Goal: Information Seeking & Learning: Learn about a topic

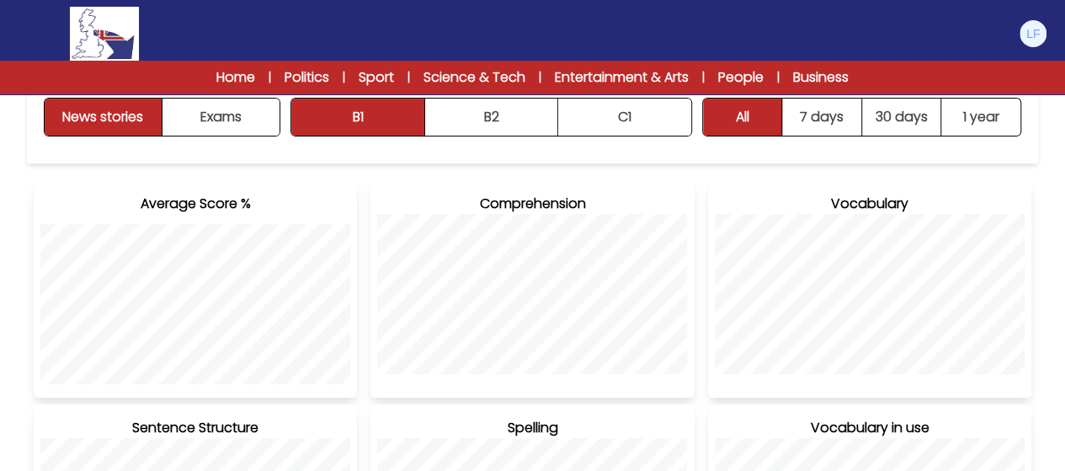
scroll to position [234, 0]
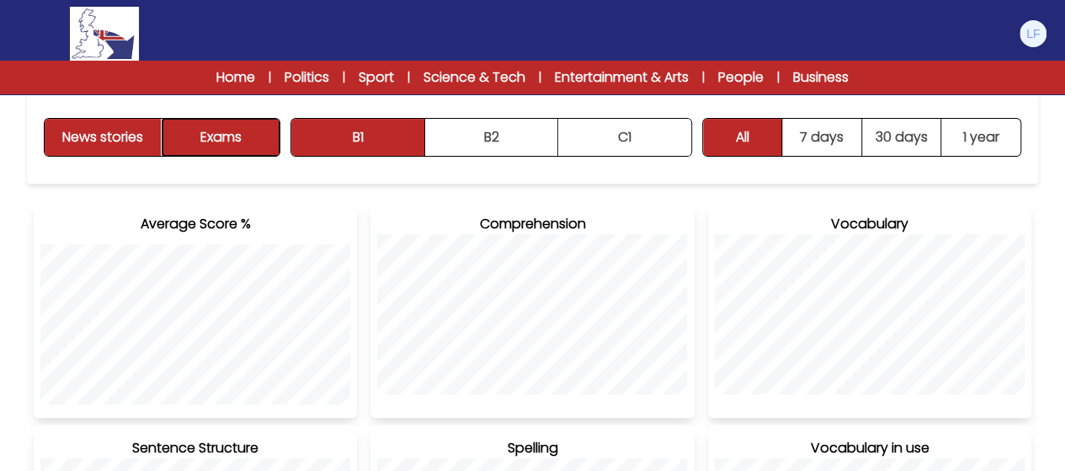
click at [197, 138] on button "Exams" at bounding box center [221, 137] width 117 height 37
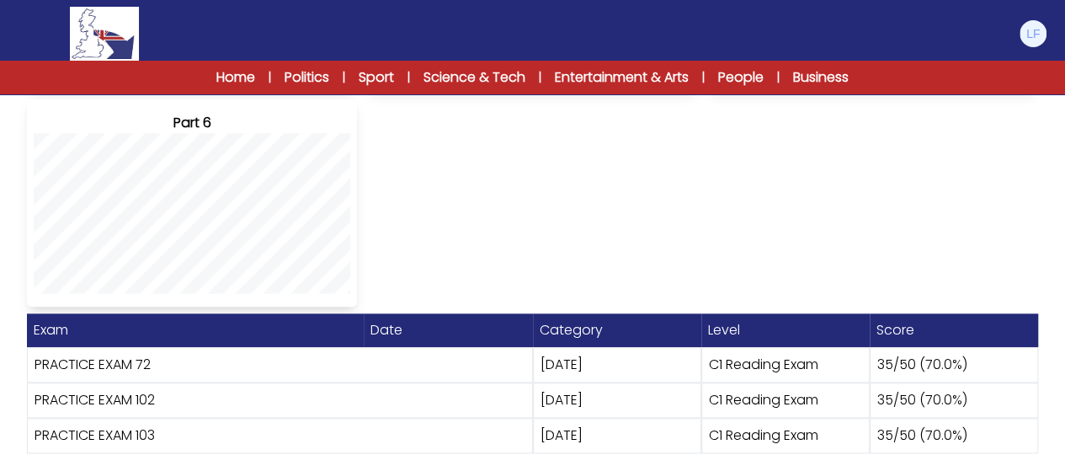
scroll to position [793, 0]
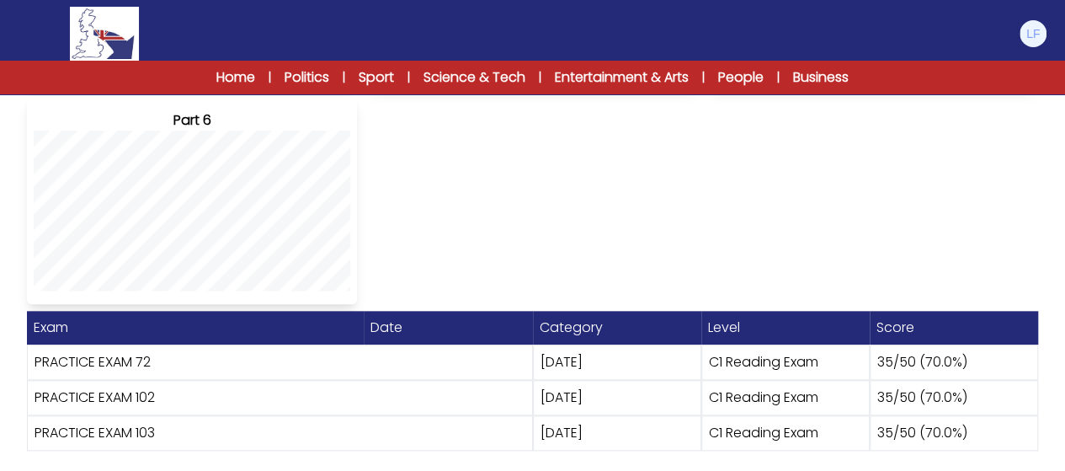
click at [618, 368] on div "08 September 2025" at bounding box center [617, 361] width 168 height 35
click at [711, 365] on div "C1 Reading Exam" at bounding box center [786, 361] width 168 height 35
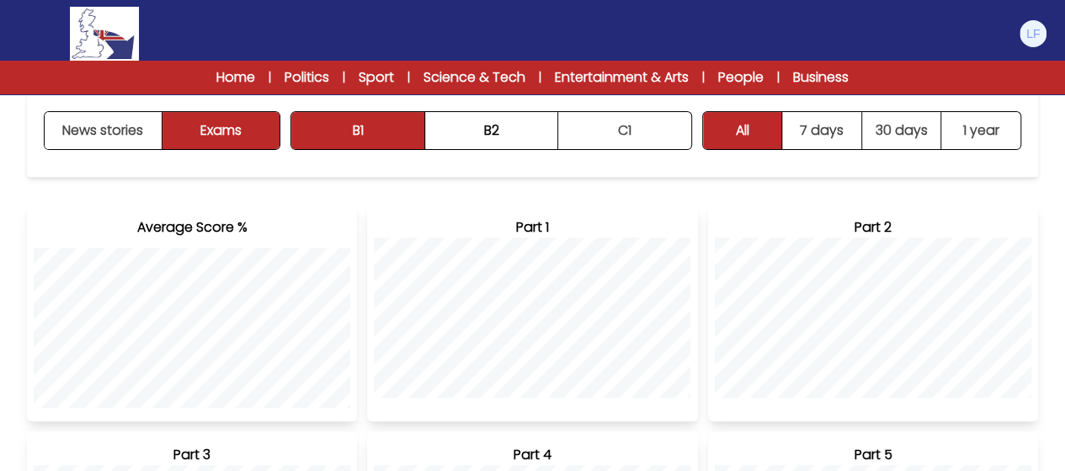
scroll to position [244, 0]
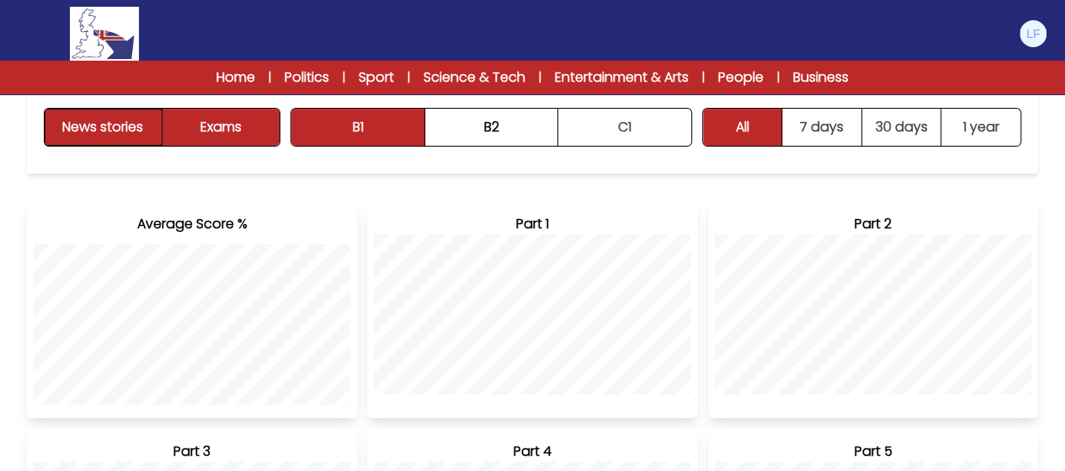
click at [126, 131] on button "News stories" at bounding box center [104, 127] width 118 height 37
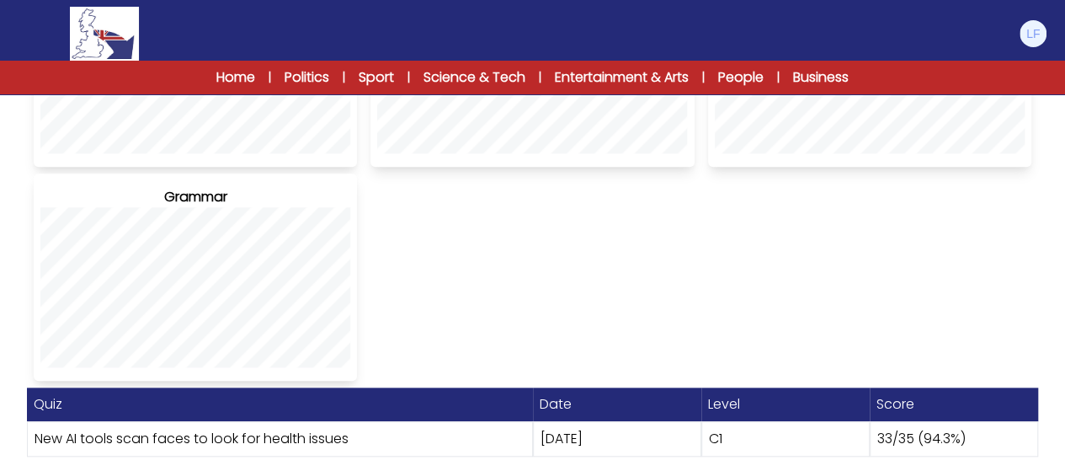
scroll to position [706, 0]
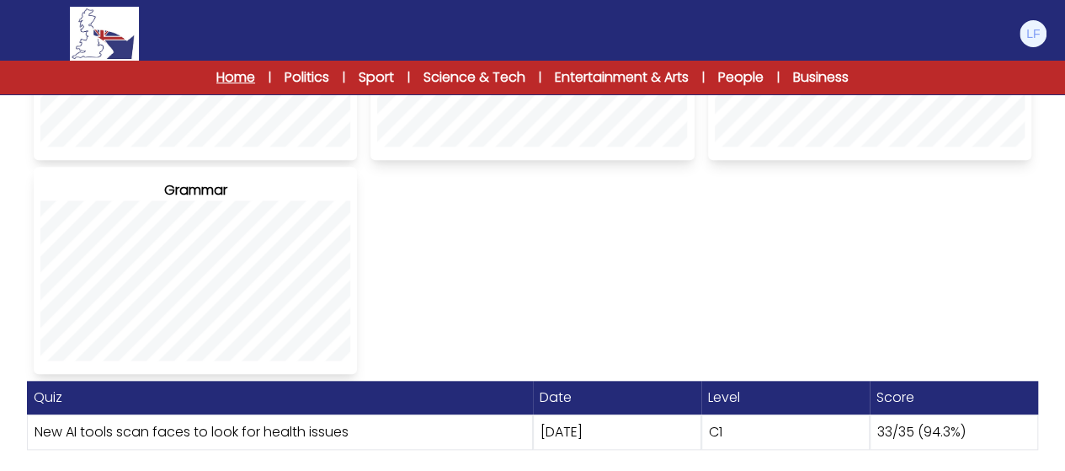
click at [227, 83] on link "Home" at bounding box center [235, 77] width 39 height 20
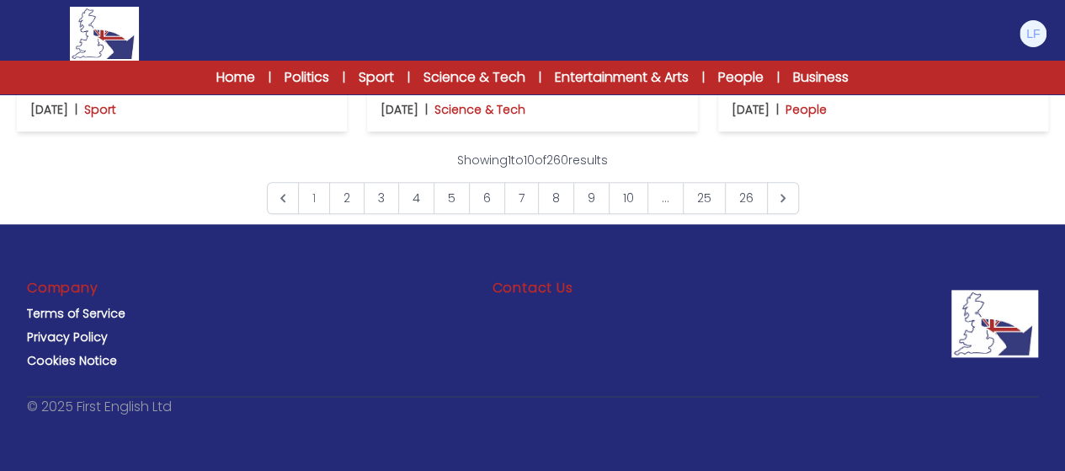
scroll to position [1044, 0]
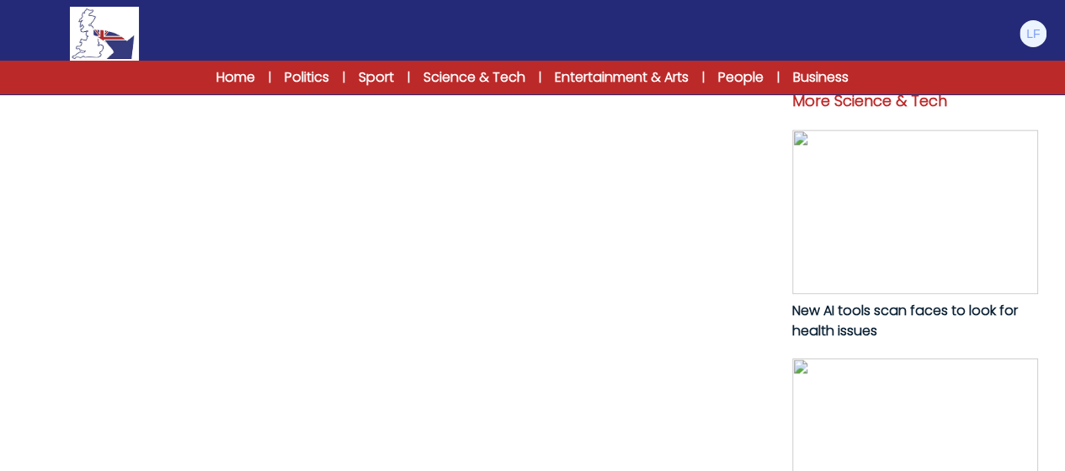
scroll to position [777, 0]
drag, startPoint x: 468, startPoint y: 129, endPoint x: 643, endPoint y: 125, distance: 175.2
copy p "Portuguese man-of-war."
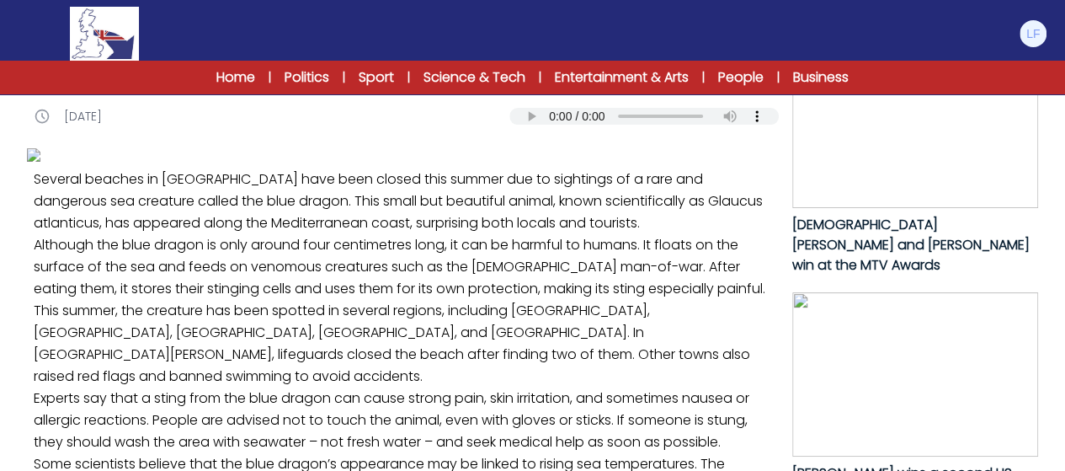
scroll to position [103, 0]
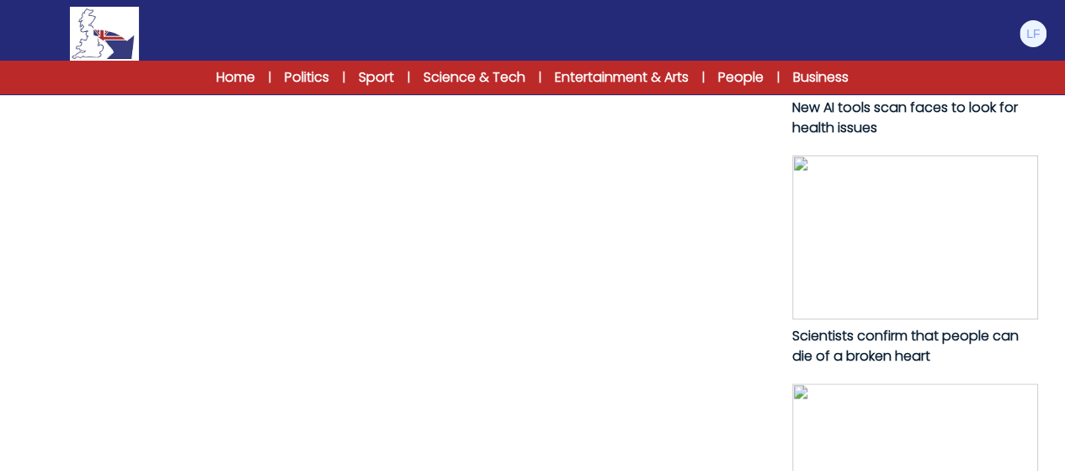
scroll to position [979, 0]
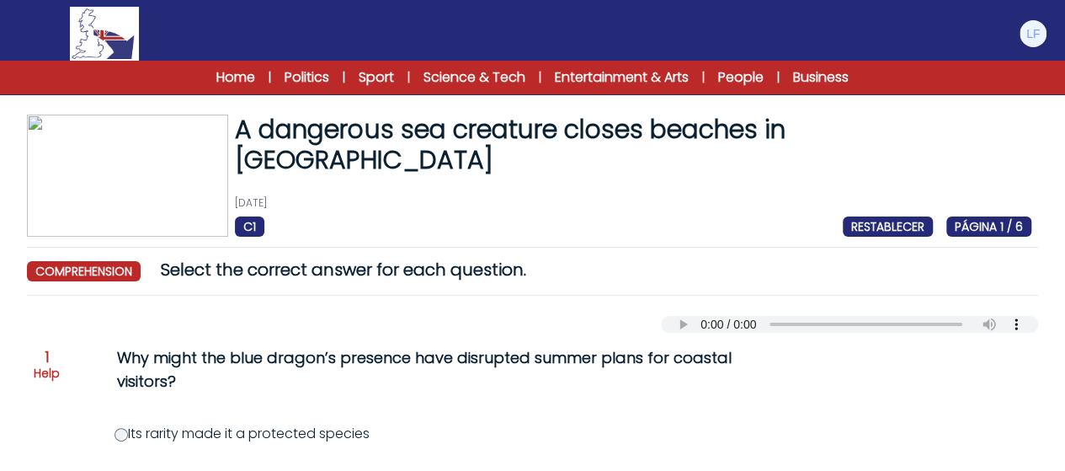
scroll to position [34, 0]
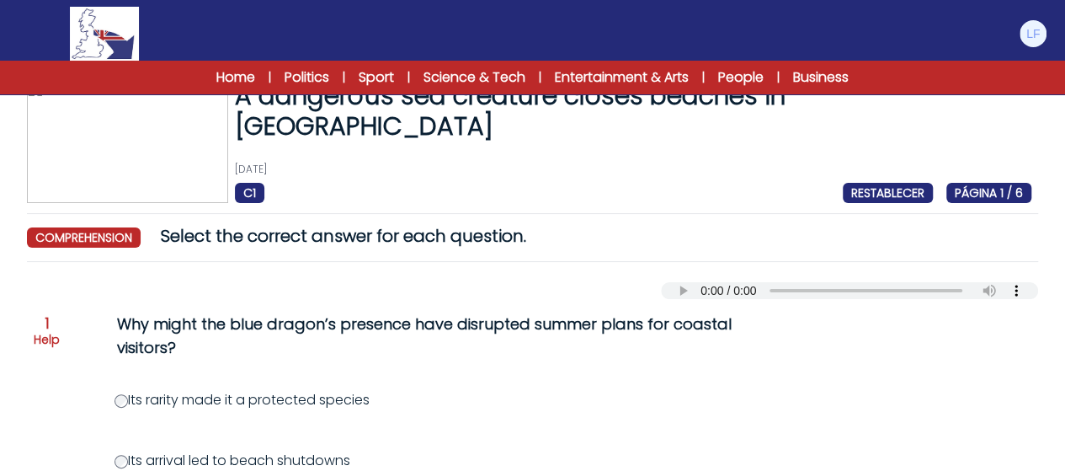
click at [601, 313] on div "Why might the blue dragon’s presence have disrupted summer plans for coastal vi…" at bounding box center [453, 335] width 673 height 47
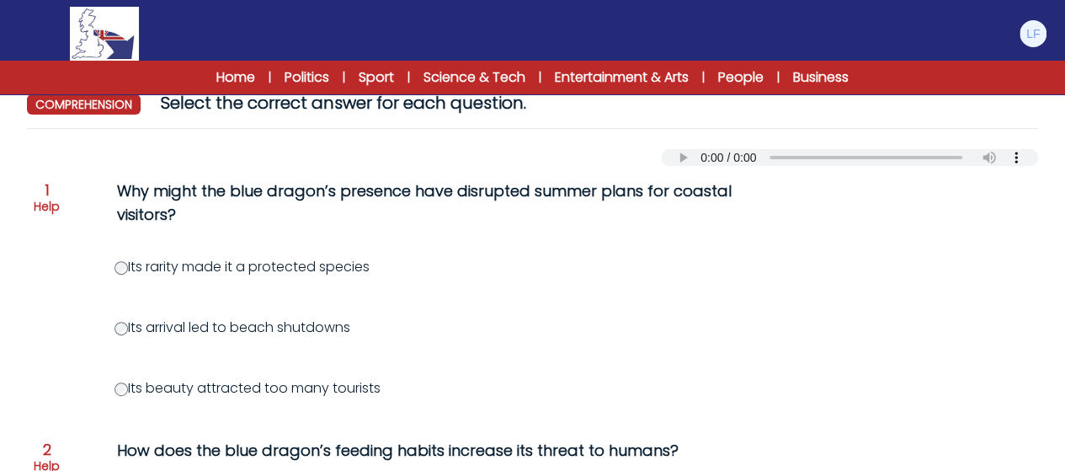
scroll to position [168, 0]
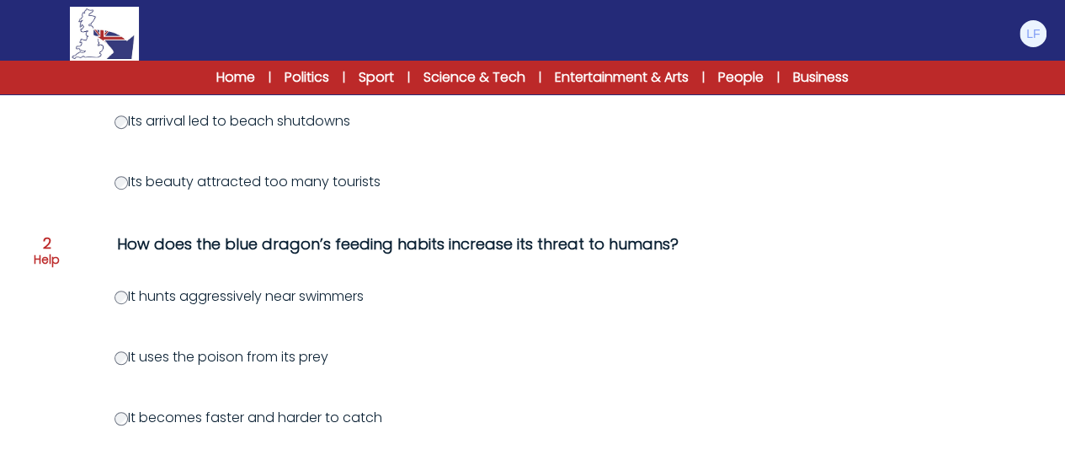
scroll to position [404, 0]
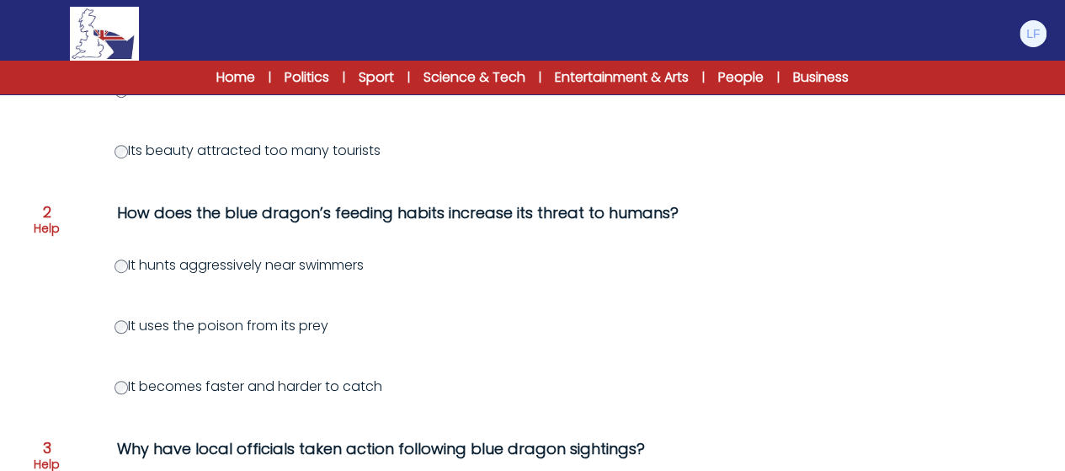
click at [235, 316] on label "It uses the poison from its prey" at bounding box center [222, 325] width 214 height 19
click at [265, 316] on label "It uses the poison from its prey" at bounding box center [222, 325] width 214 height 19
click at [521, 316] on div "It uses the poison from its prey" at bounding box center [614, 326] width 998 height 20
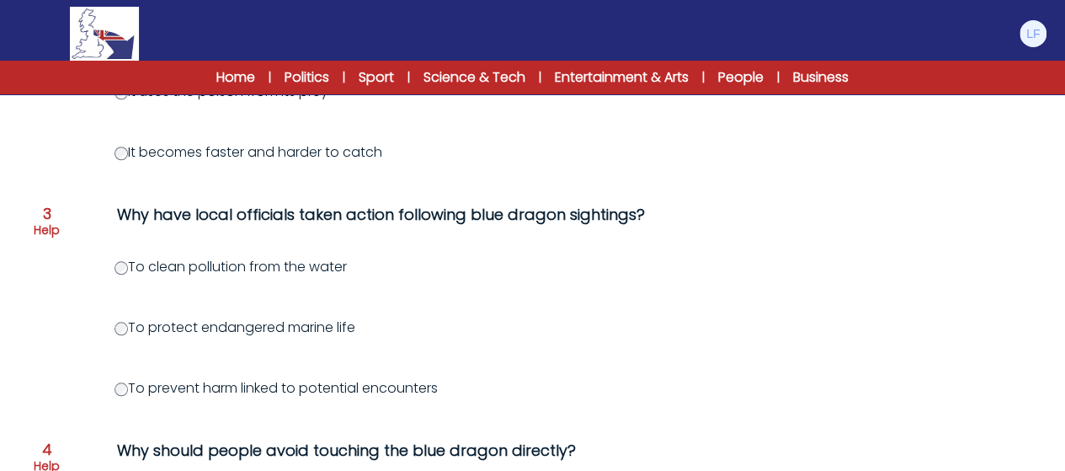
scroll to position [640, 0]
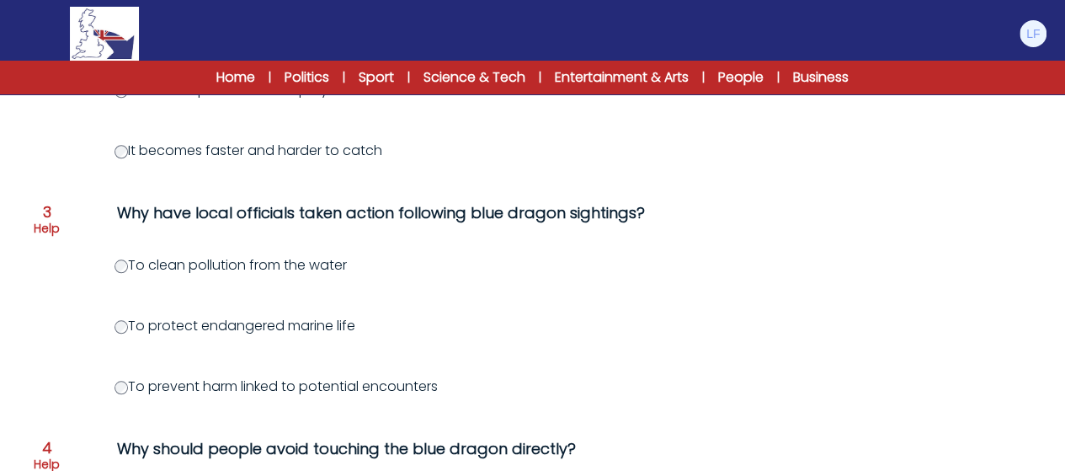
click at [488, 376] on div "To prevent harm linked to potential encounters" at bounding box center [614, 386] width 998 height 20
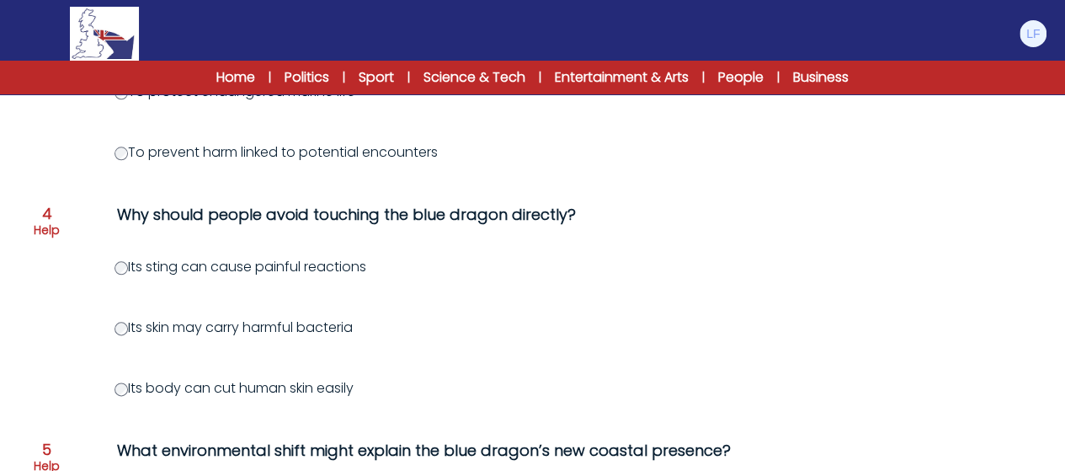
scroll to position [876, 0]
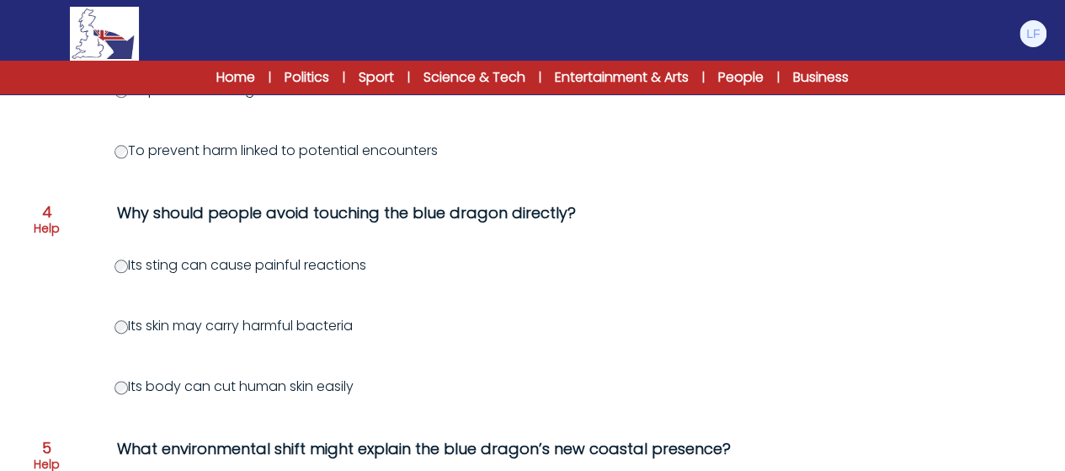
click at [392, 437] on div "What environmental shift might explain the blue dragon’s new coastal presence?" at bounding box center [453, 449] width 673 height 24
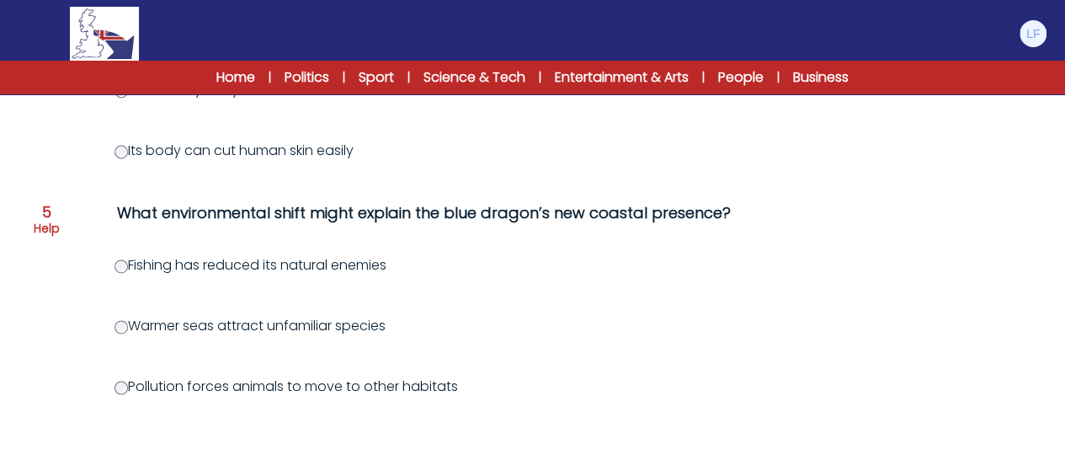
scroll to position [1145, 0]
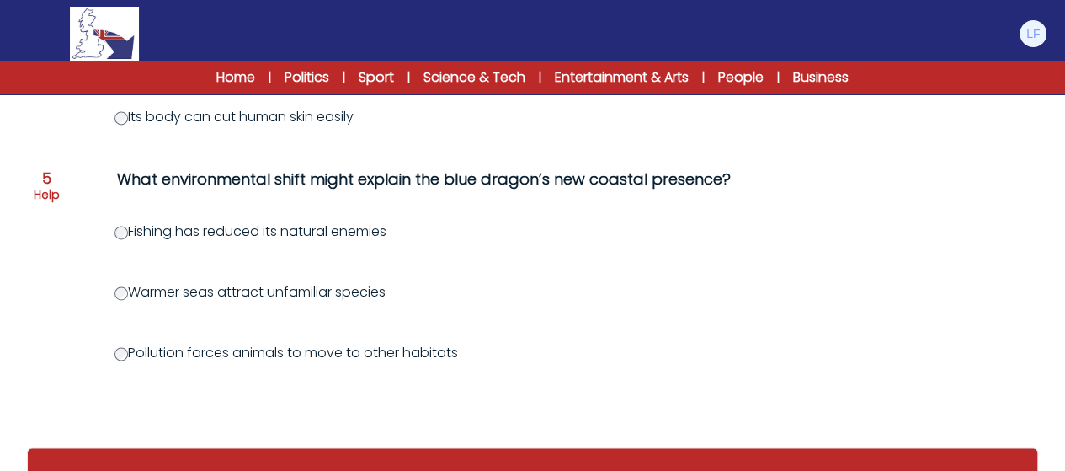
click at [293, 282] on label "Warmer seas attract unfamiliar species" at bounding box center [250, 291] width 271 height 19
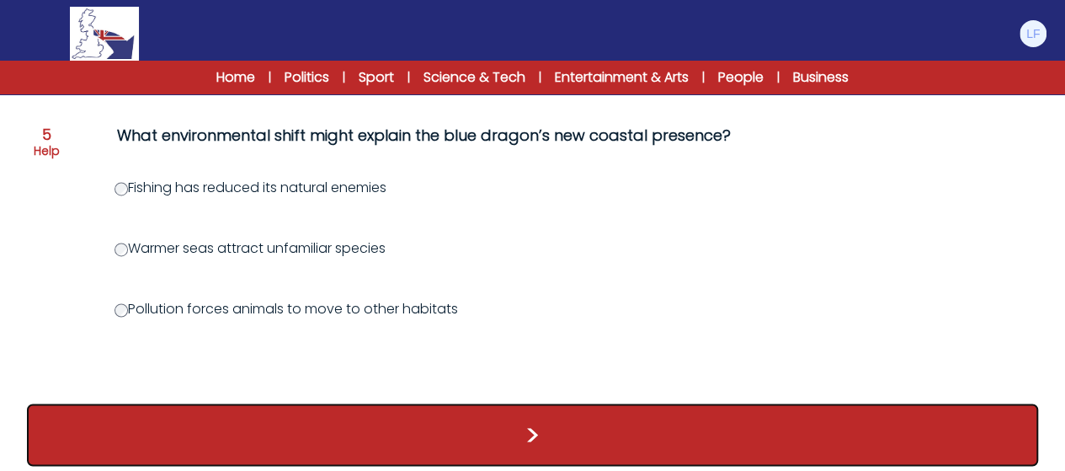
click at [595, 440] on button ">" at bounding box center [532, 434] width 1011 height 62
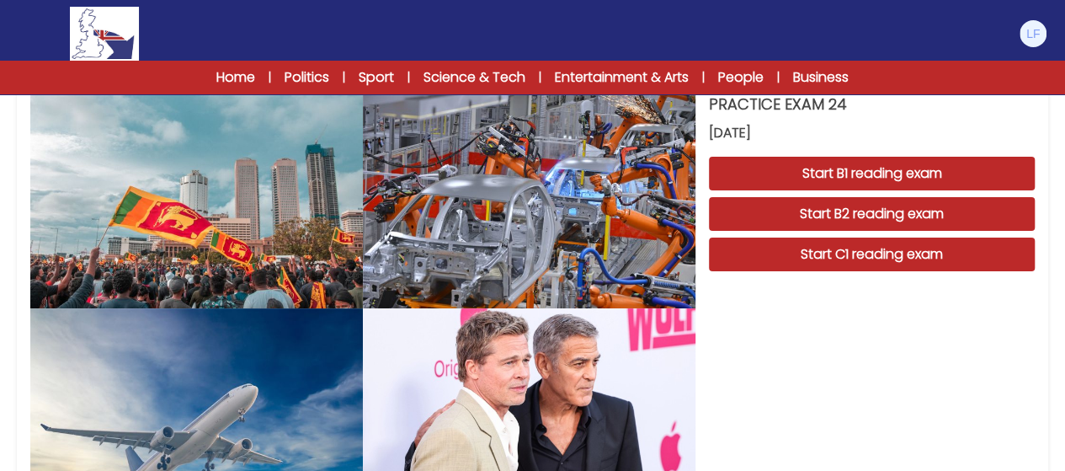
scroll to position [67, 0]
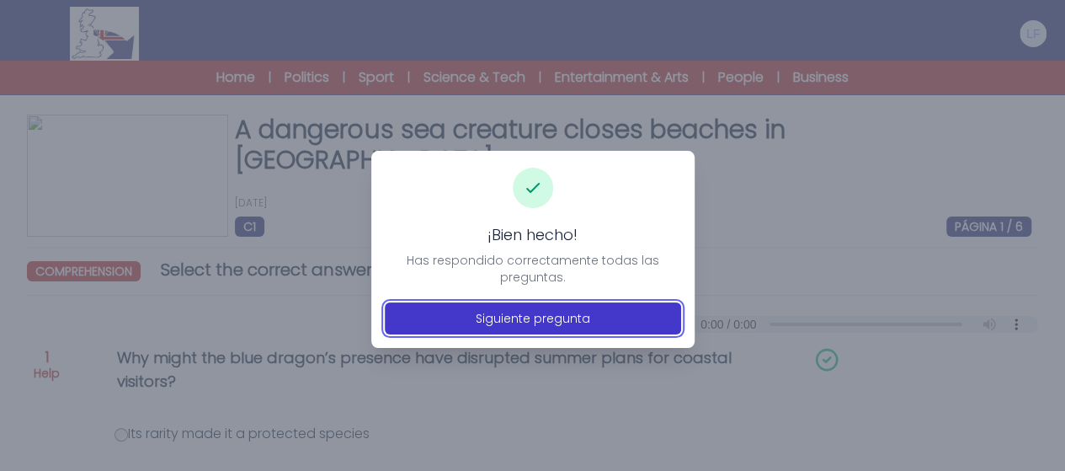
click at [575, 314] on button "Siguiente pregunta" at bounding box center [533, 318] width 296 height 32
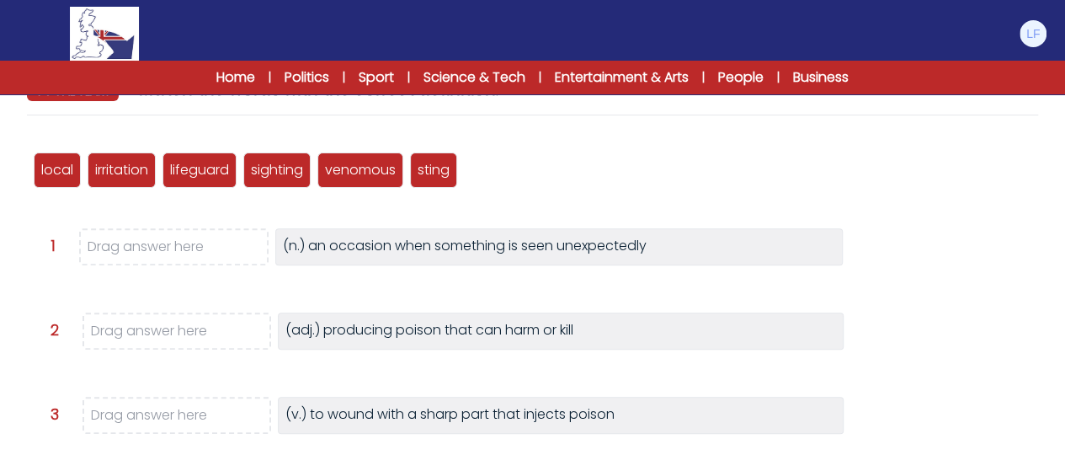
scroll to position [185, 0]
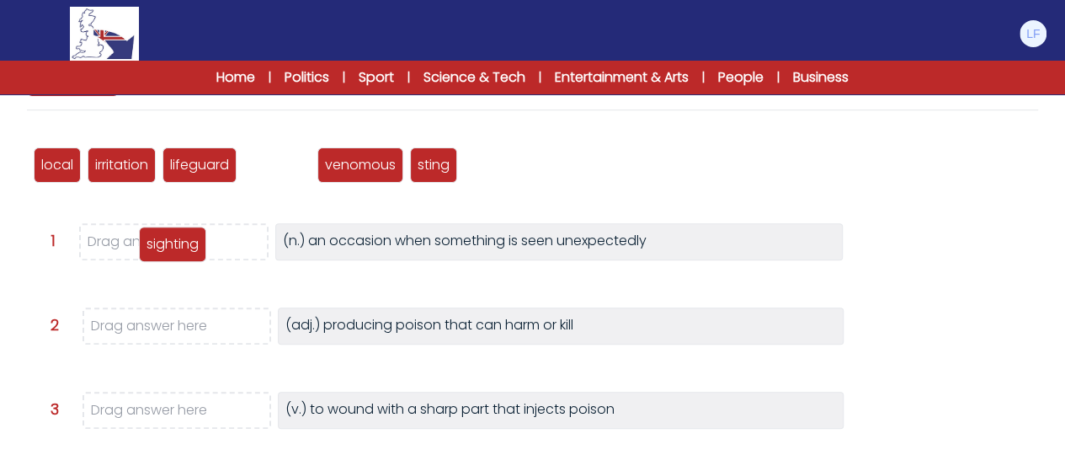
drag, startPoint x: 303, startPoint y: 164, endPoint x: 199, endPoint y: 244, distance: 131.6
click at [199, 244] on p "sighting" at bounding box center [173, 244] width 52 height 20
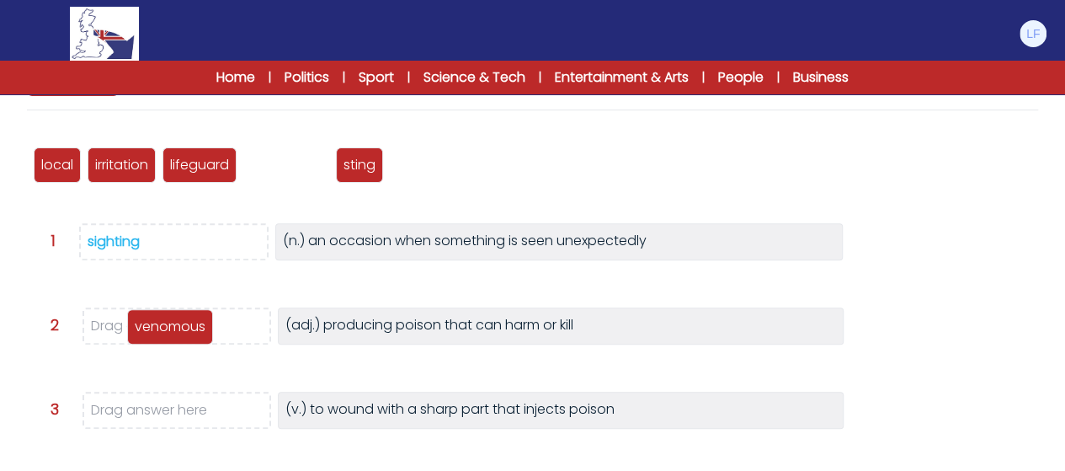
drag, startPoint x: 291, startPoint y: 168, endPoint x: 175, endPoint y: 329, distance: 199.1
click at [175, 329] on p "venomous" at bounding box center [170, 327] width 71 height 20
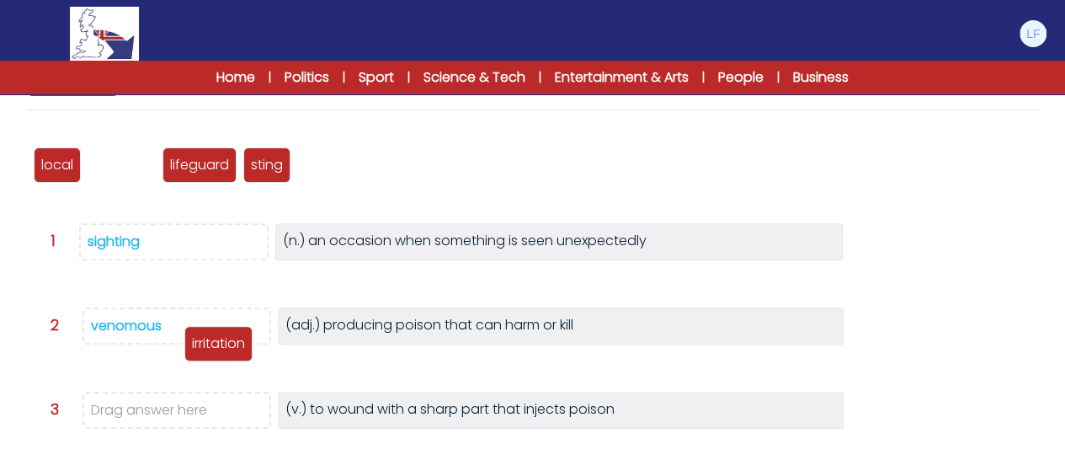
drag, startPoint x: 115, startPoint y: 164, endPoint x: 291, endPoint y: 272, distance: 207.1
click at [245, 334] on p "irritation" at bounding box center [218, 344] width 53 height 20
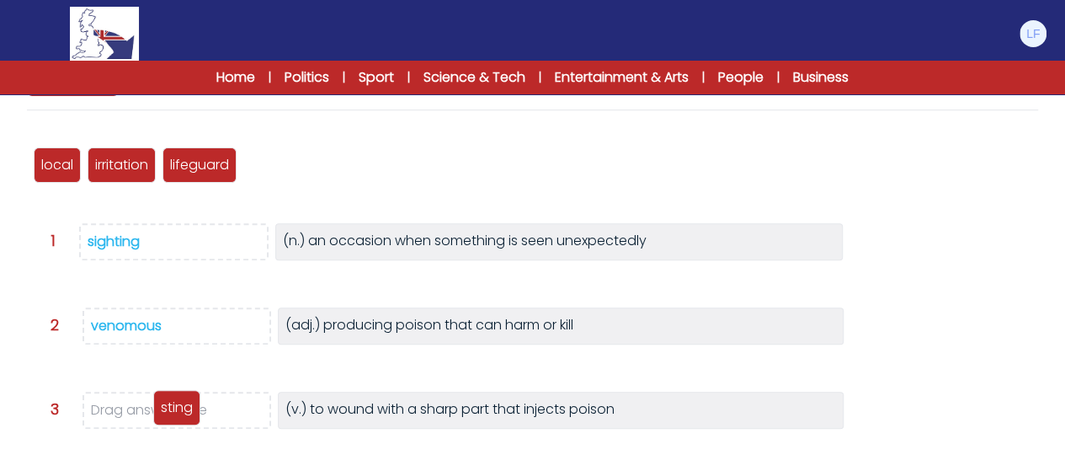
drag, startPoint x: 270, startPoint y: 159, endPoint x: 180, endPoint y: 403, distance: 259.5
click at [180, 403] on p "sting" at bounding box center [177, 408] width 32 height 20
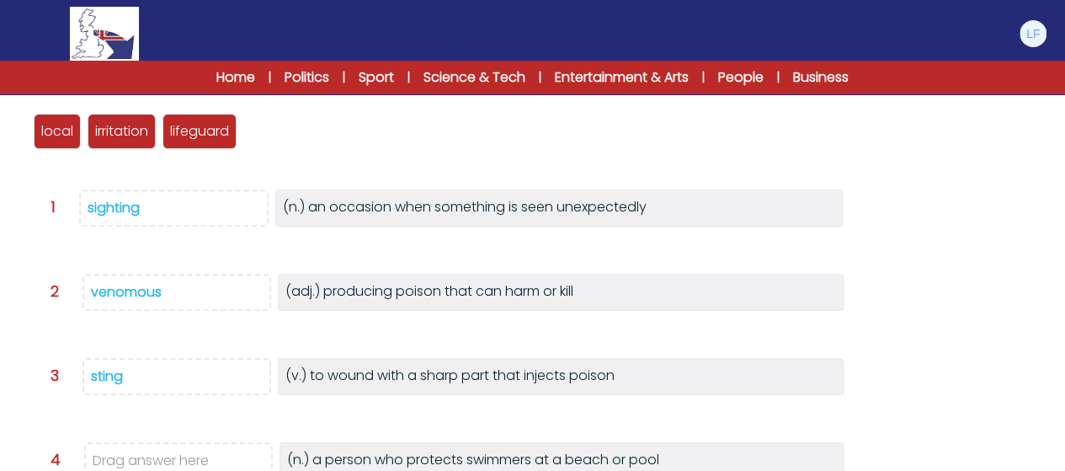
scroll to position [253, 0]
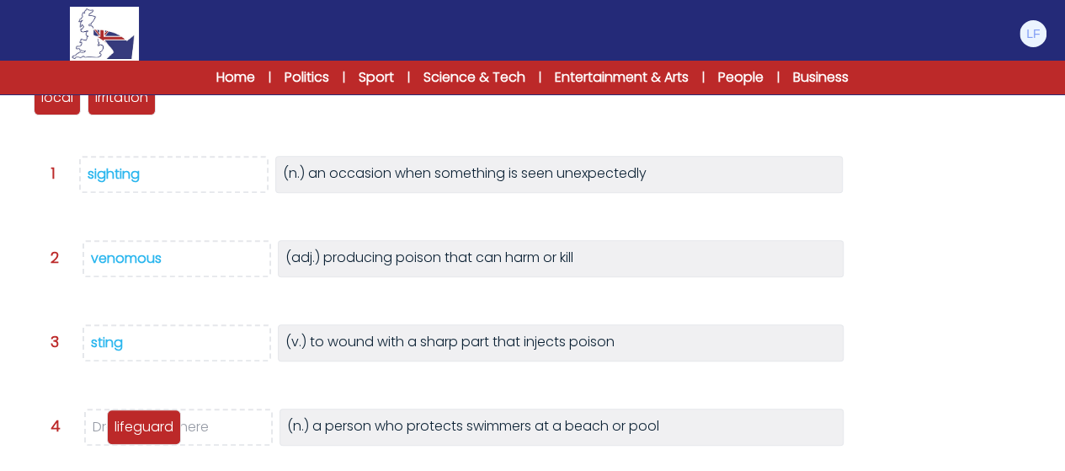
drag, startPoint x: 216, startPoint y: 105, endPoint x: 161, endPoint y: 435, distance: 334.0
click at [161, 435] on p "lifeguard" at bounding box center [144, 427] width 59 height 20
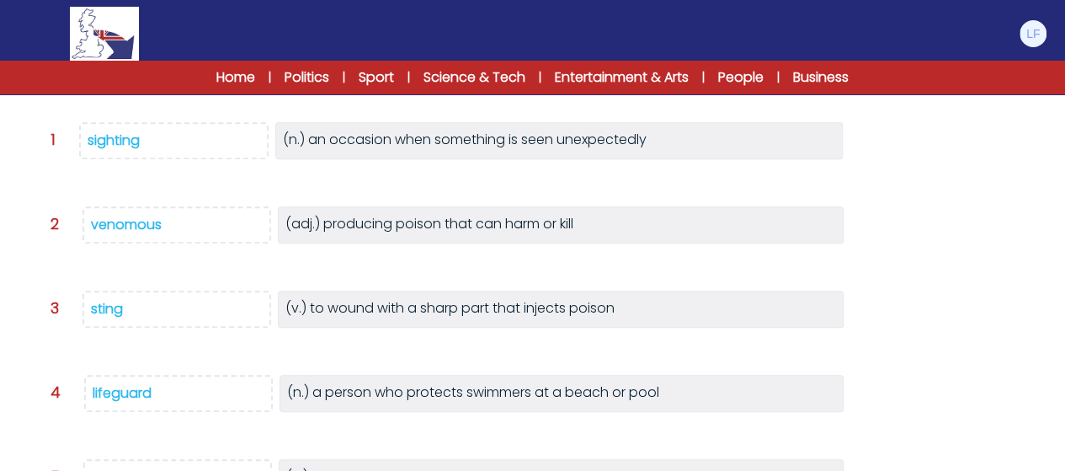
click at [161, 431] on div "local irritation lifeguard sighting venomous sting Question 1 >" at bounding box center [532, 339] width 1011 height 632
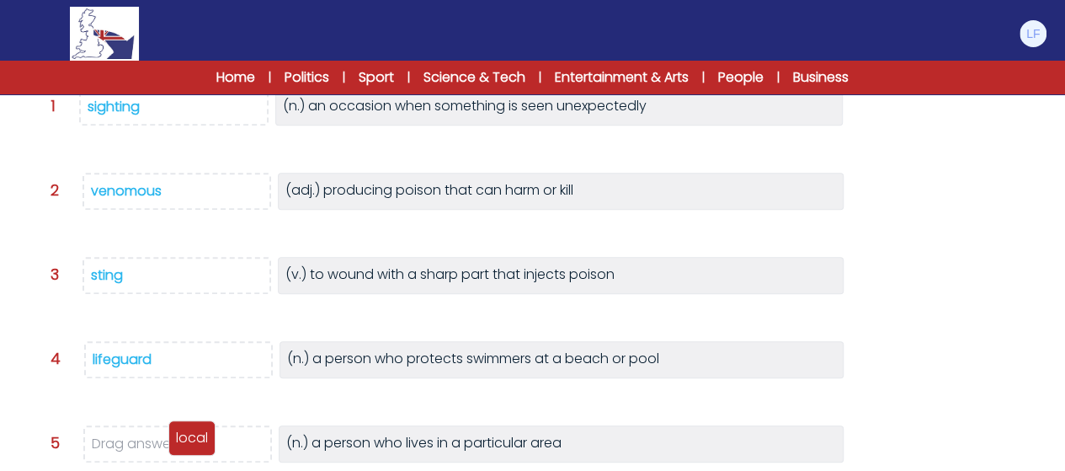
drag, startPoint x: 58, startPoint y: 109, endPoint x: 193, endPoint y: 449, distance: 366.0
click at [193, 449] on div "local" at bounding box center [191, 437] width 47 height 35
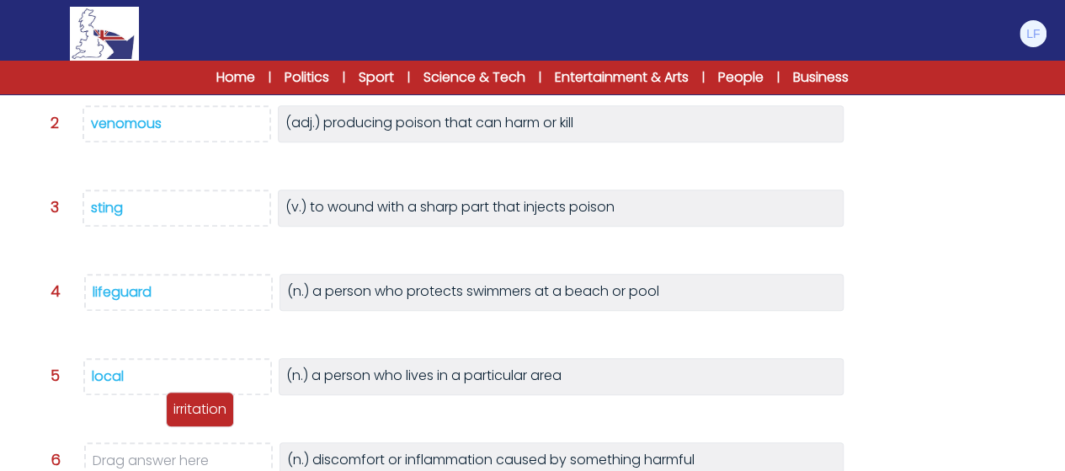
scroll to position [421, 0]
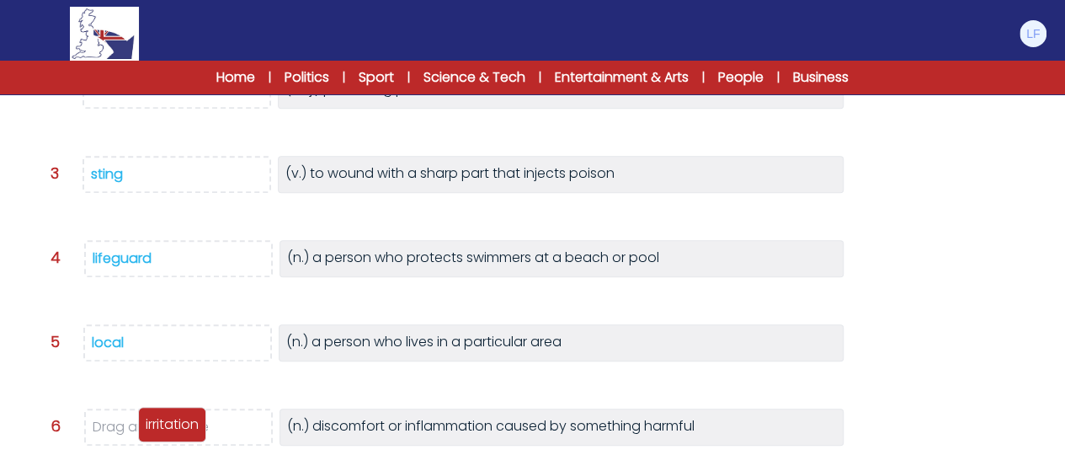
drag, startPoint x: 79, startPoint y: 206, endPoint x: 184, endPoint y: 432, distance: 248.7
click at [184, 432] on p "irritation" at bounding box center [172, 424] width 53 height 20
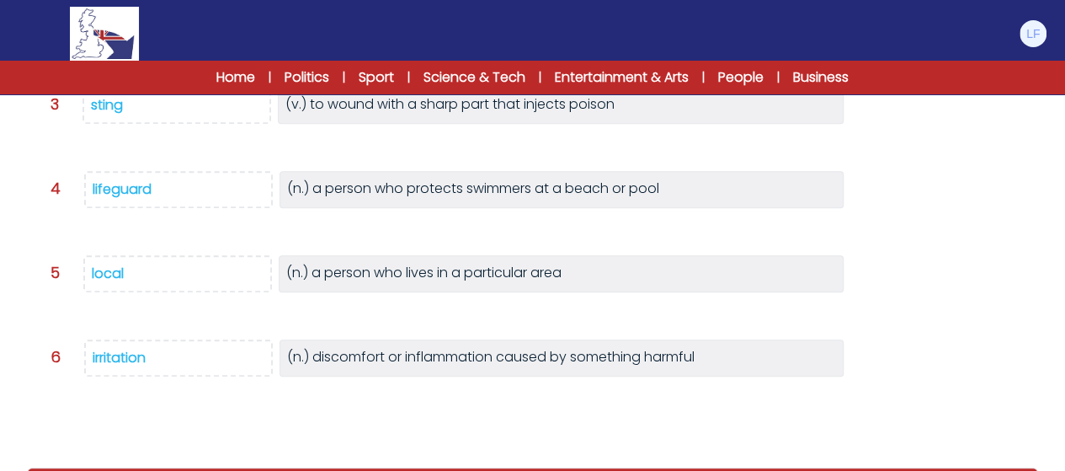
scroll to position [542, 0]
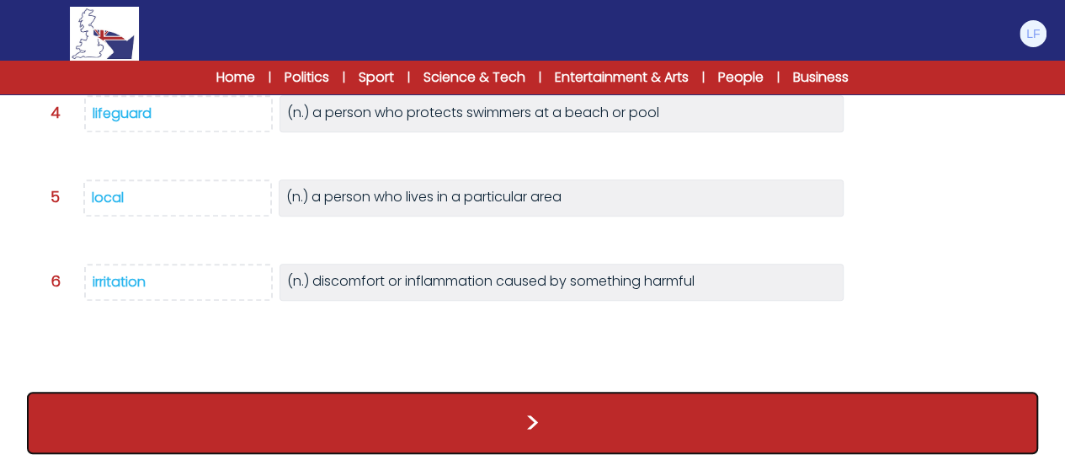
click at [676, 420] on button ">" at bounding box center [532, 423] width 1011 height 62
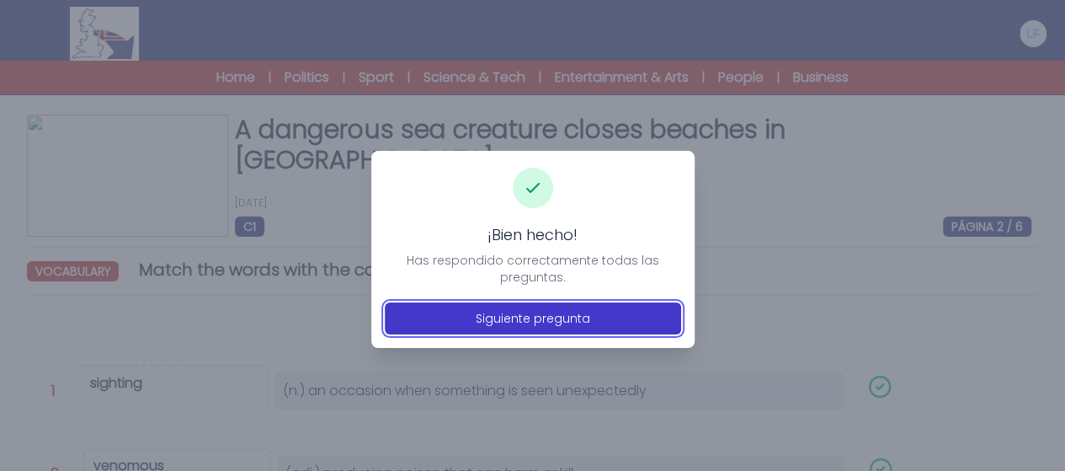
click at [608, 315] on button "Siguiente pregunta" at bounding box center [533, 318] width 296 height 32
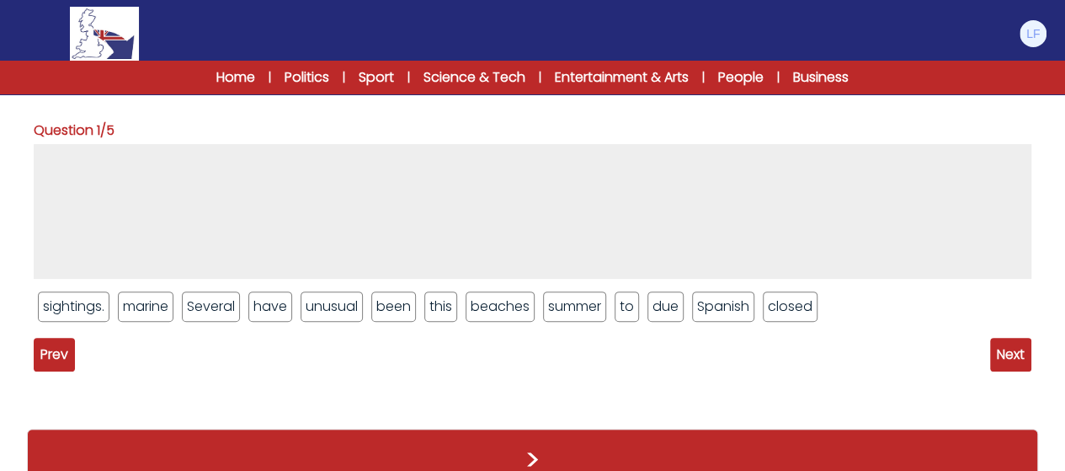
scroll to position [236, 0]
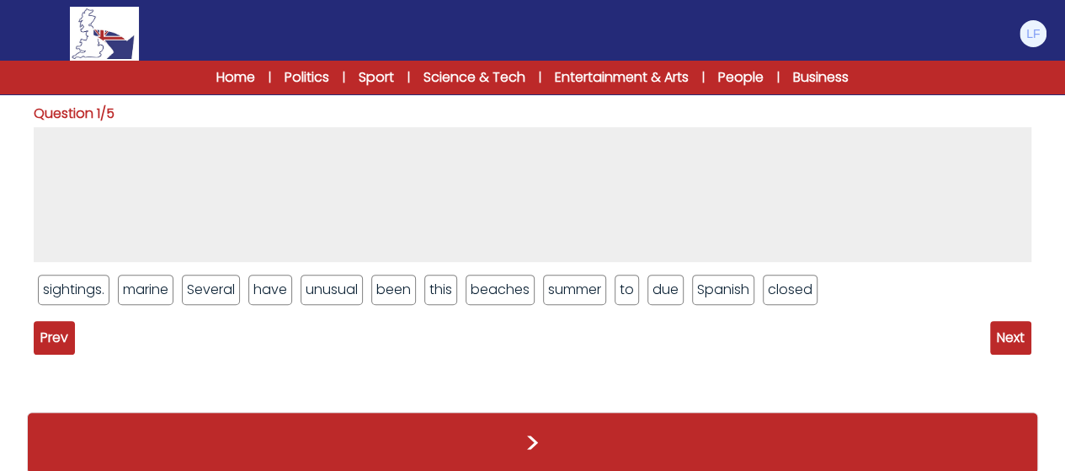
click at [212, 292] on li "Several" at bounding box center [211, 290] width 58 height 30
drag, startPoint x: 214, startPoint y: 292, endPoint x: 195, endPoint y: 181, distance: 112.7
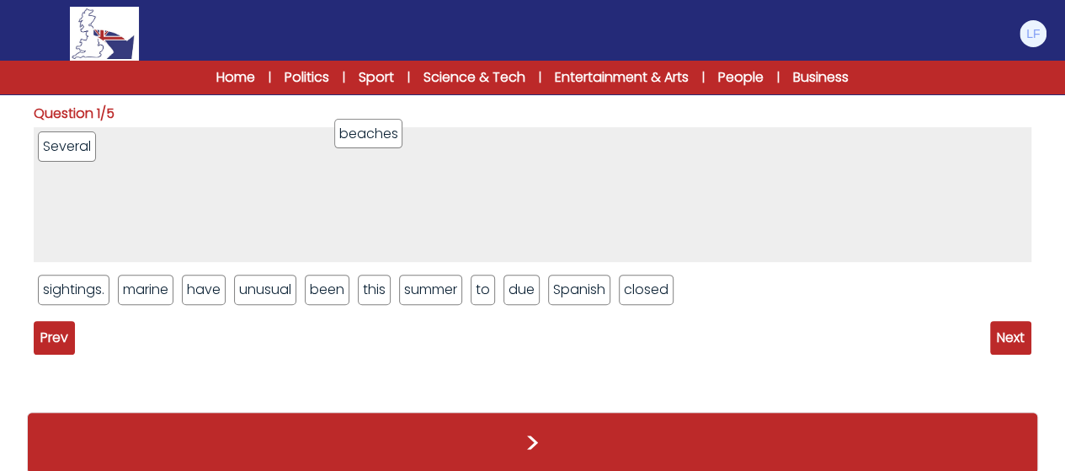
drag, startPoint x: 428, startPoint y: 291, endPoint x: 362, endPoint y: 135, distance: 169.1
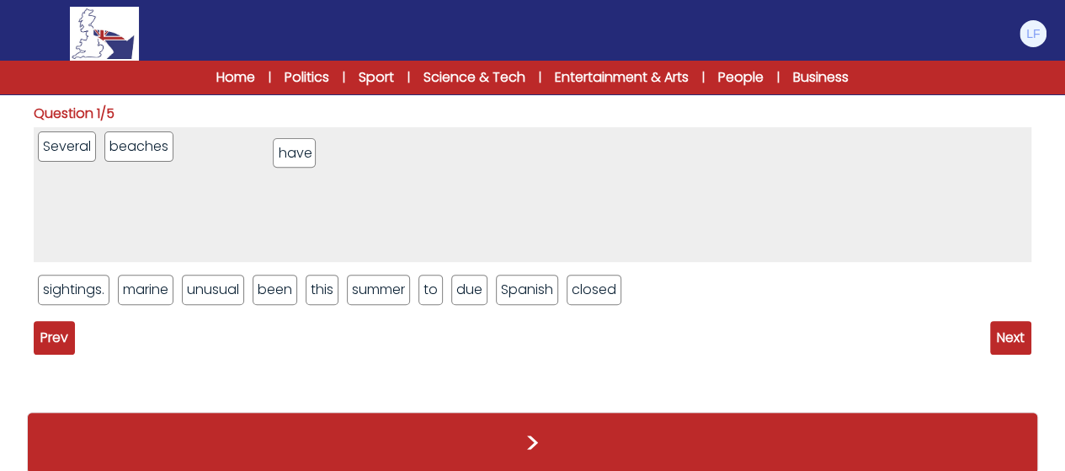
drag, startPoint x: 206, startPoint y: 287, endPoint x: 296, endPoint y: 151, distance: 163.0
drag, startPoint x: 296, startPoint y: 294, endPoint x: 415, endPoint y: 147, distance: 189.3
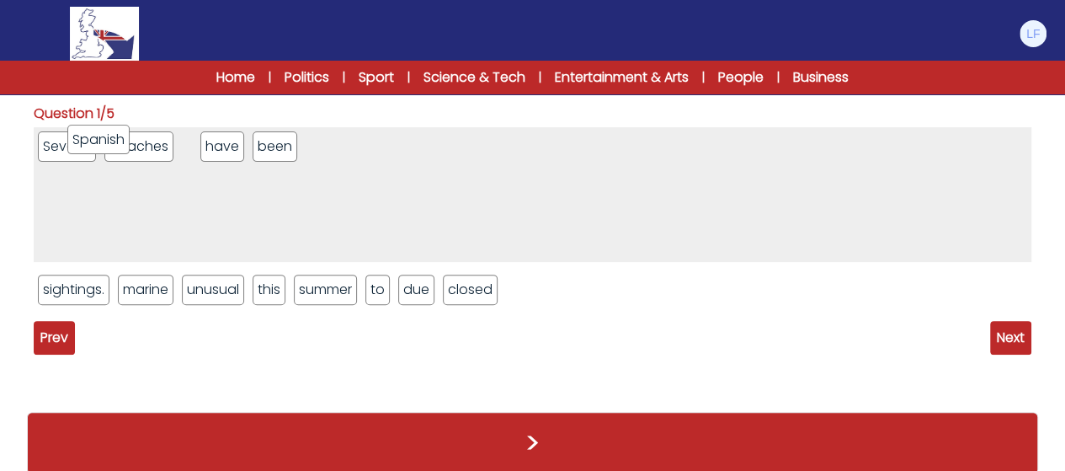
drag, startPoint x: 487, startPoint y: 301, endPoint x: 108, endPoint y: 151, distance: 407.6
drag, startPoint x: 208, startPoint y: 146, endPoint x: 108, endPoint y: 139, distance: 100.4
drag, startPoint x: 470, startPoint y: 290, endPoint x: 440, endPoint y: 139, distance: 153.6
click at [419, 291] on li "due" at bounding box center [416, 290] width 36 height 30
click at [399, 291] on ul "sightings. marine unusual this summer to due" at bounding box center [533, 289] width 998 height 39
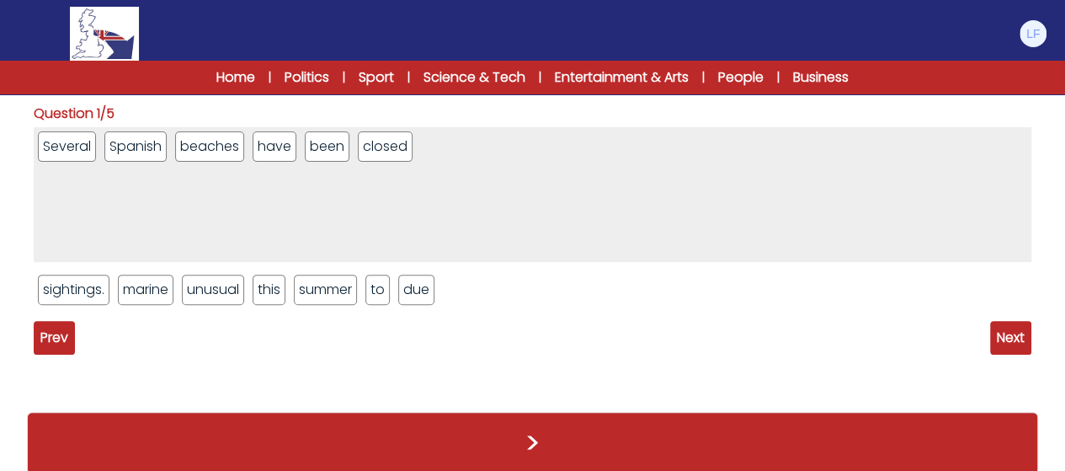
click at [399, 291] on ul "sightings. marine unusual this summer to due" at bounding box center [533, 289] width 998 height 39
click at [409, 291] on li "due" at bounding box center [416, 290] width 36 height 30
drag, startPoint x: 438, startPoint y: 163, endPoint x: 472, endPoint y: 105, distance: 67.6
drag, startPoint x: 383, startPoint y: 288, endPoint x: 510, endPoint y: 152, distance: 185.9
drag, startPoint x: 230, startPoint y: 287, endPoint x: 601, endPoint y: 178, distance: 387.2
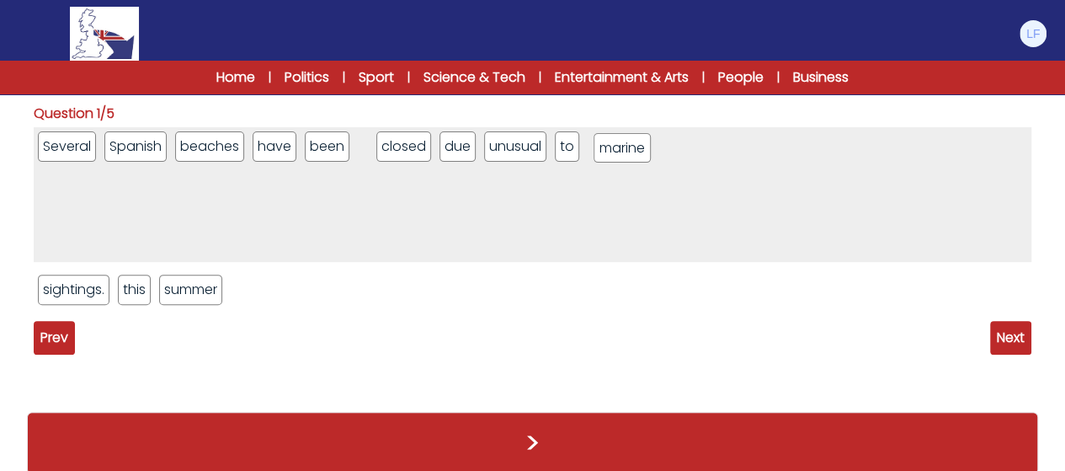
drag, startPoint x: 157, startPoint y: 289, endPoint x: 627, endPoint y: 145, distance: 490.7
drag, startPoint x: 89, startPoint y: 288, endPoint x: 711, endPoint y: 126, distance: 642.2
drag, startPoint x: 52, startPoint y: 294, endPoint x: 158, endPoint y: 323, distance: 109.9
click at [379, 147] on li "marine" at bounding box center [386, 146] width 56 height 30
drag, startPoint x: 441, startPoint y: 280, endPoint x: 450, endPoint y: 301, distance: 21.9
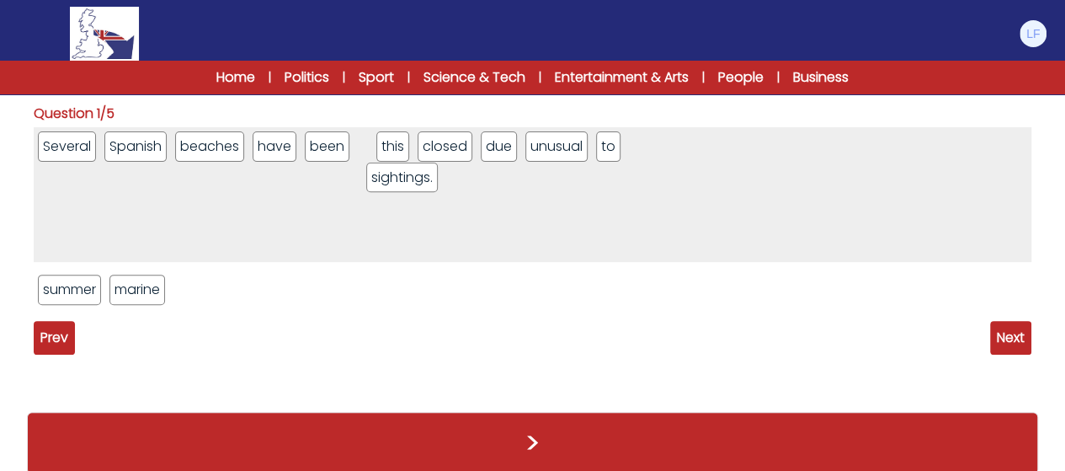
drag, startPoint x: 409, startPoint y: 163, endPoint x: 437, endPoint y: 315, distance: 154.1
drag, startPoint x: 374, startPoint y: 137, endPoint x: 391, endPoint y: 339, distance: 202.0
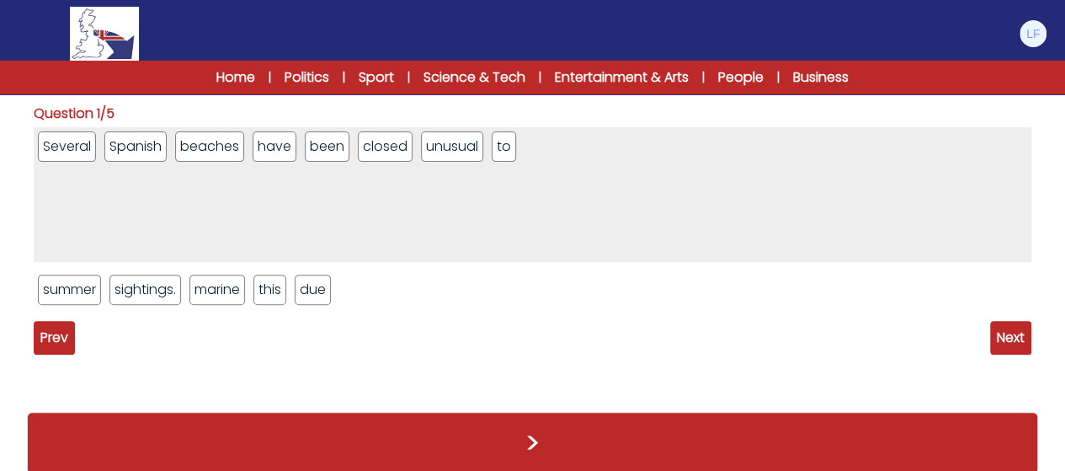
click at [464, 131] on li "unusual" at bounding box center [452, 146] width 62 height 30
click at [464, 135] on li "unusual" at bounding box center [452, 146] width 62 height 30
drag, startPoint x: 480, startPoint y: 289, endPoint x: 494, endPoint y: 377, distance: 89.6
drag, startPoint x: 435, startPoint y: 143, endPoint x: 484, endPoint y: 347, distance: 209.8
drag, startPoint x: 448, startPoint y: 211, endPoint x: 494, endPoint y: 154, distance: 73.1
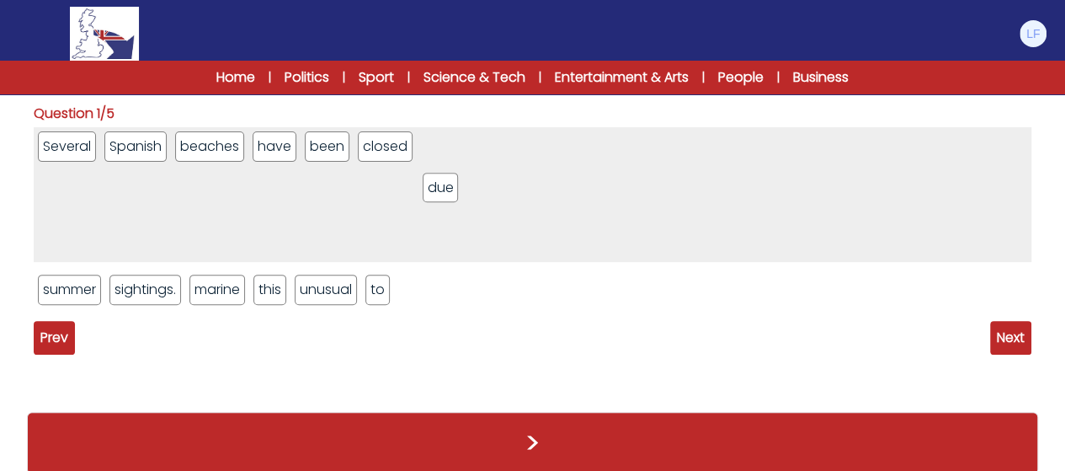
drag, startPoint x: 437, startPoint y: 143, endPoint x: 428, endPoint y: 362, distance: 219.2
drag, startPoint x: 544, startPoint y: 139, endPoint x: 482, endPoint y: 154, distance: 64.1
click at [406, 135] on li "closed" at bounding box center [426, 146] width 55 height 30
click at [367, 147] on li "this" at bounding box center [374, 146] width 33 height 30
drag, startPoint x: 372, startPoint y: 151, endPoint x: 490, endPoint y: 388, distance: 265.2
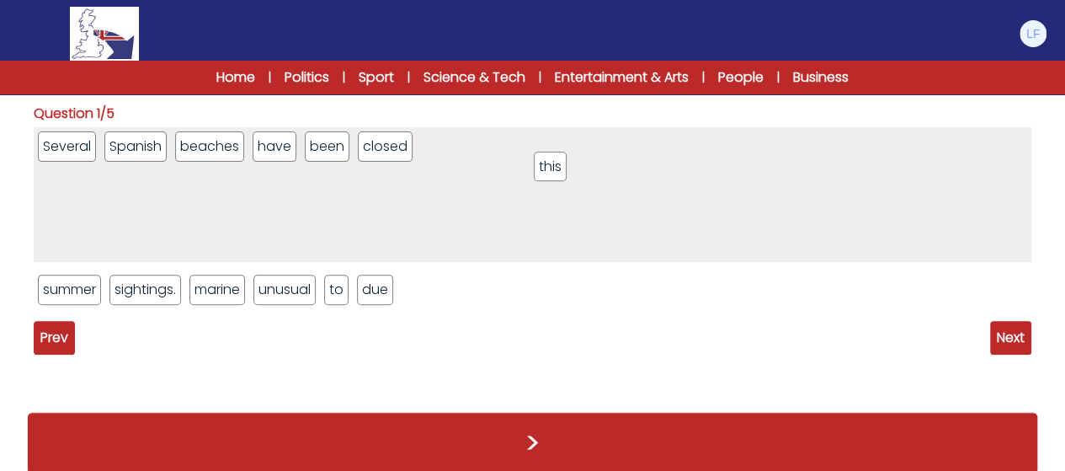
drag, startPoint x: 429, startPoint y: 292, endPoint x: 558, endPoint y: 169, distance: 178.1
drag, startPoint x: 91, startPoint y: 295, endPoint x: 637, endPoint y: 157, distance: 562.7
drag, startPoint x: 391, startPoint y: 139, endPoint x: 514, endPoint y: 135, distance: 123.0
drag, startPoint x: 515, startPoint y: 152, endPoint x: 430, endPoint y: 153, distance: 85.1
drag, startPoint x: 293, startPoint y: 292, endPoint x: 633, endPoint y: 151, distance: 368.5
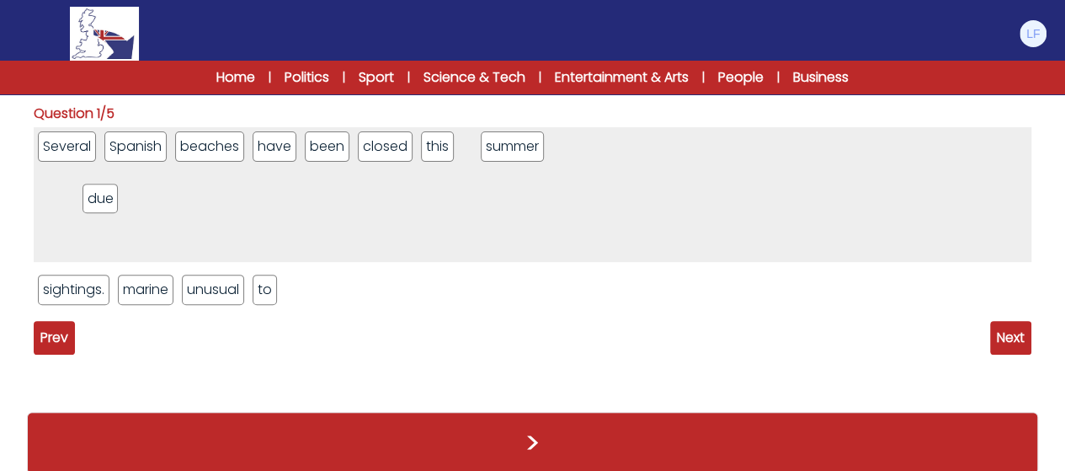
drag, startPoint x: 430, startPoint y: 146, endPoint x: 94, endPoint y: 198, distance: 340.1
drag, startPoint x: 552, startPoint y: 143, endPoint x: 480, endPoint y: 141, distance: 71.6
click at [158, 291] on li "marine" at bounding box center [146, 290] width 56 height 30
drag, startPoint x: 265, startPoint y: 286, endPoint x: 759, endPoint y: 183, distance: 504.1
drag, startPoint x: 430, startPoint y: 148, endPoint x: 596, endPoint y: 154, distance: 166.9
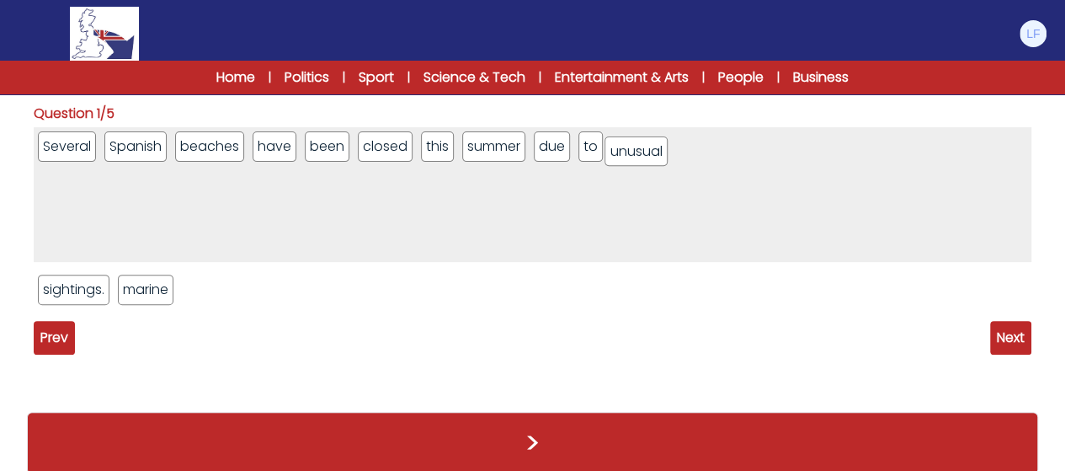
drag, startPoint x: 192, startPoint y: 294, endPoint x: 613, endPoint y: 156, distance: 443.2
drag, startPoint x: 654, startPoint y: 184, endPoint x: 707, endPoint y: 144, distance: 67.4
drag, startPoint x: 234, startPoint y: 294, endPoint x: 771, endPoint y: 154, distance: 555.2
click at [1018, 344] on span "Next" at bounding box center [1010, 338] width 41 height 34
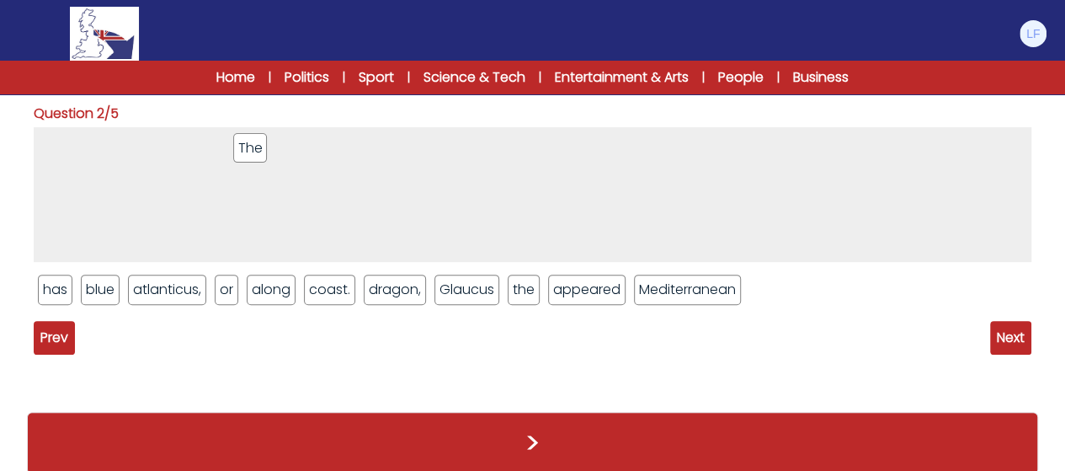
drag, startPoint x: 771, startPoint y: 297, endPoint x: 261, endPoint y: 156, distance: 529.6
drag, startPoint x: 471, startPoint y: 287, endPoint x: 337, endPoint y: 123, distance: 211.9
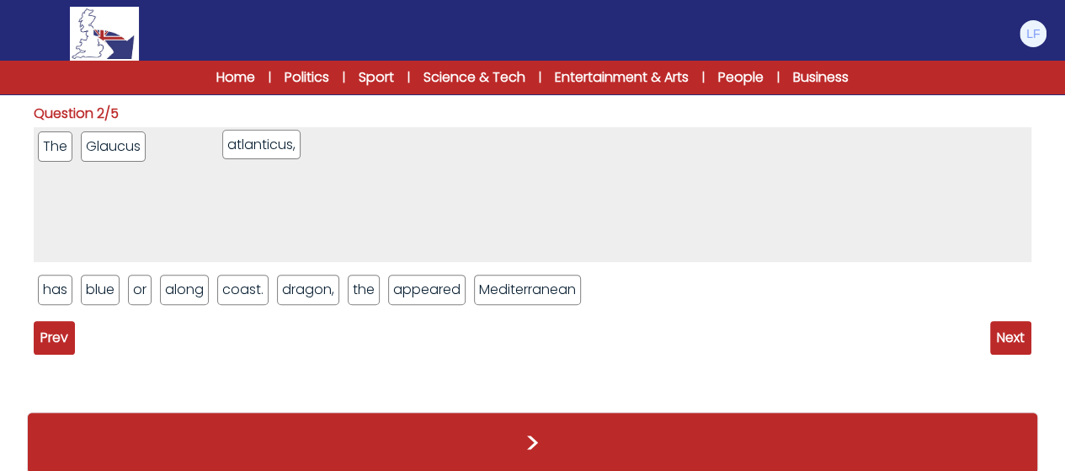
drag, startPoint x: 170, startPoint y: 292, endPoint x: 264, endPoint y: 150, distance: 170.8
drag, startPoint x: 123, startPoint y: 153, endPoint x: 204, endPoint y: 333, distance: 196.8
drag, startPoint x: 119, startPoint y: 139, endPoint x: 254, endPoint y: 384, distance: 279.7
click at [101, 292] on li "blue" at bounding box center [100, 290] width 39 height 30
drag, startPoint x: 108, startPoint y: 254, endPoint x: 138, endPoint y: 154, distance: 104.7
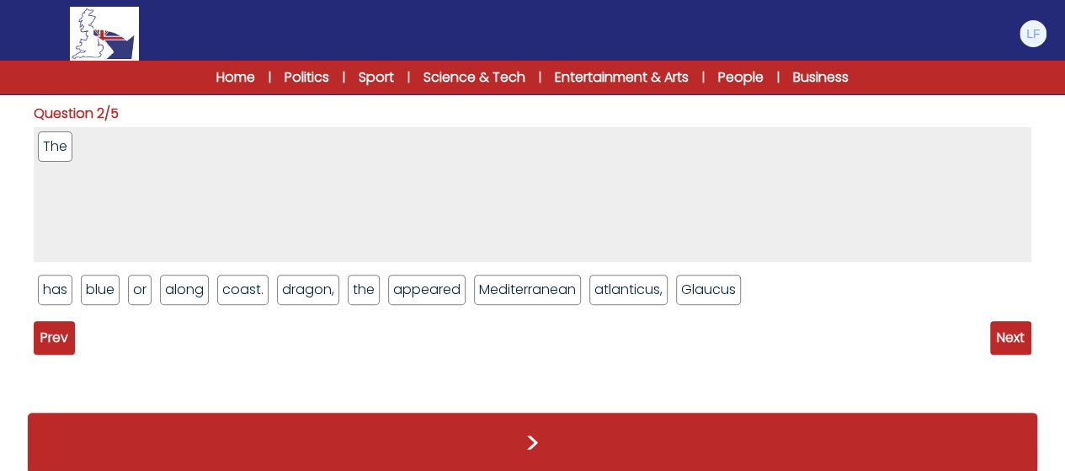
click at [138, 154] on ul "The" at bounding box center [533, 194] width 998 height 135
drag, startPoint x: 95, startPoint y: 291, endPoint x: 161, endPoint y: 141, distance: 163.7
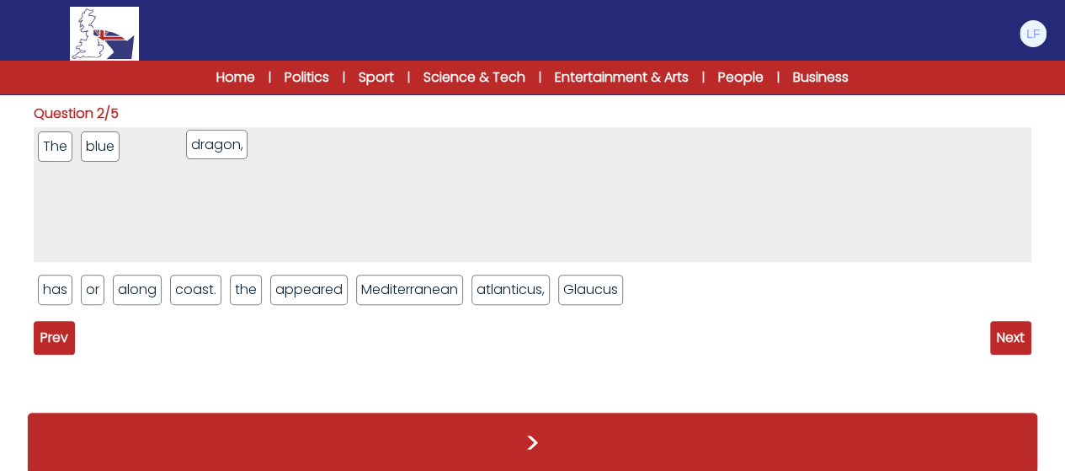
drag, startPoint x: 257, startPoint y: 286, endPoint x: 216, endPoint y: 141, distance: 150.4
drag, startPoint x: 285, startPoint y: 194, endPoint x: 237, endPoint y: 157, distance: 60.1
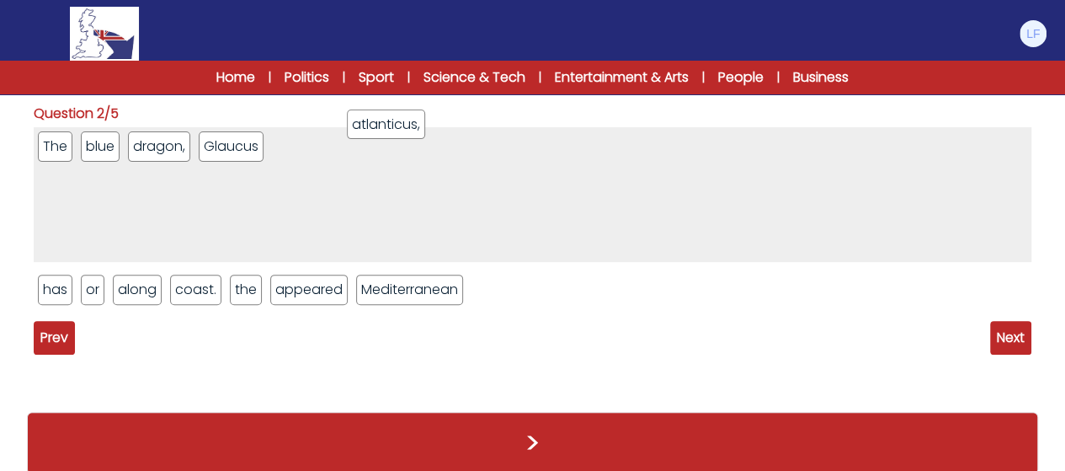
drag, startPoint x: 516, startPoint y: 291, endPoint x: 390, endPoint y: 122, distance: 211.2
drag, startPoint x: 61, startPoint y: 292, endPoint x: 399, endPoint y: 154, distance: 365.7
drag, startPoint x: 451, startPoint y: 169, endPoint x: 384, endPoint y: 148, distance: 70.6
drag, startPoint x: 313, startPoint y: 142, endPoint x: 251, endPoint y: 146, distance: 62.4
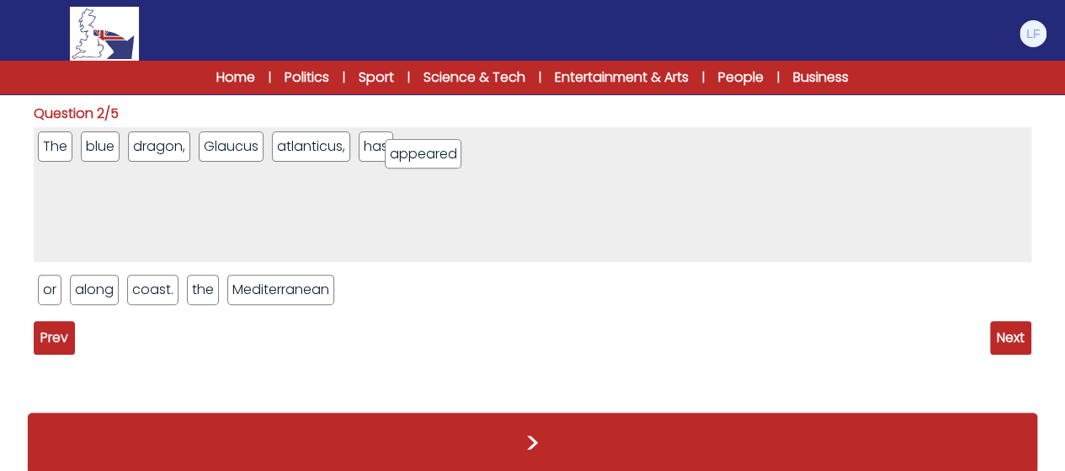
drag, startPoint x: 269, startPoint y: 284, endPoint x: 430, endPoint y: 149, distance: 209.8
drag, startPoint x: 48, startPoint y: 293, endPoint x: 199, endPoint y: 151, distance: 207.3
click at [160, 291] on li "the" at bounding box center [171, 290] width 32 height 30
click at [163, 291] on li "the" at bounding box center [171, 290] width 32 height 30
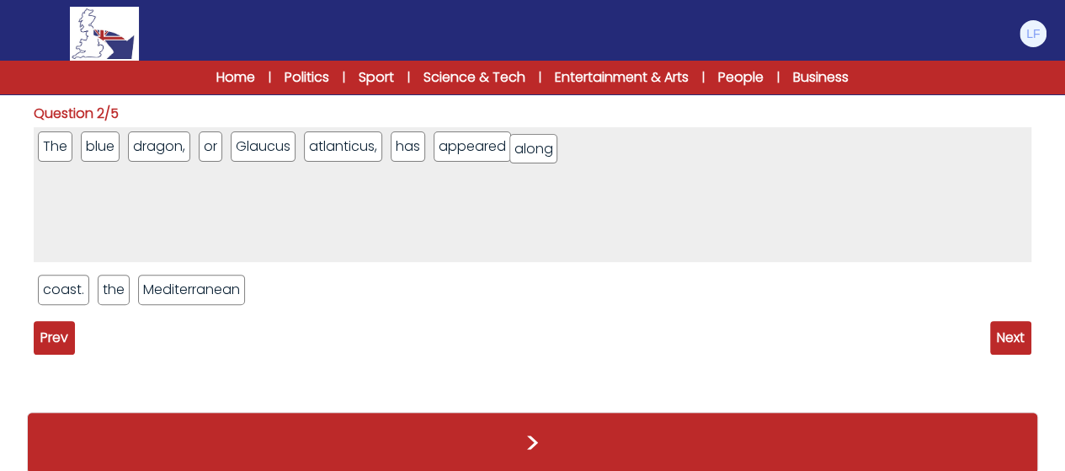
drag, startPoint x: 75, startPoint y: 286, endPoint x: 547, endPoint y: 145, distance: 492.2
drag, startPoint x: 109, startPoint y: 287, endPoint x: 607, endPoint y: 142, distance: 518.4
drag, startPoint x: 319, startPoint y: 150, endPoint x: 615, endPoint y: 147, distance: 295.6
drag, startPoint x: 140, startPoint y: 285, endPoint x: 686, endPoint y: 148, distance: 562.5
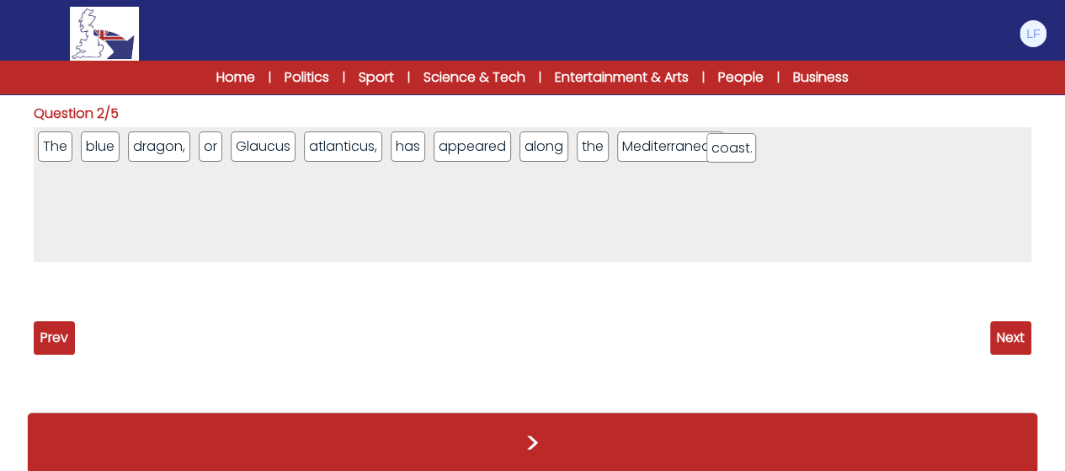
drag, startPoint x: 71, startPoint y: 288, endPoint x: 755, endPoint y: 146, distance: 698.5
click at [1009, 334] on span "Next" at bounding box center [1010, 338] width 41 height 34
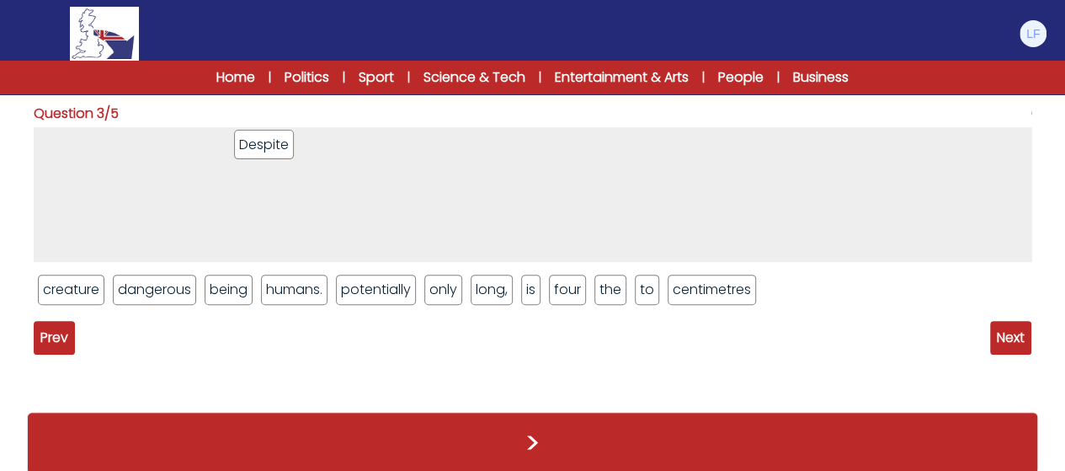
drag, startPoint x: 694, startPoint y: 293, endPoint x: 266, endPoint y: 148, distance: 451.7
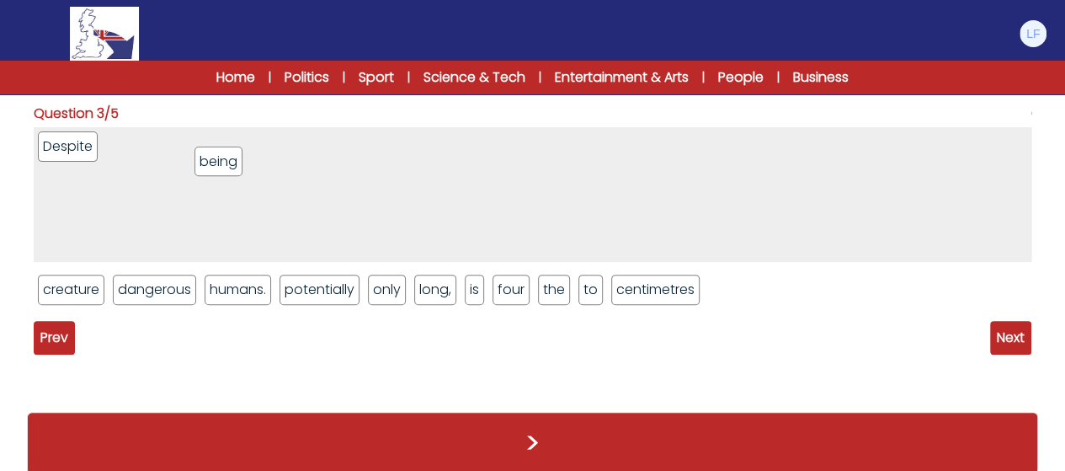
drag, startPoint x: 230, startPoint y: 218, endPoint x: 216, endPoint y: 167, distance: 53.3
drag, startPoint x: 384, startPoint y: 297, endPoint x: 237, endPoint y: 147, distance: 210.2
drag, startPoint x: 463, startPoint y: 298, endPoint x: 322, endPoint y: 146, distance: 208.0
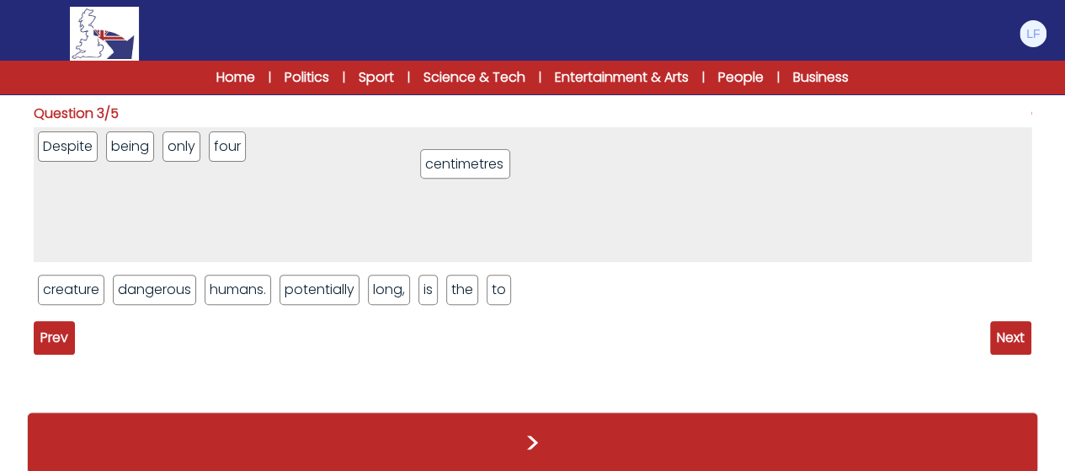
drag, startPoint x: 554, startPoint y: 279, endPoint x: 439, endPoint y: 137, distance: 182.6
drag, startPoint x: 394, startPoint y: 296, endPoint x: 396, endPoint y: 124, distance: 171.8
drag, startPoint x: 415, startPoint y: 291, endPoint x: 454, endPoint y: 109, distance: 186.0
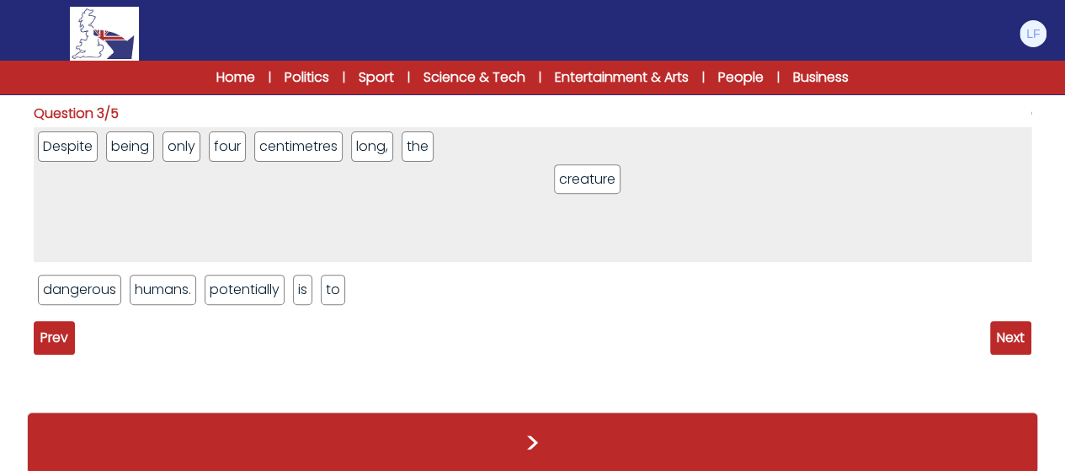
drag, startPoint x: 70, startPoint y: 283, endPoint x: 578, endPoint y: 142, distance: 527.0
drag, startPoint x: 303, startPoint y: 297, endPoint x: 622, endPoint y: 160, distance: 346.7
drag, startPoint x: 244, startPoint y: 292, endPoint x: 653, endPoint y: 134, distance: 438.1
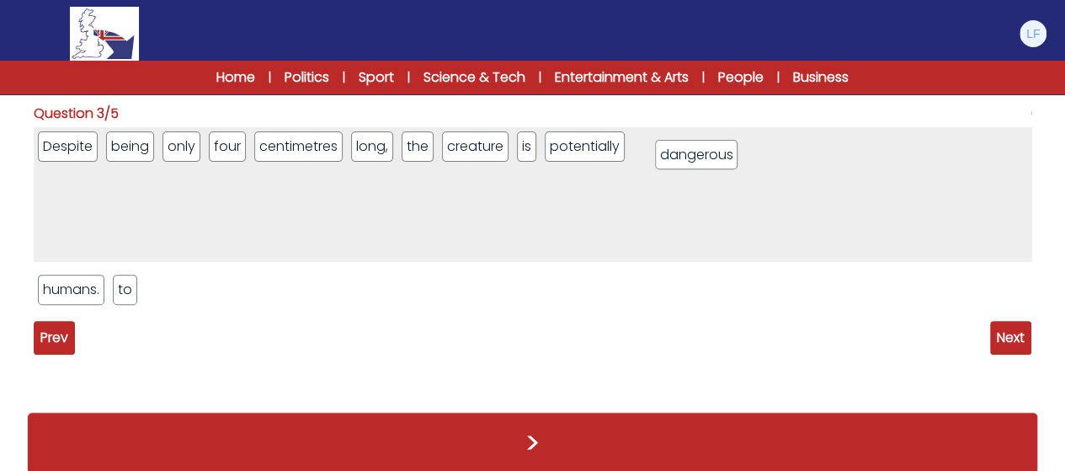
drag, startPoint x: 248, startPoint y: 233, endPoint x: 721, endPoint y: 162, distance: 478.7
drag, startPoint x: 139, startPoint y: 292, endPoint x: 696, endPoint y: 153, distance: 573.8
drag, startPoint x: 84, startPoint y: 286, endPoint x: 846, endPoint y: 149, distance: 774.3
drag, startPoint x: 670, startPoint y: 152, endPoint x: 795, endPoint y: 152, distance: 124.6
click at [1007, 328] on span "Next" at bounding box center [1010, 338] width 41 height 34
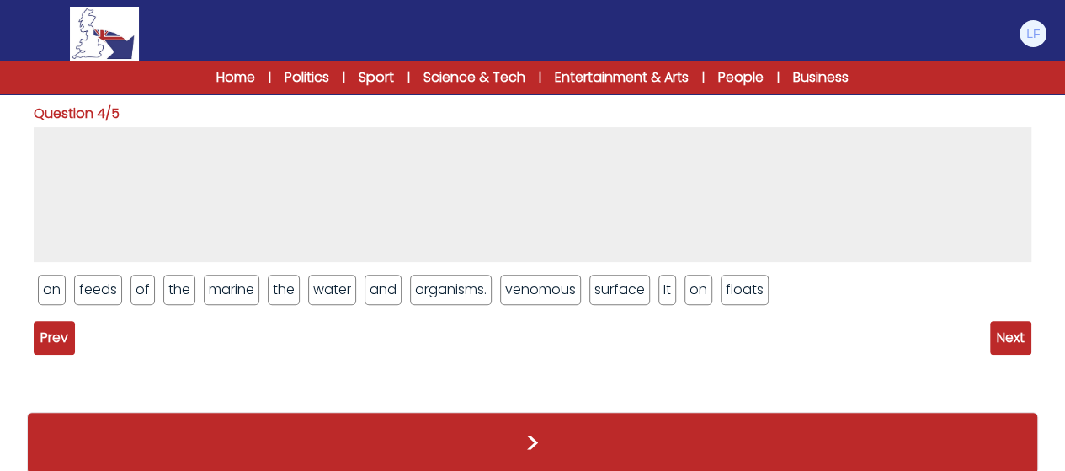
click at [665, 291] on li "It" at bounding box center [668, 290] width 18 height 30
drag, startPoint x: 665, startPoint y: 291, endPoint x: 495, endPoint y: 173, distance: 207.0
drag, startPoint x: 706, startPoint y: 291, endPoint x: 338, endPoint y: 156, distance: 392.2
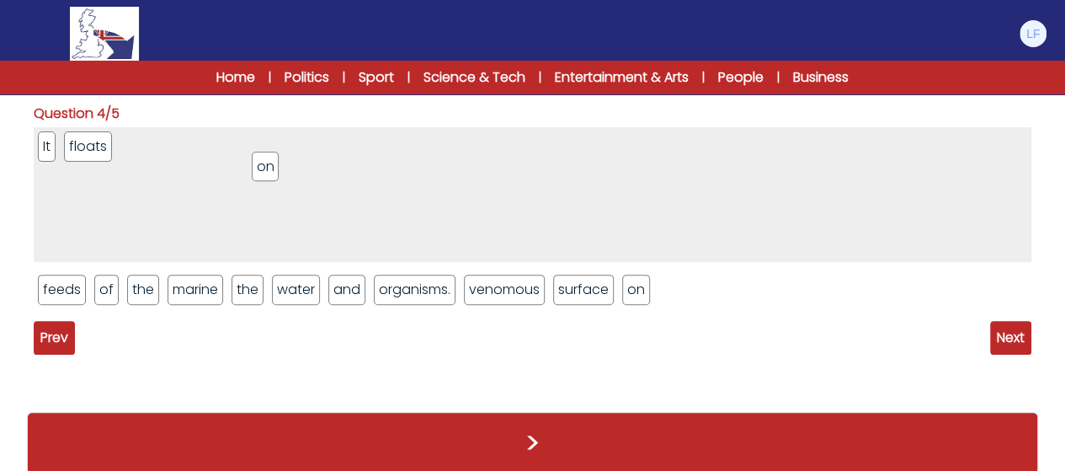
drag, startPoint x: 51, startPoint y: 291, endPoint x: 264, endPoint y: 168, distance: 246.7
drag, startPoint x: 243, startPoint y: 297, endPoint x: 280, endPoint y: 161, distance: 141.2
drag, startPoint x: 248, startPoint y: 280, endPoint x: 248, endPoint y: 142, distance: 138.1
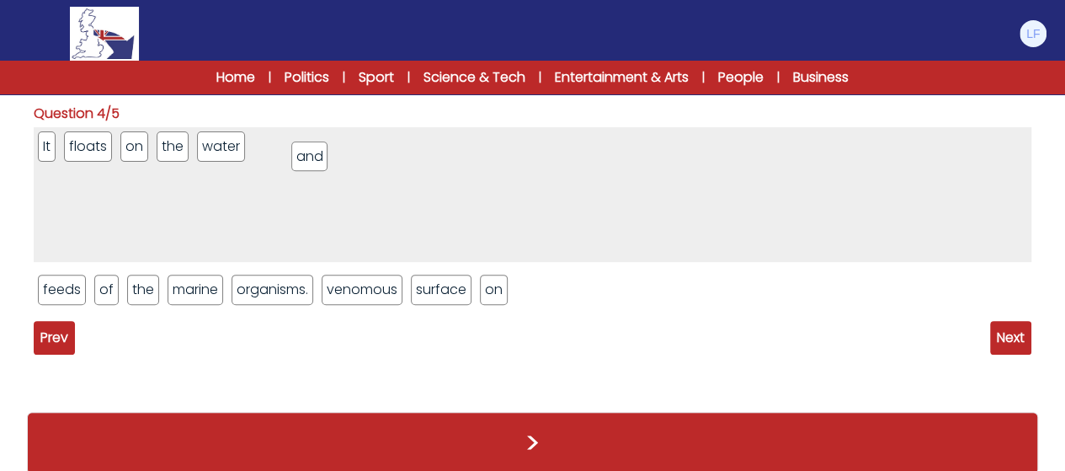
drag, startPoint x: 246, startPoint y: 294, endPoint x: 307, endPoint y: 161, distance: 146.2
drag, startPoint x: 68, startPoint y: 286, endPoint x: 456, endPoint y: 160, distance: 408.3
drag, startPoint x: 436, startPoint y: 287, endPoint x: 420, endPoint y: 176, distance: 112.3
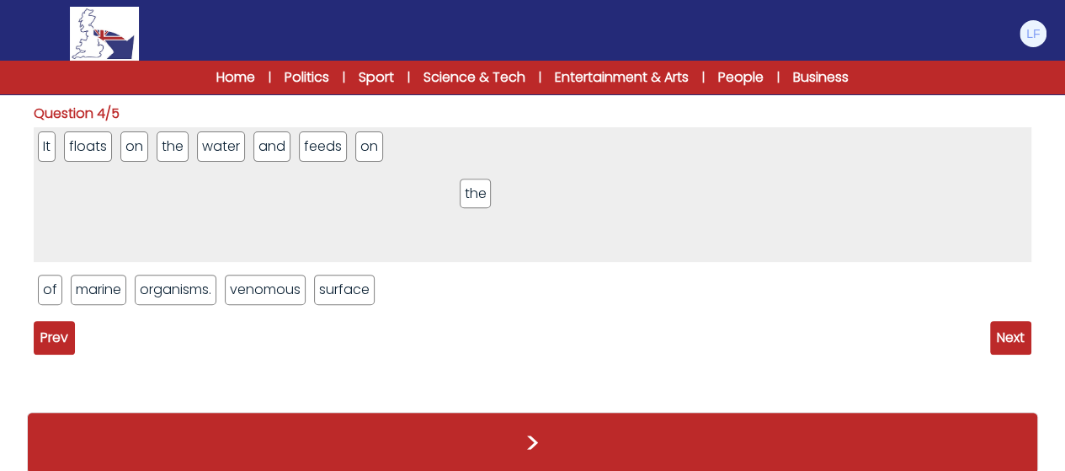
drag, startPoint x: 89, startPoint y: 294, endPoint x: 483, endPoint y: 195, distance: 406.5
drag, startPoint x: 344, startPoint y: 291, endPoint x: 606, endPoint y: 109, distance: 318.9
drag, startPoint x: 464, startPoint y: 142, endPoint x: 451, endPoint y: 270, distance: 128.6
drag, startPoint x: 477, startPoint y: 156, endPoint x: 259, endPoint y: 149, distance: 217.4
drag, startPoint x: 254, startPoint y: 296, endPoint x: 520, endPoint y: 154, distance: 301.8
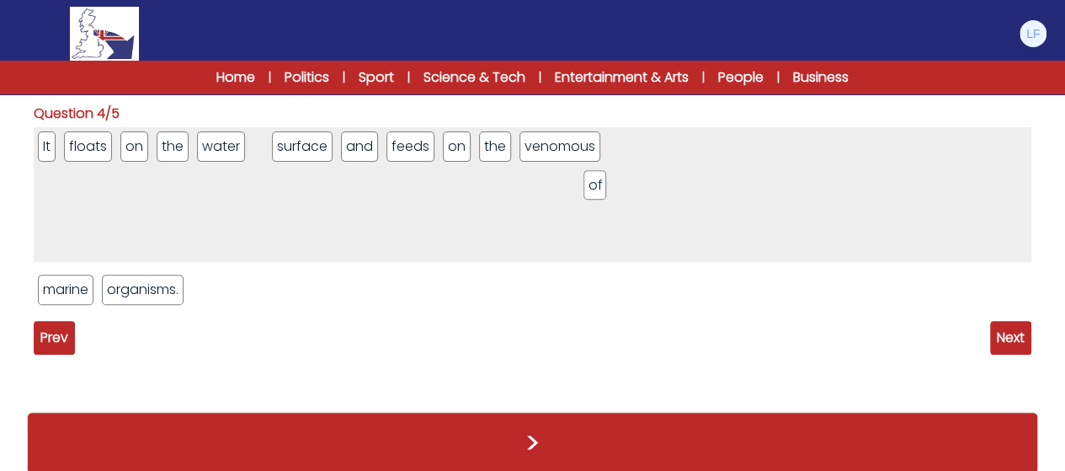
drag, startPoint x: 49, startPoint y: 286, endPoint x: 611, endPoint y: 168, distance: 574.0
drag, startPoint x: 258, startPoint y: 151, endPoint x: 628, endPoint y: 152, distance: 370.6
drag, startPoint x: 81, startPoint y: 291, endPoint x: 667, endPoint y: 141, distance: 605.0
drag, startPoint x: 623, startPoint y: 149, endPoint x: 751, endPoint y: 152, distance: 128.1
drag, startPoint x: 611, startPoint y: 156, endPoint x: 657, endPoint y: 154, distance: 45.5
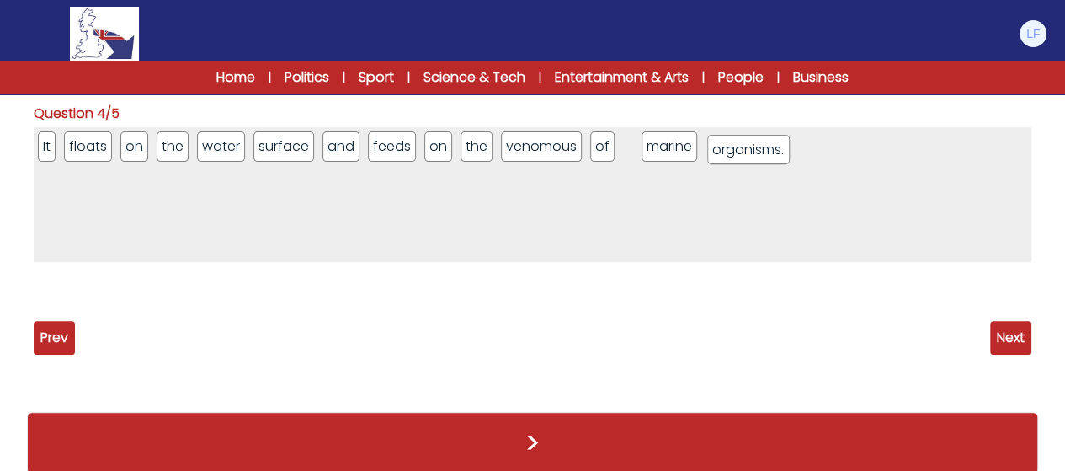
drag, startPoint x: 83, startPoint y: 284, endPoint x: 751, endPoint y: 139, distance: 683.4
drag, startPoint x: 686, startPoint y: 147, endPoint x: 797, endPoint y: 142, distance: 111.3
drag, startPoint x: 645, startPoint y: 154, endPoint x: 743, endPoint y: 154, distance: 97.7
drag, startPoint x: 694, startPoint y: 145, endPoint x: 825, endPoint y: 142, distance: 131.4
click at [1012, 342] on span "Next" at bounding box center [1010, 338] width 41 height 34
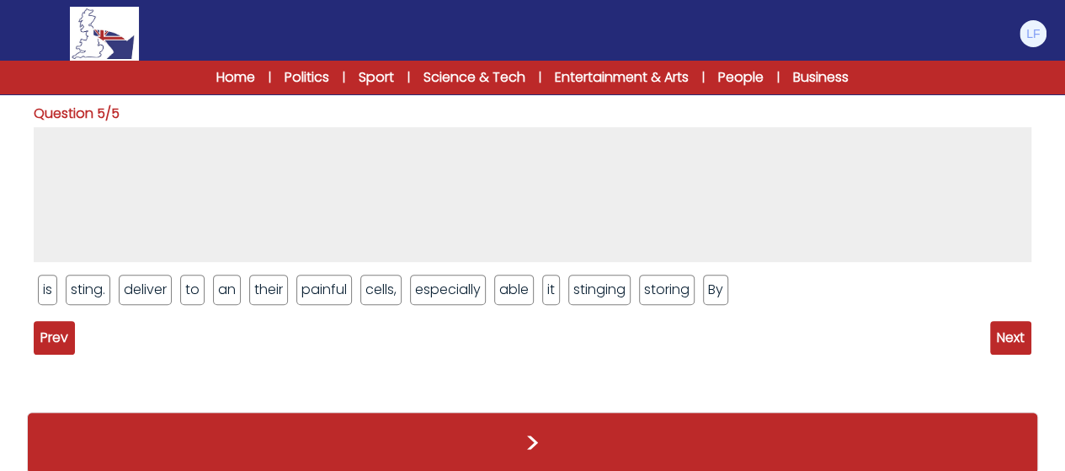
click at [711, 292] on li "By" at bounding box center [715, 290] width 25 height 30
drag, startPoint x: 722, startPoint y: 292, endPoint x: 648, endPoint y: 193, distance: 124.0
drag, startPoint x: 672, startPoint y: 282, endPoint x: 389, endPoint y: 168, distance: 305.3
drag, startPoint x: 328, startPoint y: 179, endPoint x: 524, endPoint y: 227, distance: 202.2
click at [524, 227] on ul "By storing" at bounding box center [533, 194] width 998 height 135
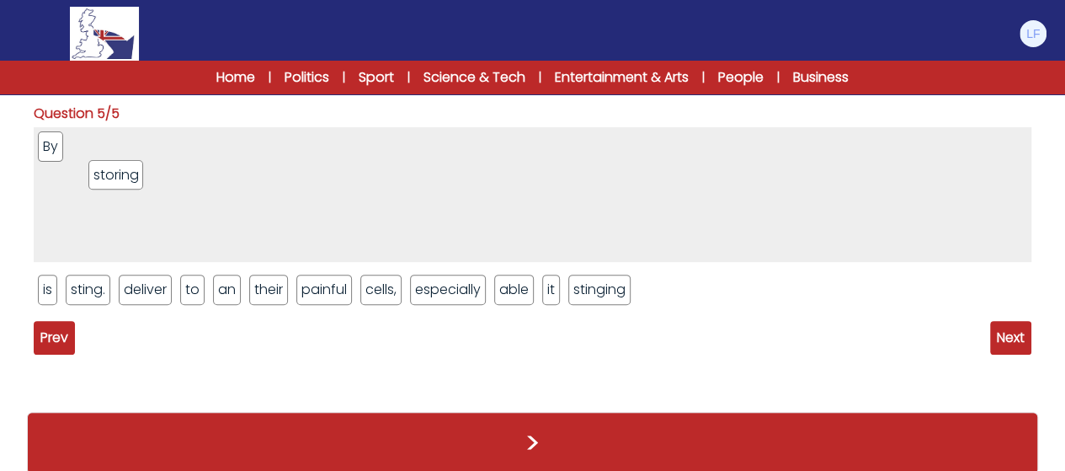
drag, startPoint x: 114, startPoint y: 179, endPoint x: 286, endPoint y: 462, distance: 331.8
drag, startPoint x: 584, startPoint y: 299, endPoint x: 340, endPoint y: 159, distance: 281.4
drag, startPoint x: 515, startPoint y: 223, endPoint x: 417, endPoint y: 83, distance: 171.0
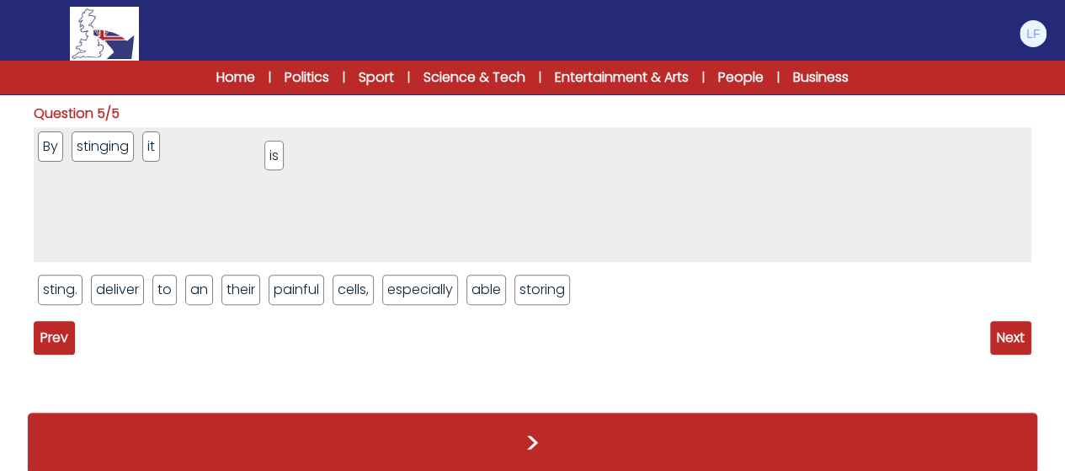
drag, startPoint x: 143, startPoint y: 252, endPoint x: 275, endPoint y: 152, distance: 165.9
drag, startPoint x: 491, startPoint y: 292, endPoint x: 390, endPoint y: 193, distance: 141.7
drag, startPoint x: 167, startPoint y: 298, endPoint x: 392, endPoint y: 196, distance: 247.6
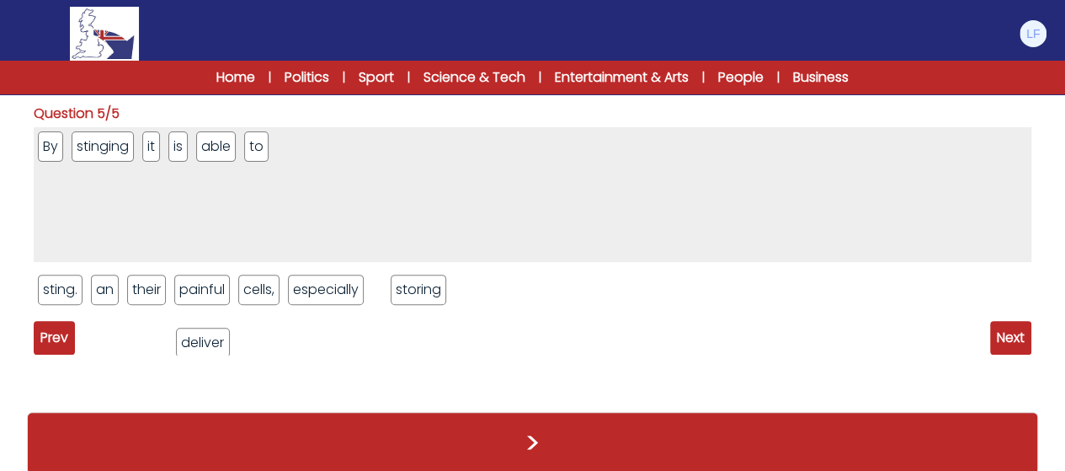
drag, startPoint x: 128, startPoint y: 282, endPoint x: 213, endPoint y: 334, distance: 99.8
drag, startPoint x: 416, startPoint y: 294, endPoint x: 329, endPoint y: 147, distance: 170.3
drag, startPoint x: 197, startPoint y: 289, endPoint x: 376, endPoint y: 149, distance: 226.8
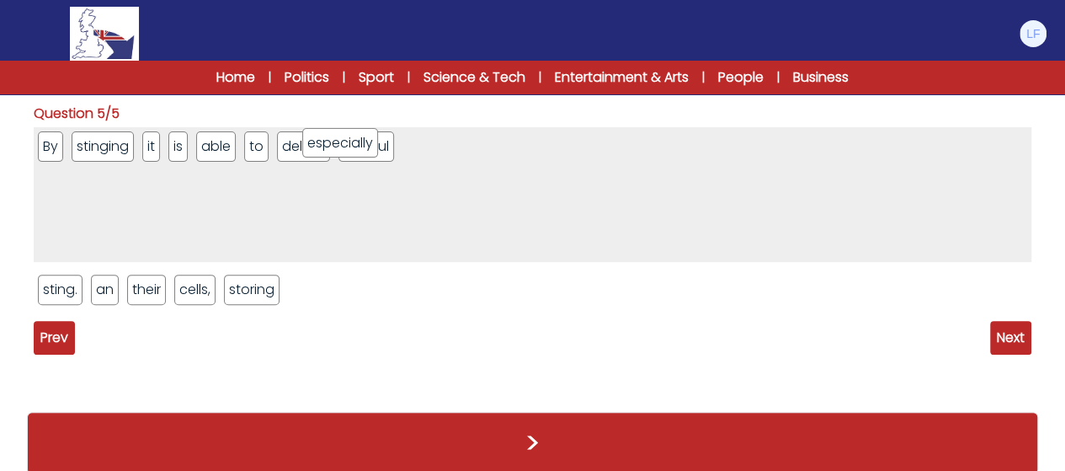
drag, startPoint x: 277, startPoint y: 294, endPoint x: 355, endPoint y: 147, distance: 166.2
drag, startPoint x: 364, startPoint y: 141, endPoint x: 470, endPoint y: 131, distance: 106.6
drag, startPoint x: 248, startPoint y: 286, endPoint x: 519, endPoint y: 141, distance: 306.3
drag, startPoint x: 448, startPoint y: 129, endPoint x: 521, endPoint y: 145, distance: 75.0
click at [521, 145] on ul "By stinging it is able to deliver especially storing painful" at bounding box center [533, 194] width 998 height 135
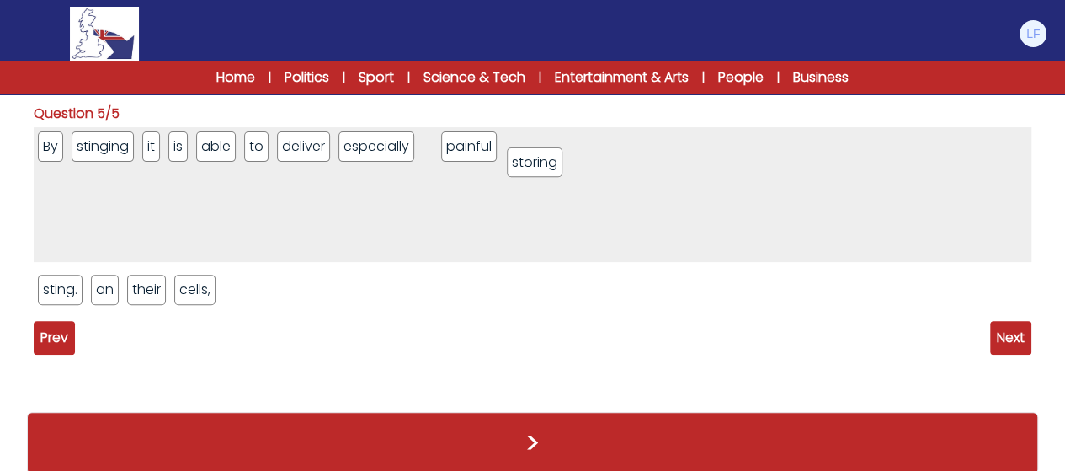
drag, startPoint x: 468, startPoint y: 145, endPoint x: 552, endPoint y: 149, distance: 83.5
click at [189, 294] on li "cells," at bounding box center [194, 290] width 41 height 30
drag, startPoint x: 189, startPoint y: 294, endPoint x: 591, endPoint y: 153, distance: 426.4
drag, startPoint x: 460, startPoint y: 151, endPoint x: 601, endPoint y: 147, distance: 141.5
drag, startPoint x: 447, startPoint y: 151, endPoint x: 568, endPoint y: 152, distance: 120.4
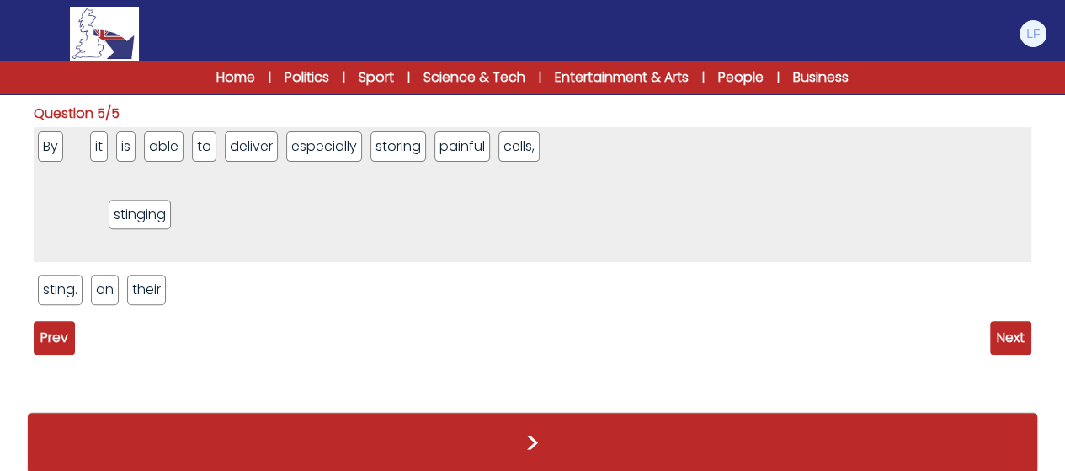
drag, startPoint x: 126, startPoint y: 147, endPoint x: 260, endPoint y: 298, distance: 201.6
drag, startPoint x: 79, startPoint y: 144, endPoint x: 204, endPoint y: 365, distance: 253.4
drag, startPoint x: 111, startPoint y: 149, endPoint x: 148, endPoint y: 310, distance: 165.1
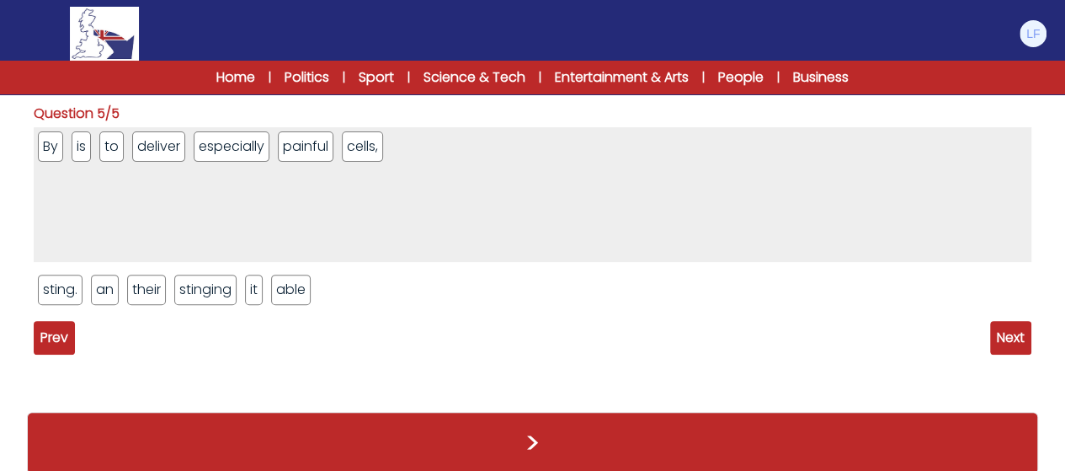
drag, startPoint x: 324, startPoint y: 148, endPoint x: 337, endPoint y: 393, distance: 245.4
drag, startPoint x: 184, startPoint y: 137, endPoint x: 307, endPoint y: 305, distance: 207.9
click at [307, 305] on div "By is to deliver especially painful cells, sting. an their stinging it able sto…" at bounding box center [533, 222] width 998 height 190
click at [303, 277] on div "By is to deliver especially painful cells, sting. an their stinging it able sto…" at bounding box center [533, 222] width 998 height 190
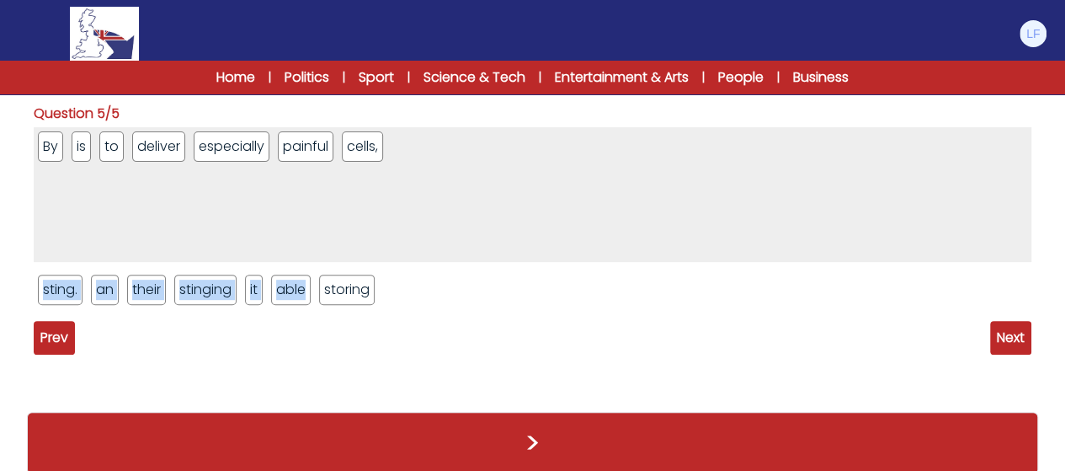
click at [244, 136] on li "especially" at bounding box center [232, 146] width 76 height 30
click at [245, 156] on li "especially" at bounding box center [232, 146] width 76 height 30
click at [273, 205] on ul "By is to deliver especially painful cells," at bounding box center [533, 194] width 998 height 135
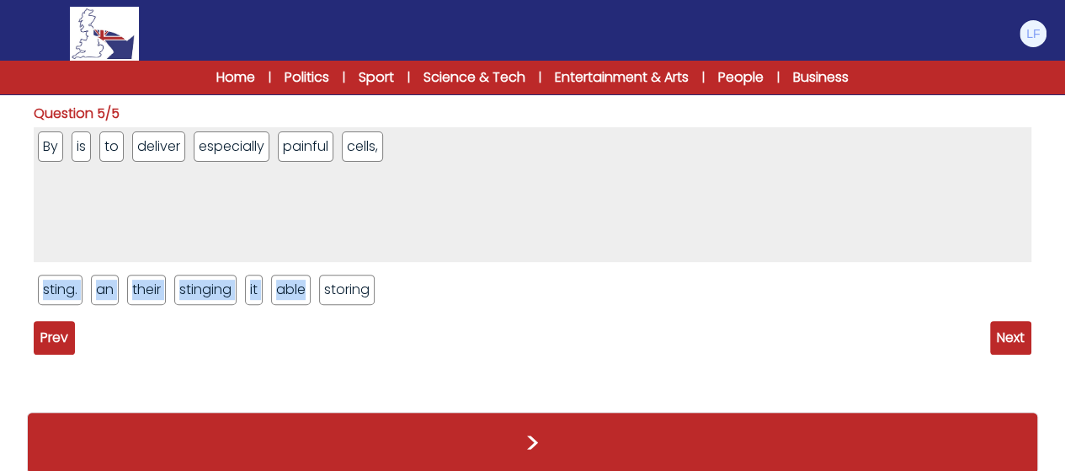
click at [529, 227] on ul "By is to deliver especially painful cells," at bounding box center [533, 194] width 998 height 135
drag, startPoint x: 365, startPoint y: 151, endPoint x: 419, endPoint y: 289, distance: 148.3
drag, startPoint x: 300, startPoint y: 150, endPoint x: 398, endPoint y: 343, distance: 216.2
drag, startPoint x: 224, startPoint y: 140, endPoint x: 271, endPoint y: 366, distance: 230.6
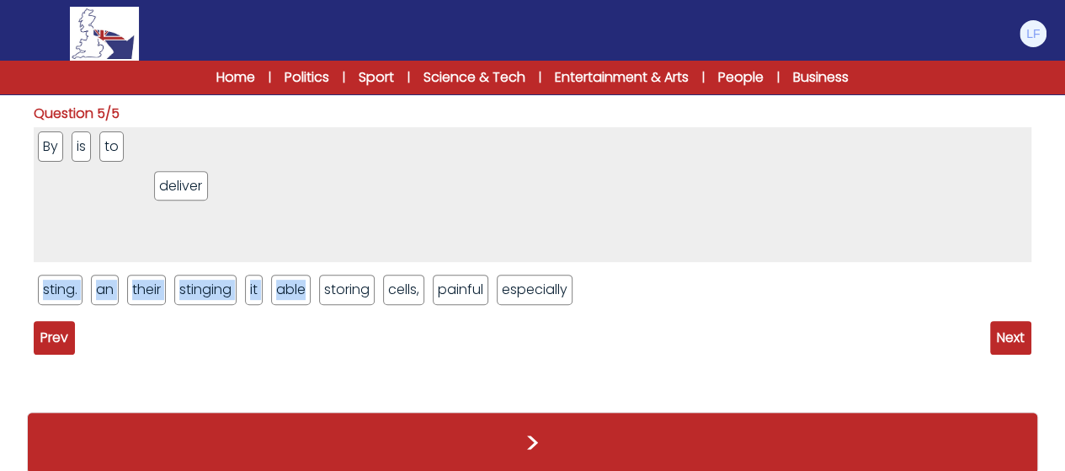
drag, startPoint x: 150, startPoint y: 141, endPoint x: 194, endPoint y: 333, distance: 197.0
drag, startPoint x: 109, startPoint y: 142, endPoint x: 148, endPoint y: 329, distance: 190.9
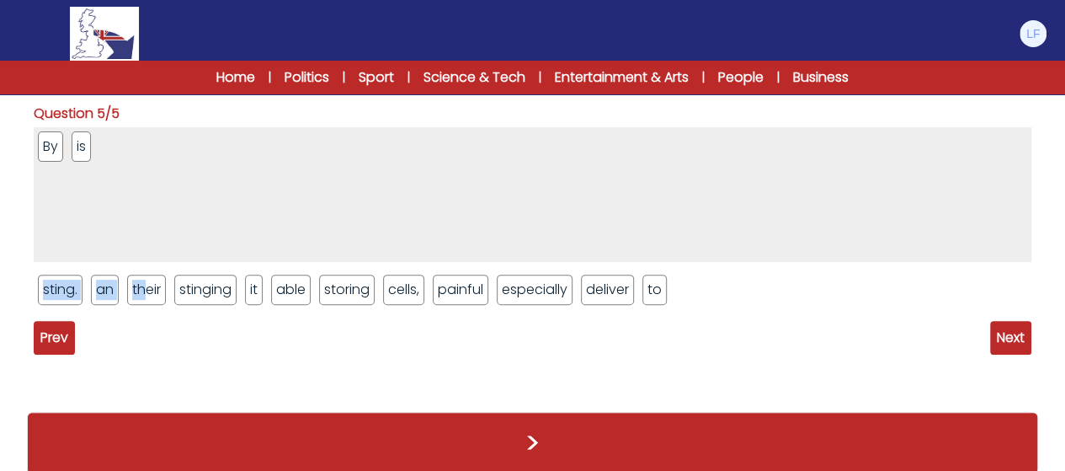
drag, startPoint x: 69, startPoint y: 157, endPoint x: 148, endPoint y: 301, distance: 164.3
click at [148, 301] on div "By is sting. an their stinging it able storing cells, painful especially delive…" at bounding box center [533, 222] width 998 height 190
drag, startPoint x: 81, startPoint y: 147, endPoint x: 224, endPoint y: 356, distance: 253.9
drag, startPoint x: 350, startPoint y: 291, endPoint x: 285, endPoint y: 179, distance: 129.1
drag, startPoint x: 408, startPoint y: 289, endPoint x: 360, endPoint y: 184, distance: 115.4
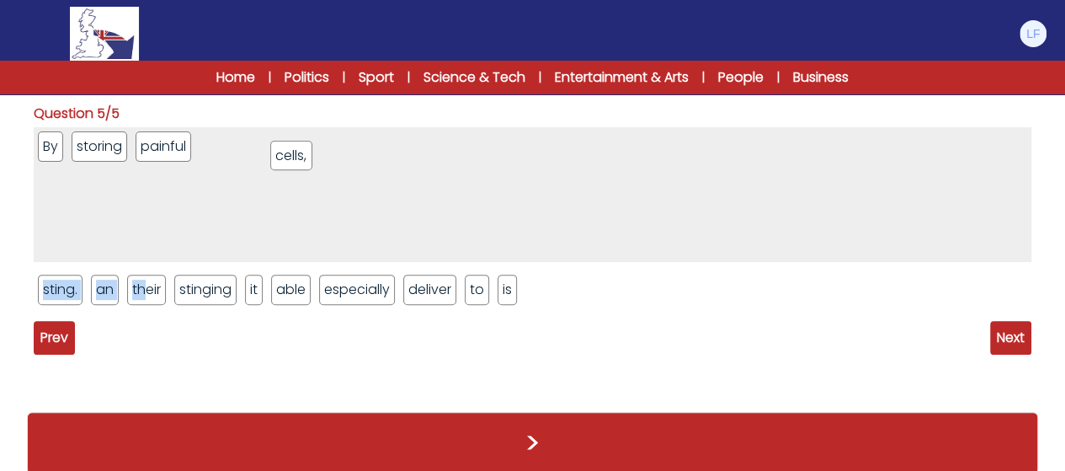
drag, startPoint x: 336, startPoint y: 296, endPoint x: 288, endPoint y: 163, distance: 142.3
drag, startPoint x: 204, startPoint y: 297, endPoint x: 205, endPoint y: 159, distance: 138.1
drag, startPoint x: 187, startPoint y: 291, endPoint x: 431, endPoint y: 156, distance: 278.9
drag, startPoint x: 276, startPoint y: 141, endPoint x: 337, endPoint y: 145, distance: 60.8
drag, startPoint x: 408, startPoint y: 286, endPoint x: 371, endPoint y: 142, distance: 147.9
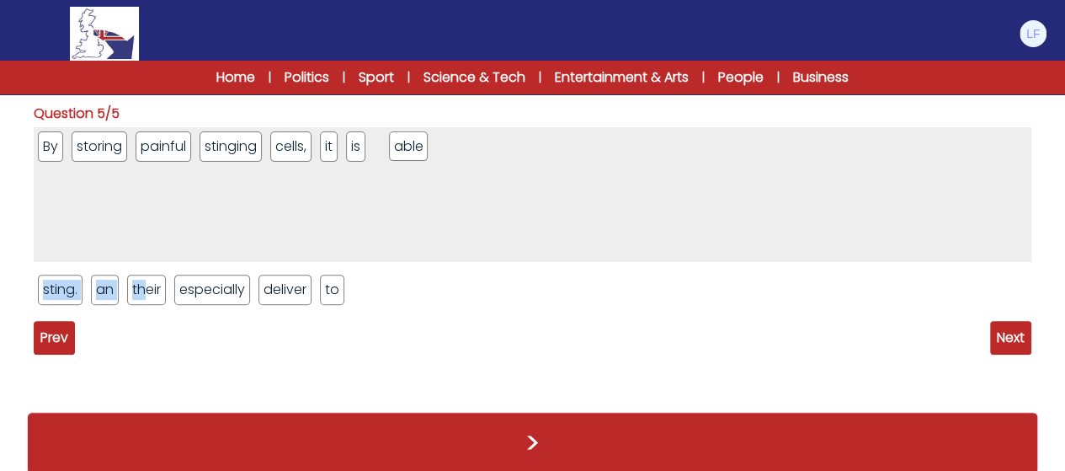
drag, startPoint x: 192, startPoint y: 292, endPoint x: 407, endPoint y: 149, distance: 258.1
drag, startPoint x: 342, startPoint y: 288, endPoint x: 468, endPoint y: 147, distance: 189.1
drag, startPoint x: 382, startPoint y: 149, endPoint x: 473, endPoint y: 146, distance: 91.0
drag, startPoint x: 296, startPoint y: 291, endPoint x: 611, endPoint y: 151, distance: 345.0
drag, startPoint x: 464, startPoint y: 149, endPoint x: 547, endPoint y: 145, distance: 82.6
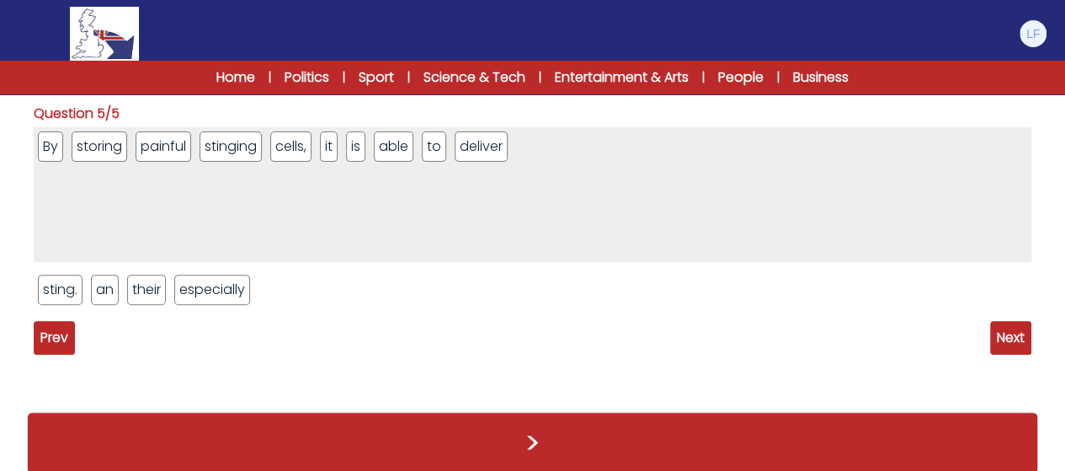
click at [136, 326] on div "Prev Next" at bounding box center [533, 338] width 998 height 34
drag, startPoint x: 104, startPoint y: 292, endPoint x: 578, endPoint y: 177, distance: 488.0
drag, startPoint x: 470, startPoint y: 146, endPoint x: 571, endPoint y: 154, distance: 101.4
drag, startPoint x: 162, startPoint y: 292, endPoint x: 176, endPoint y: 309, distance: 22.1
drag, startPoint x: 180, startPoint y: 291, endPoint x: 214, endPoint y: 306, distance: 36.6
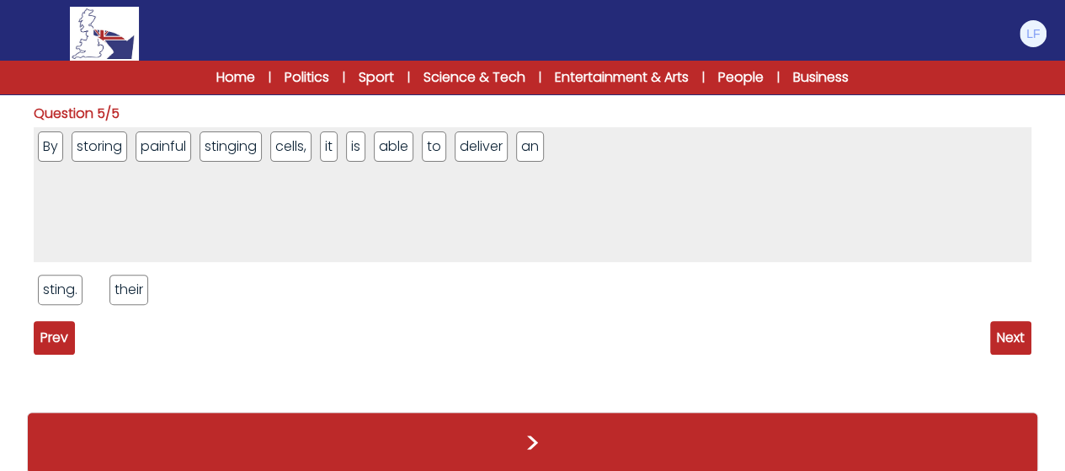
drag, startPoint x: 139, startPoint y: 288, endPoint x: 461, endPoint y: 380, distance: 334.6
drag, startPoint x: 135, startPoint y: 291, endPoint x: 624, endPoint y: 156, distance: 507.8
drag, startPoint x: 108, startPoint y: 292, endPoint x: 674, endPoint y: 151, distance: 583.4
drag, startPoint x: 281, startPoint y: 154, endPoint x: 697, endPoint y: 163, distance: 415.3
drag, startPoint x: 581, startPoint y: 142, endPoint x: 731, endPoint y: 170, distance: 152.5
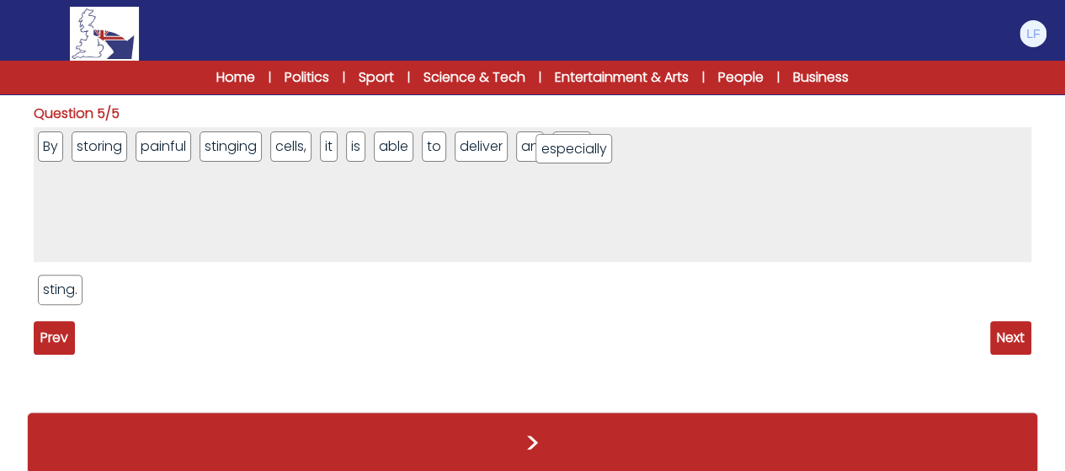
drag, startPoint x: 613, startPoint y: 146, endPoint x: 580, endPoint y: 148, distance: 32.9
drag, startPoint x: 579, startPoint y: 153, endPoint x: 718, endPoint y: 147, distance: 139.1
drag, startPoint x: 69, startPoint y: 295, endPoint x: 751, endPoint y: 158, distance: 695.7
drag, startPoint x: 288, startPoint y: 147, endPoint x: 771, endPoint y: 128, distance: 482.9
drag, startPoint x: 393, startPoint y: 152, endPoint x: 714, endPoint y: 159, distance: 321.0
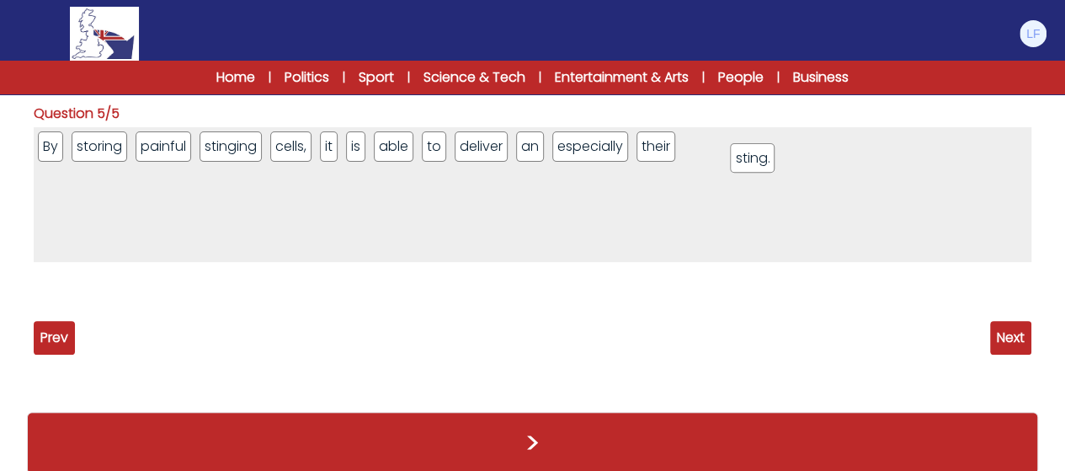
drag, startPoint x: 662, startPoint y: 141, endPoint x: 801, endPoint y: 152, distance: 139.4
click at [1038, 343] on div "Question 2/5 The blue dragon, or Glaucus atlanticus, has appeared along the Med…" at bounding box center [532, 234] width 1011 height 322
click at [1016, 343] on span "Next" at bounding box center [1010, 338] width 41 height 34
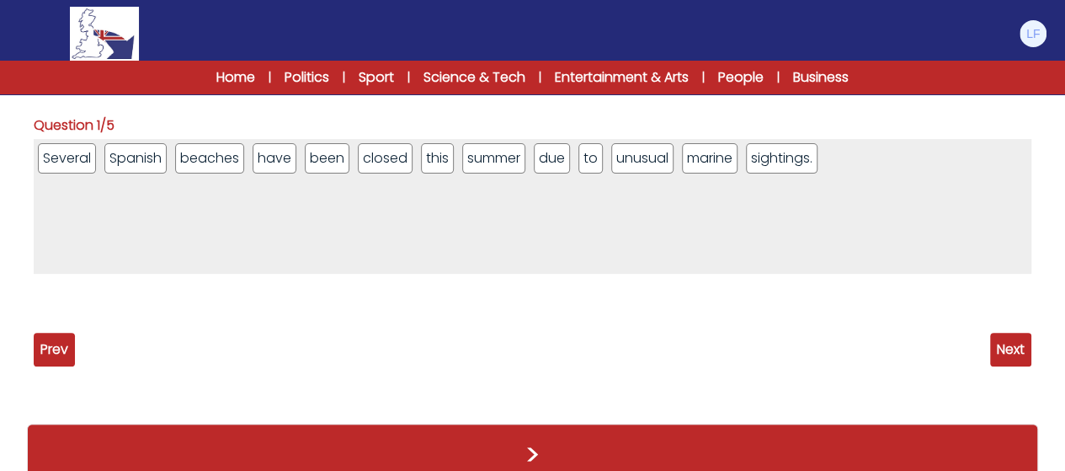
scroll to position [243, 0]
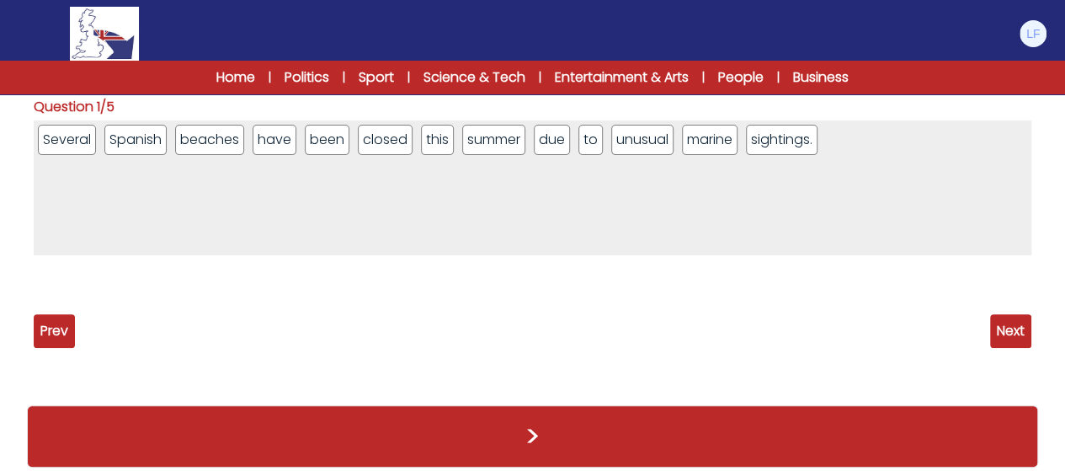
click at [999, 334] on span "Next" at bounding box center [1010, 331] width 41 height 34
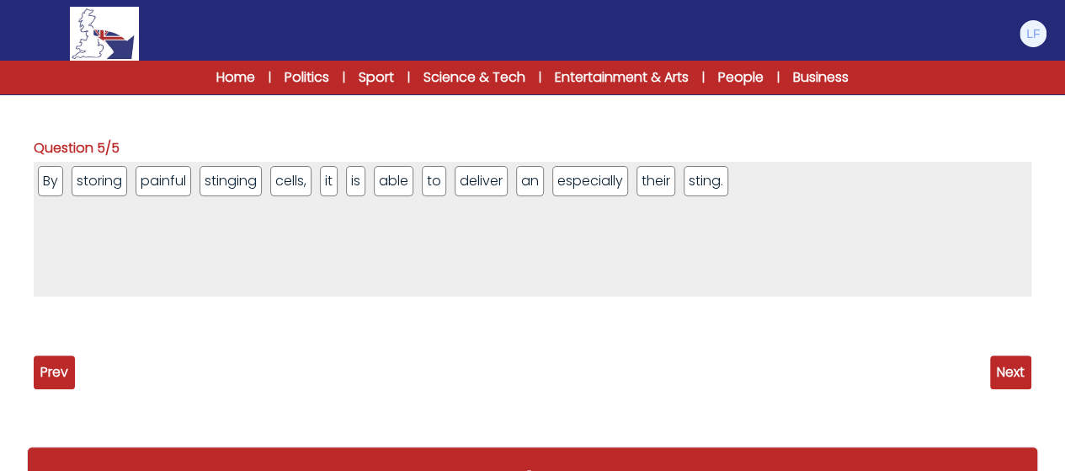
scroll to position [254, 0]
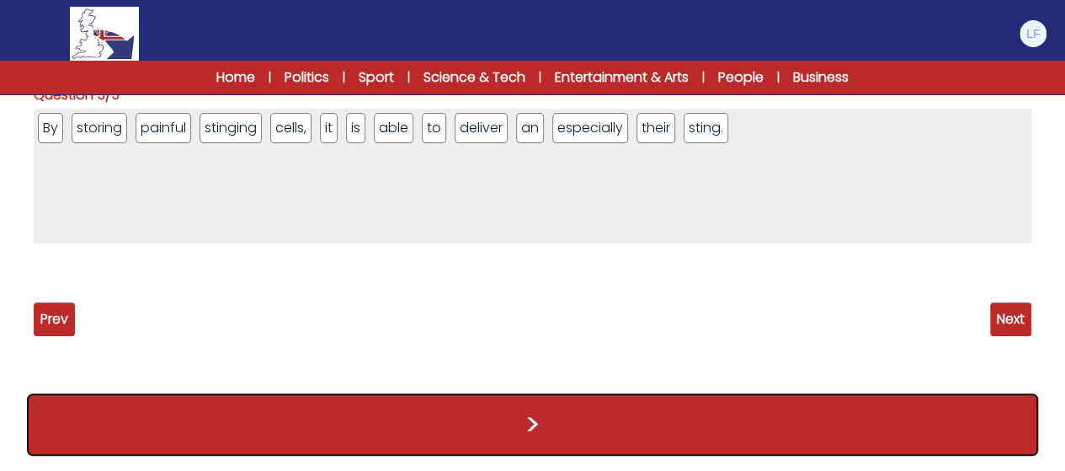
click at [516, 393] on button ">" at bounding box center [532, 424] width 1011 height 62
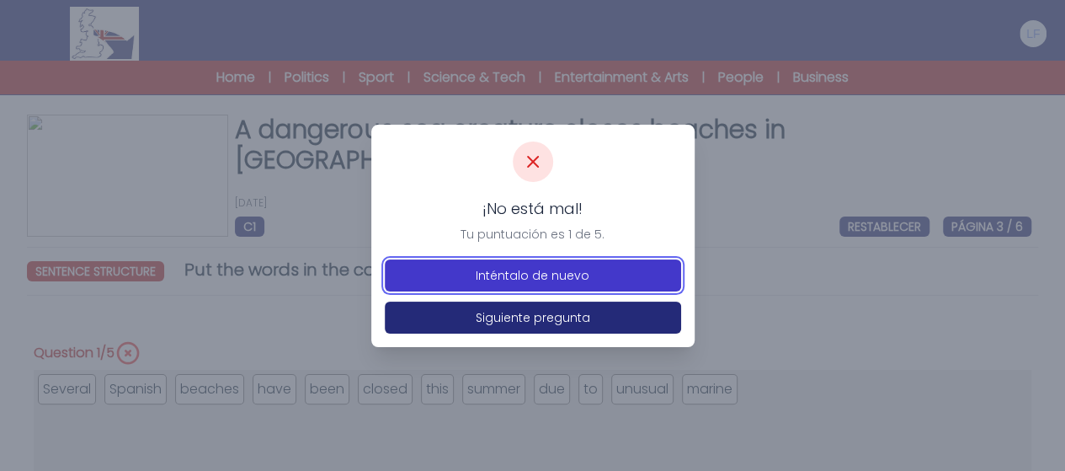
click at [585, 284] on button "Inténtalo de nuevo" at bounding box center [533, 275] width 296 height 32
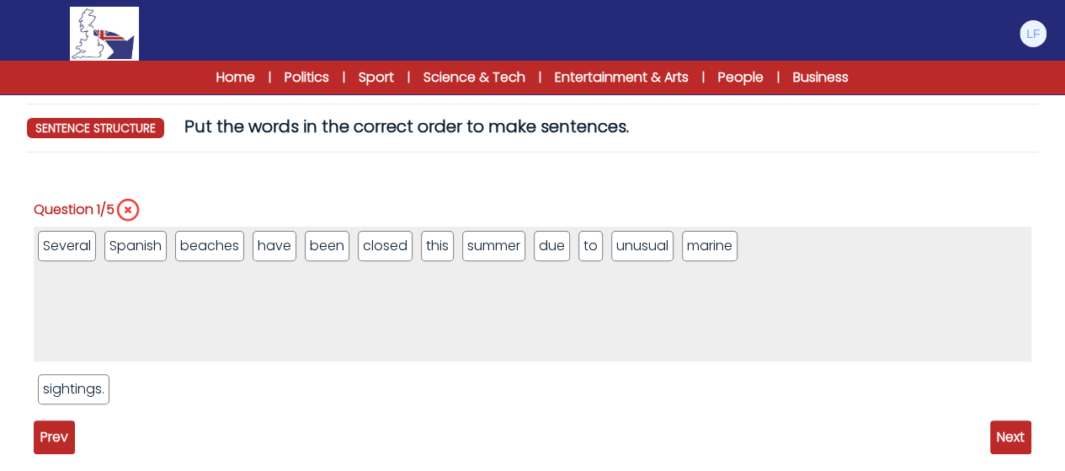
scroll to position [163, 0]
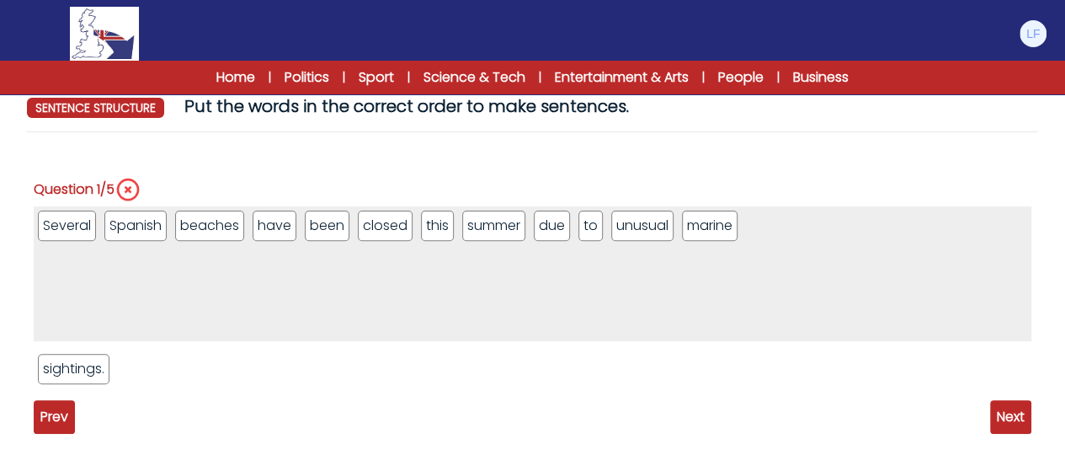
click at [1001, 412] on span "Next" at bounding box center [1010, 417] width 41 height 34
click at [38, 421] on span "Prev" at bounding box center [54, 417] width 41 height 34
drag, startPoint x: 69, startPoint y: 372, endPoint x: 793, endPoint y: 223, distance: 738.7
click at [1006, 414] on span "Next" at bounding box center [1010, 417] width 41 height 34
drag, startPoint x: 72, startPoint y: 371, endPoint x: 786, endPoint y: 229, distance: 727.4
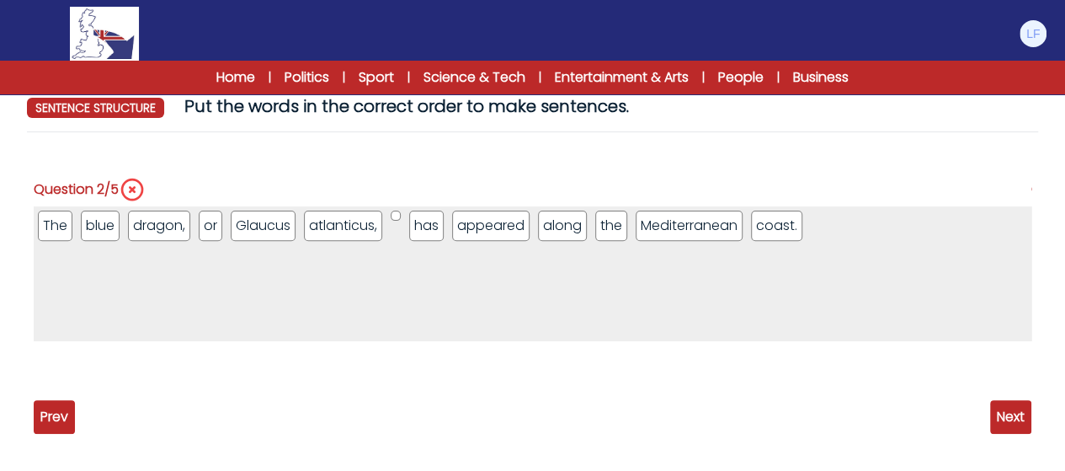
click at [999, 414] on span "Next" at bounding box center [1010, 417] width 41 height 34
drag, startPoint x: 285, startPoint y: 224, endPoint x: 515, endPoint y: 221, distance: 230.8
click at [521, 221] on li "surface" at bounding box center [551, 226] width 61 height 30
drag, startPoint x: 534, startPoint y: 232, endPoint x: 433, endPoint y: 233, distance: 101.1
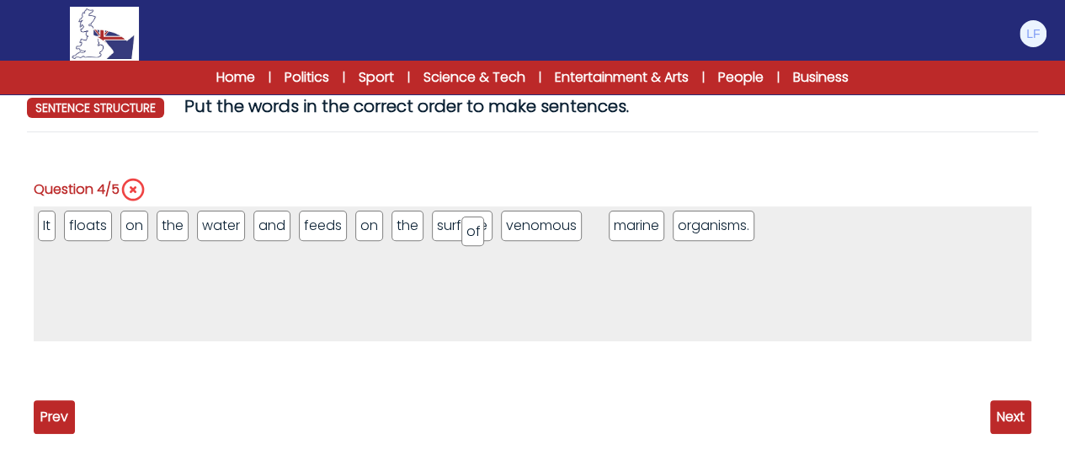
drag, startPoint x: 603, startPoint y: 225, endPoint x: 483, endPoint y: 231, distance: 119.7
drag, startPoint x: 539, startPoint y: 227, endPoint x: 496, endPoint y: 217, distance: 44.1
click at [1005, 415] on span "Next" at bounding box center [1010, 417] width 41 height 34
click at [49, 403] on span "Prev" at bounding box center [54, 417] width 41 height 34
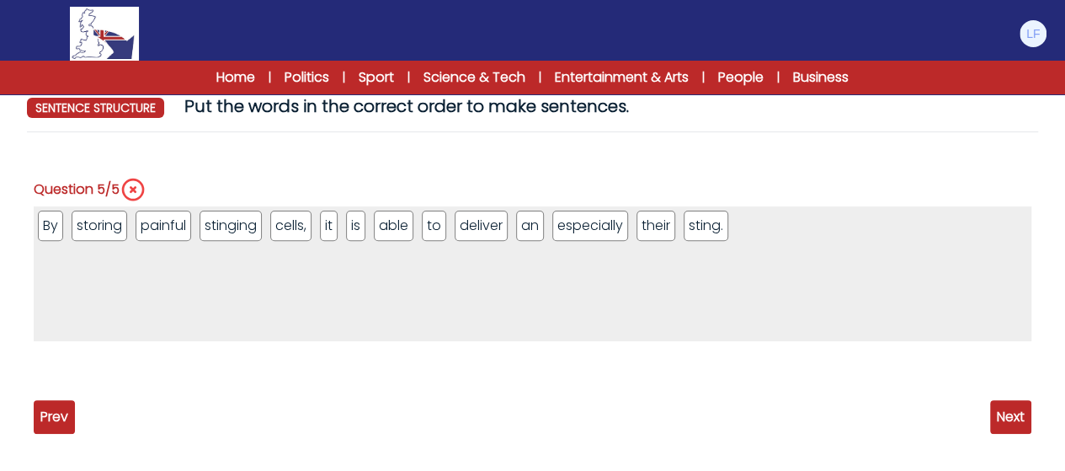
click at [49, 403] on span "Prev" at bounding box center [54, 417] width 41 height 34
click at [52, 404] on span "Prev" at bounding box center [54, 417] width 41 height 34
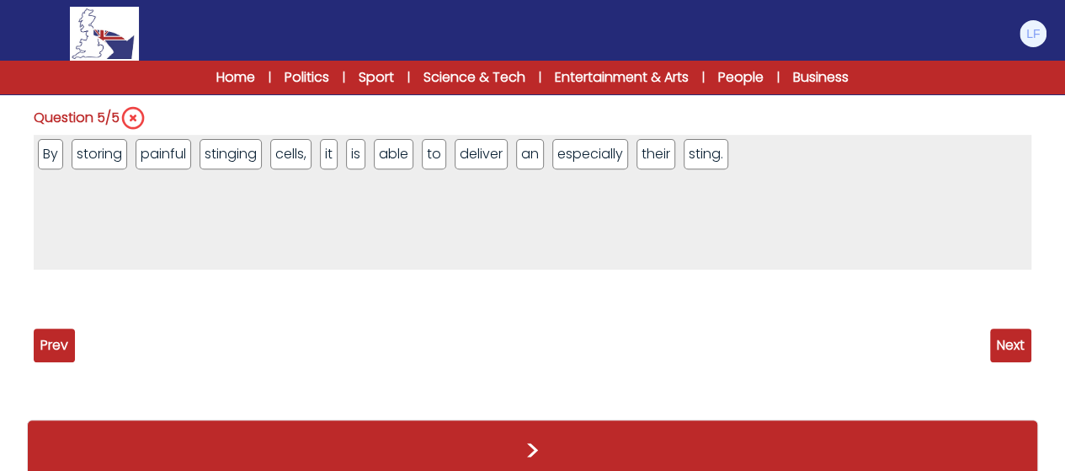
scroll to position [246, 0]
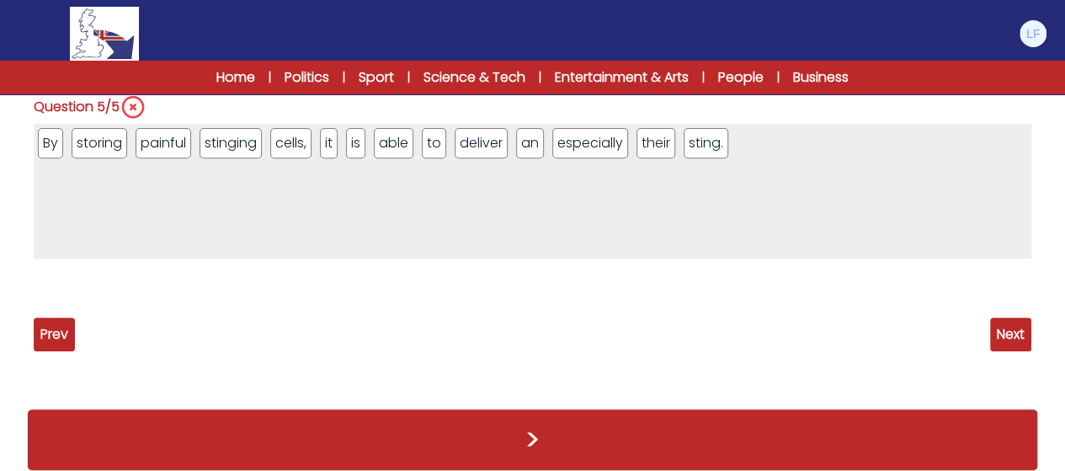
click at [45, 328] on span "Prev" at bounding box center [54, 335] width 41 height 34
click at [151, 335] on div "Prev Next" at bounding box center [533, 335] width 998 height 34
click at [51, 331] on span "Prev" at bounding box center [54, 335] width 41 height 34
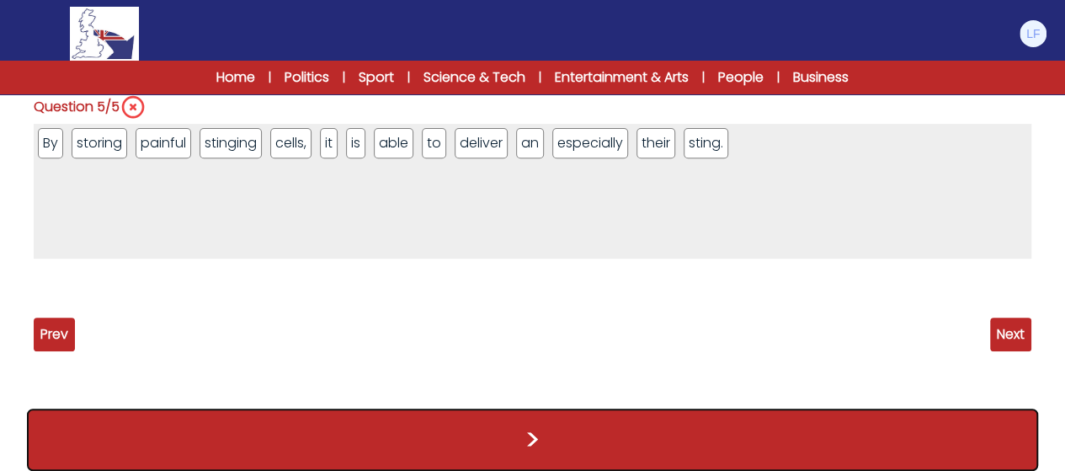
click at [553, 447] on button ">" at bounding box center [532, 439] width 1011 height 62
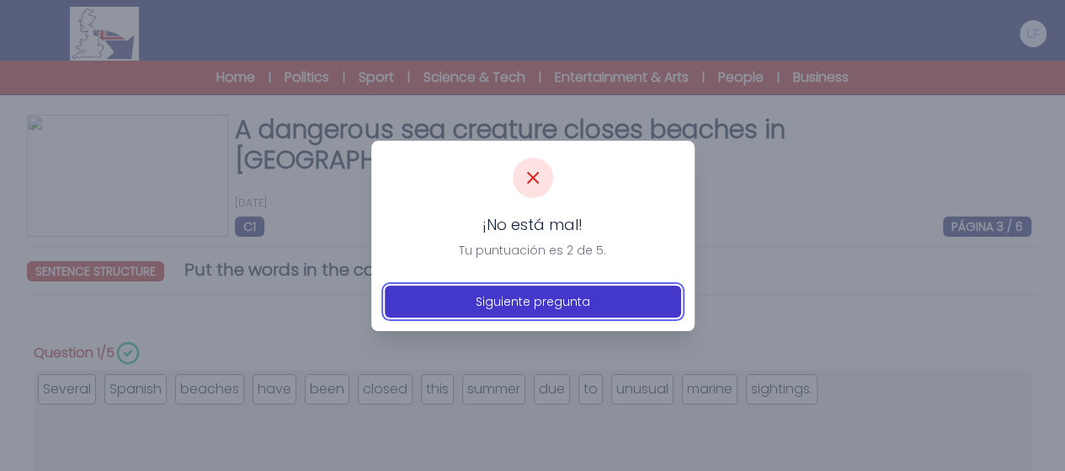
click at [547, 302] on button "Siguiente pregunta" at bounding box center [533, 302] width 296 height 32
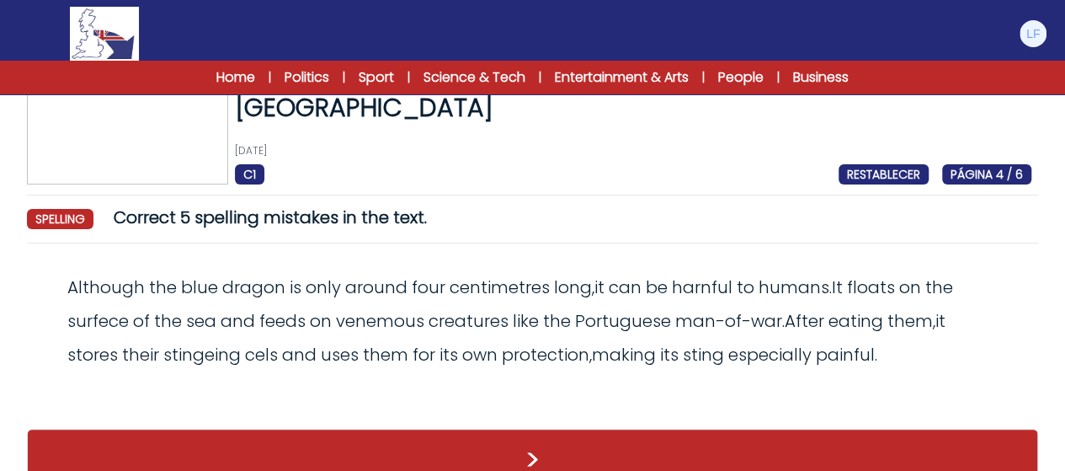
scroll to position [71, 0]
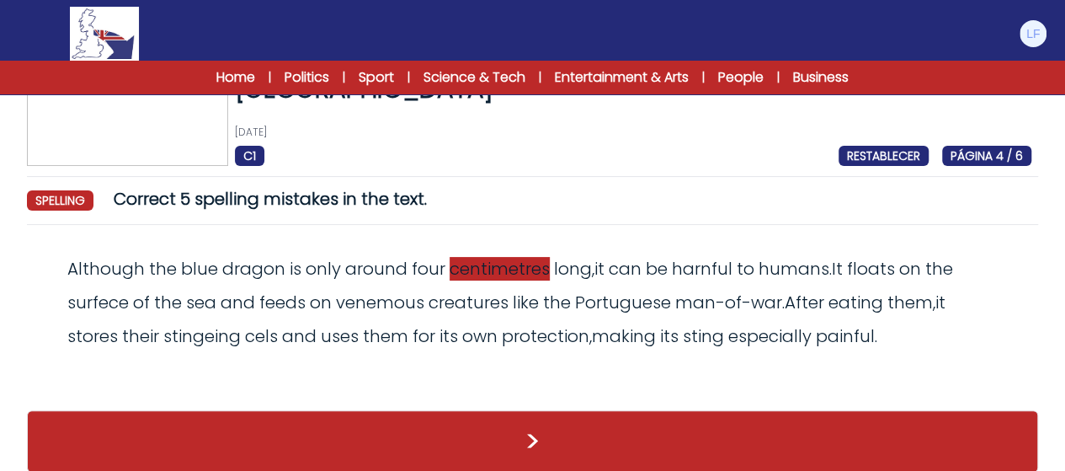
click at [512, 273] on span "centimetres" at bounding box center [500, 269] width 100 height 24
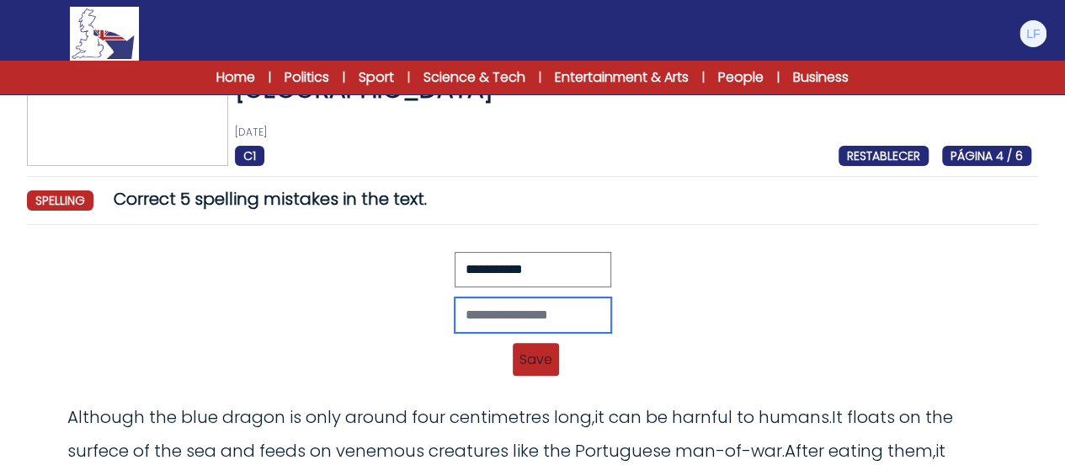
click at [504, 301] on input "text" at bounding box center [533, 314] width 157 height 35
type input "**********"
click at [531, 351] on span "Save" at bounding box center [536, 359] width 46 height 33
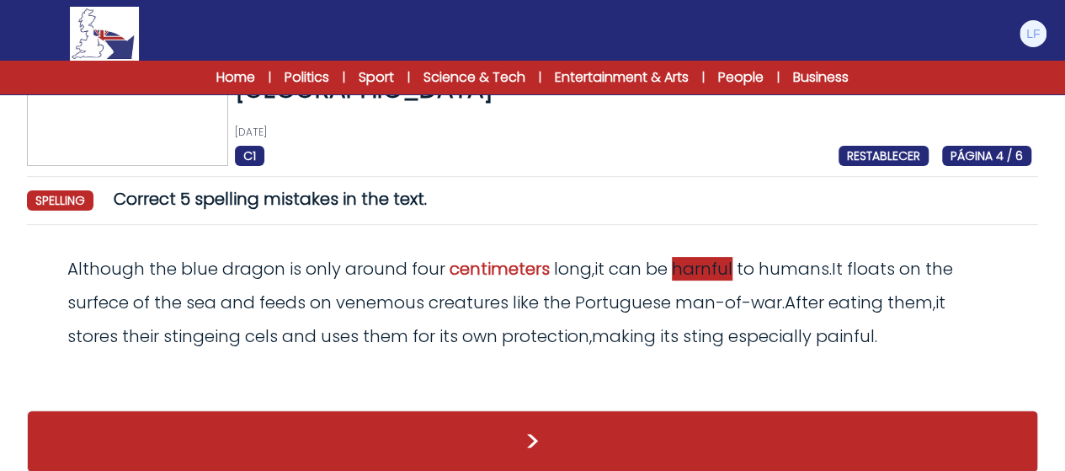
click at [684, 257] on span "harnful" at bounding box center [702, 269] width 61 height 24
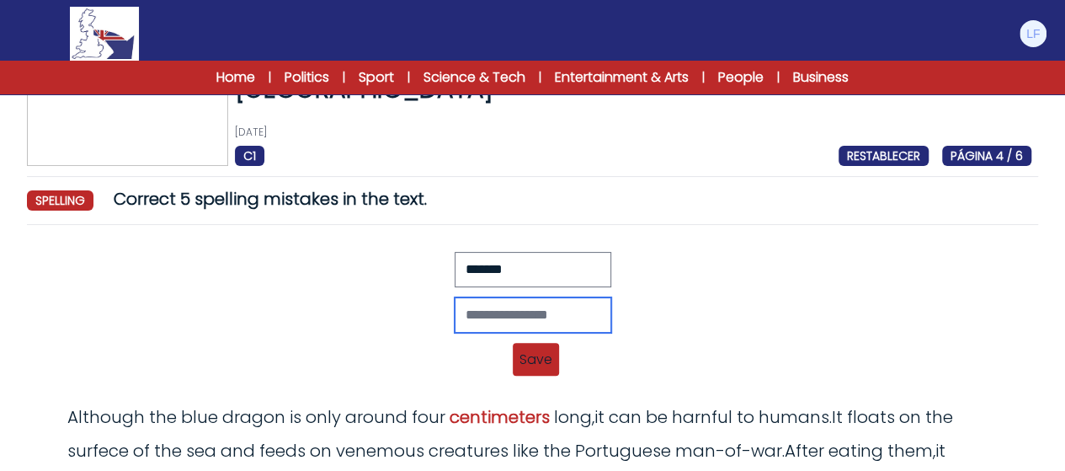
click at [494, 314] on input "text" at bounding box center [533, 314] width 157 height 35
type input "*******"
click at [537, 353] on span "Save" at bounding box center [536, 359] width 46 height 33
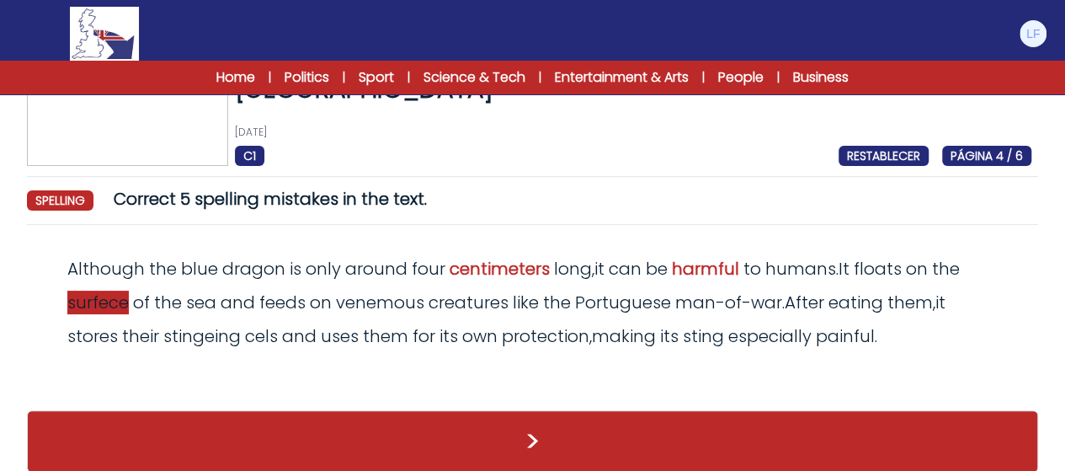
click at [92, 296] on span "surfece" at bounding box center [97, 303] width 61 height 24
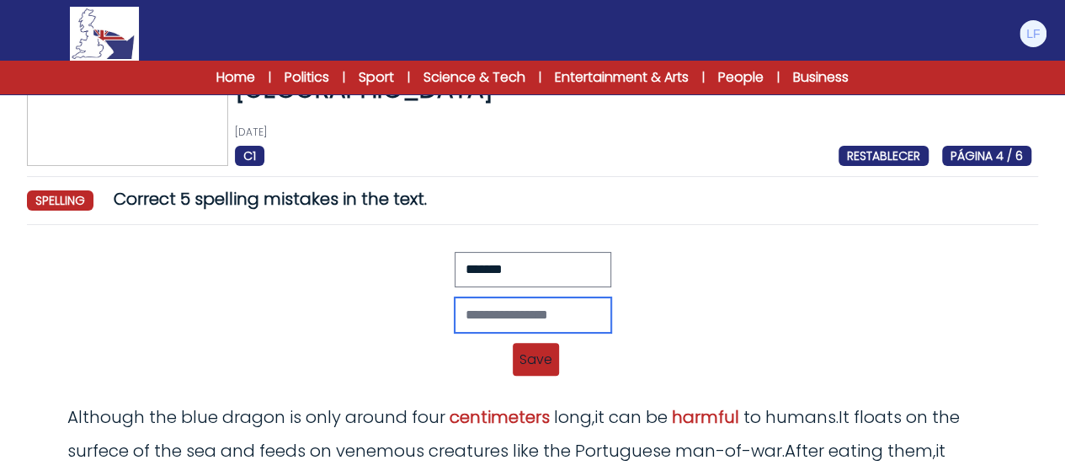
click at [464, 312] on input "text" at bounding box center [533, 314] width 157 height 35
type input "*******"
click at [539, 363] on span "Save" at bounding box center [536, 359] width 46 height 33
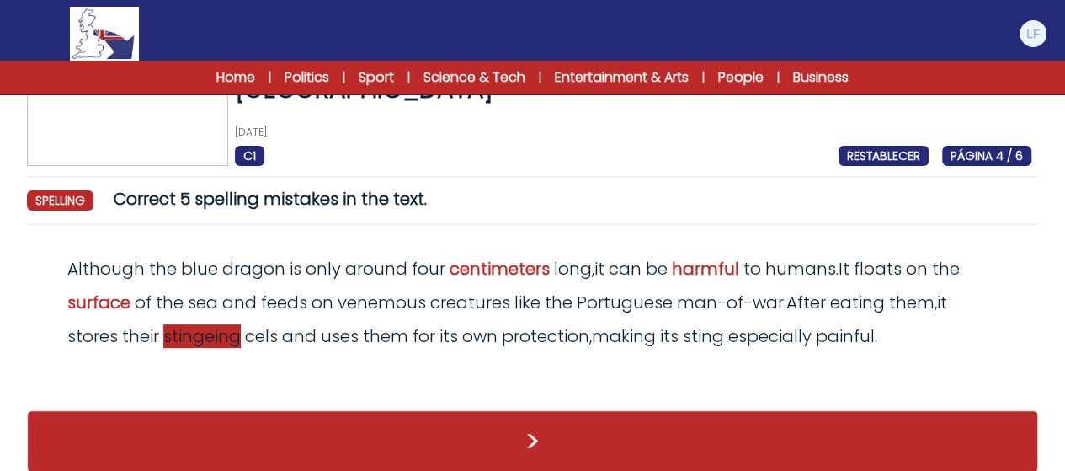
click at [207, 334] on span "stingeing" at bounding box center [201, 336] width 77 height 24
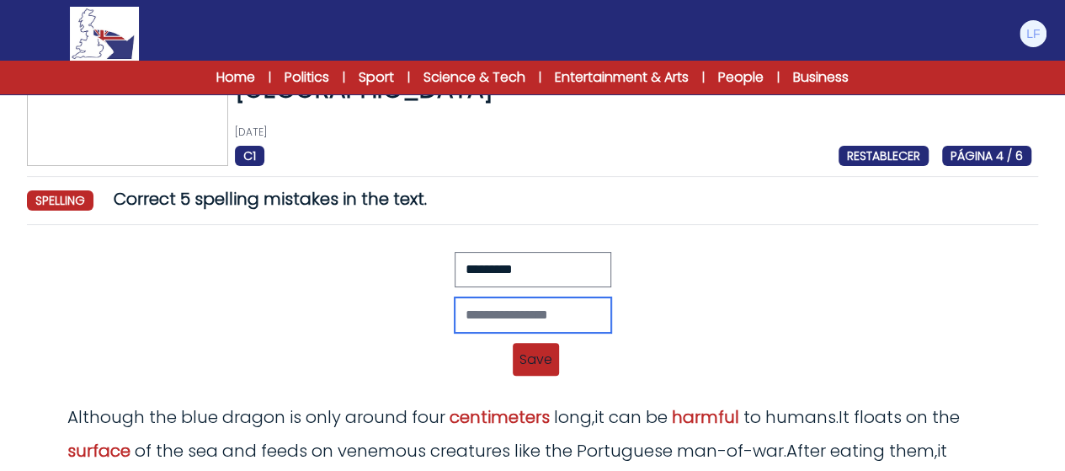
click at [468, 314] on input "text" at bounding box center [533, 314] width 157 height 35
type input "********"
click at [526, 358] on span "Save" at bounding box center [536, 359] width 46 height 33
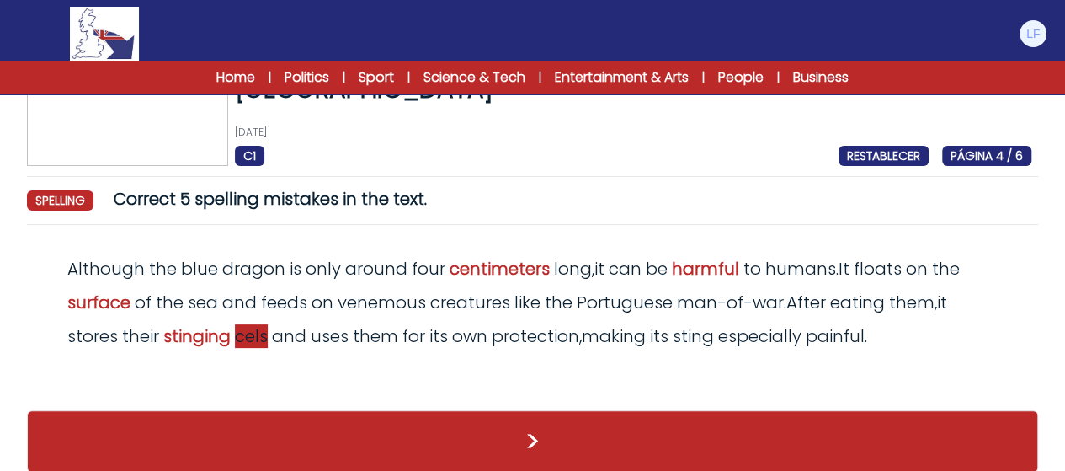
click at [250, 333] on span "cels" at bounding box center [251, 336] width 33 height 24
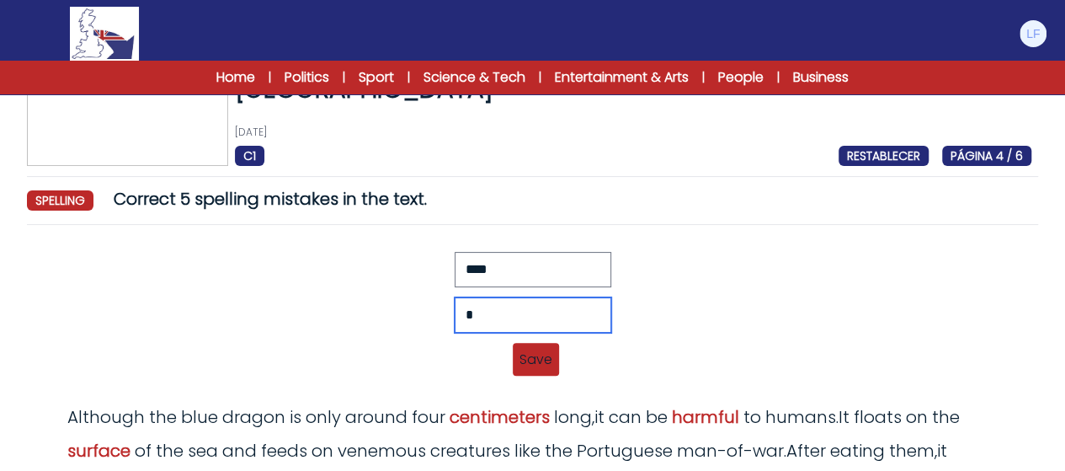
click at [490, 307] on input "*" at bounding box center [533, 314] width 157 height 35
type input "*****"
click at [529, 349] on span "Save" at bounding box center [536, 359] width 46 height 33
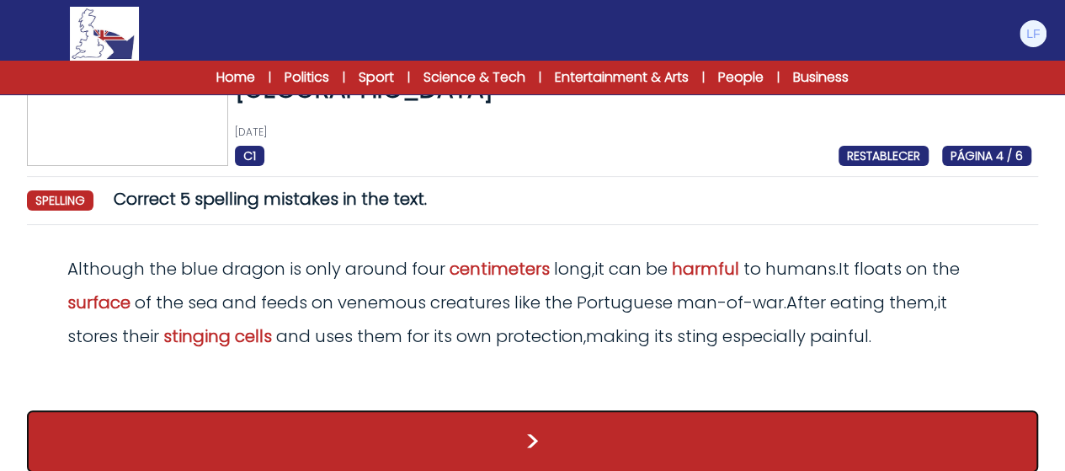
click at [382, 436] on button ">" at bounding box center [532, 441] width 1011 height 62
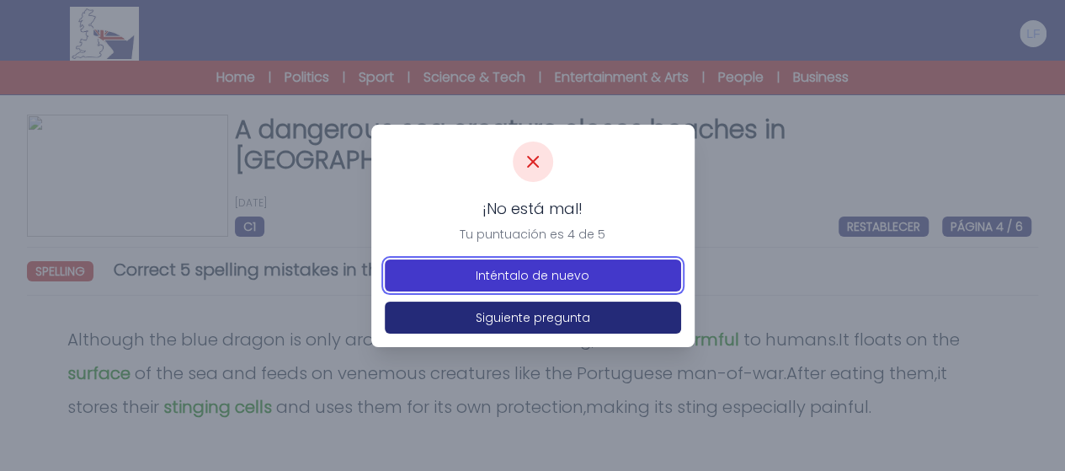
click at [565, 283] on button "Inténtalo de nuevo" at bounding box center [533, 275] width 296 height 32
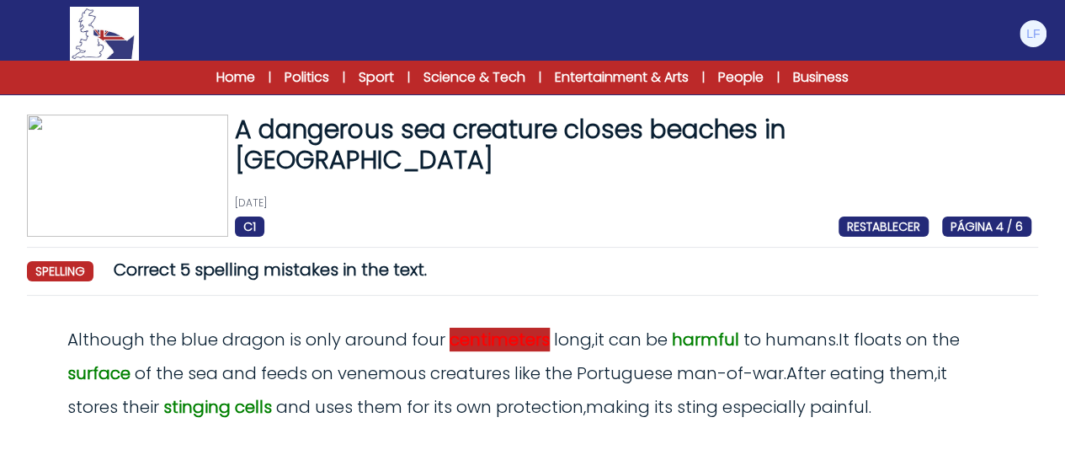
click at [526, 334] on span "centimeters" at bounding box center [500, 340] width 100 height 24
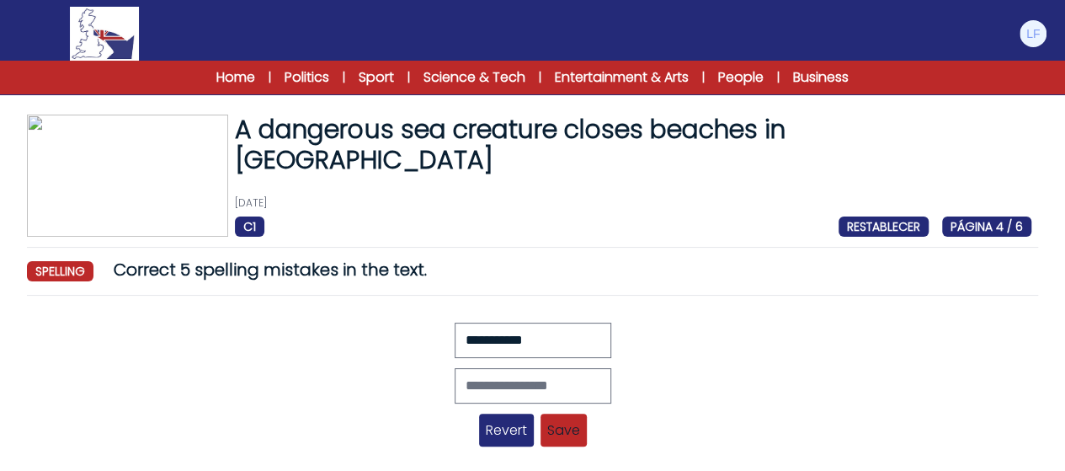
drag, startPoint x: 1058, startPoint y: 280, endPoint x: 1077, endPoint y: 353, distance: 75.0
click at [1065, 353] on html "Gestionar cuenta Mi cuenta Idioma English Español Français B1 B2" at bounding box center [532, 354] width 1065 height 708
click at [905, 449] on div "Revert Save Although the blue dragon is only around four centimetres long, it c…" at bounding box center [533, 390] width 998 height 135
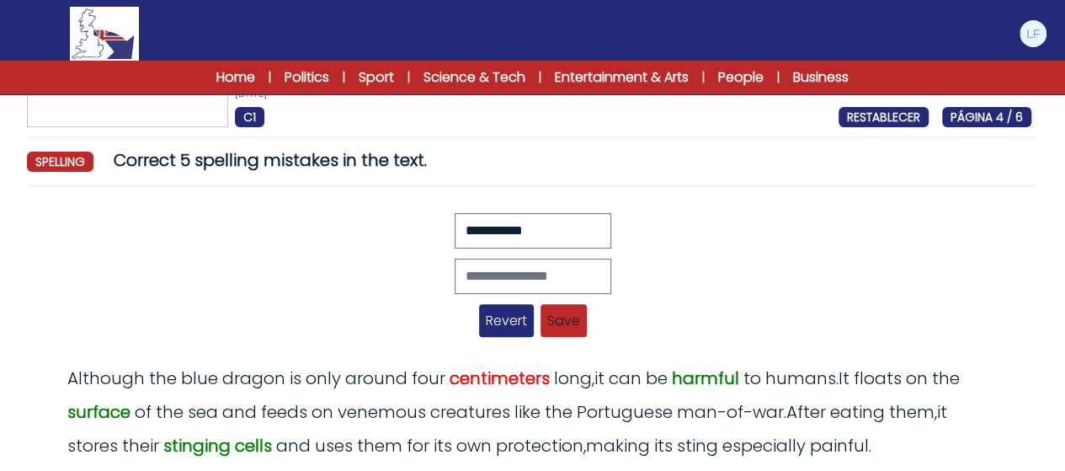
scroll to position [113, 0]
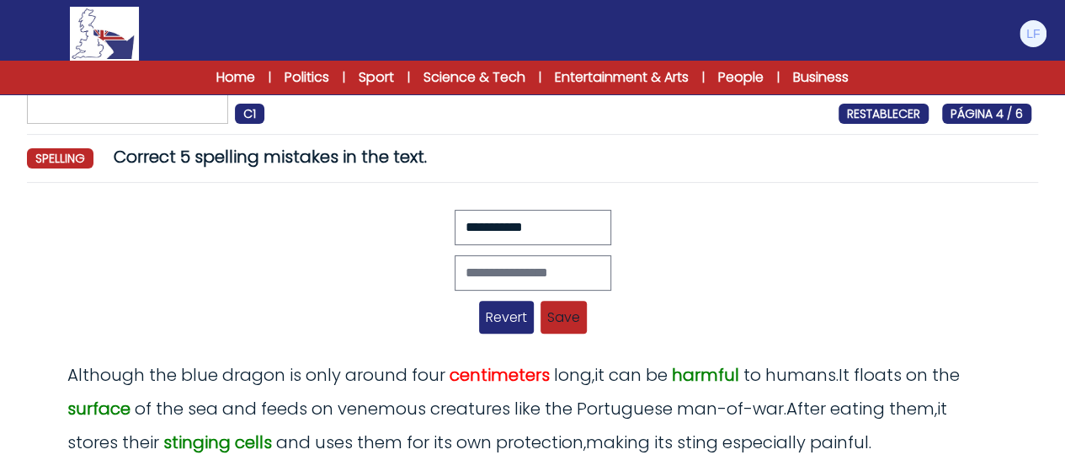
click at [504, 309] on span "Revert" at bounding box center [506, 317] width 55 height 33
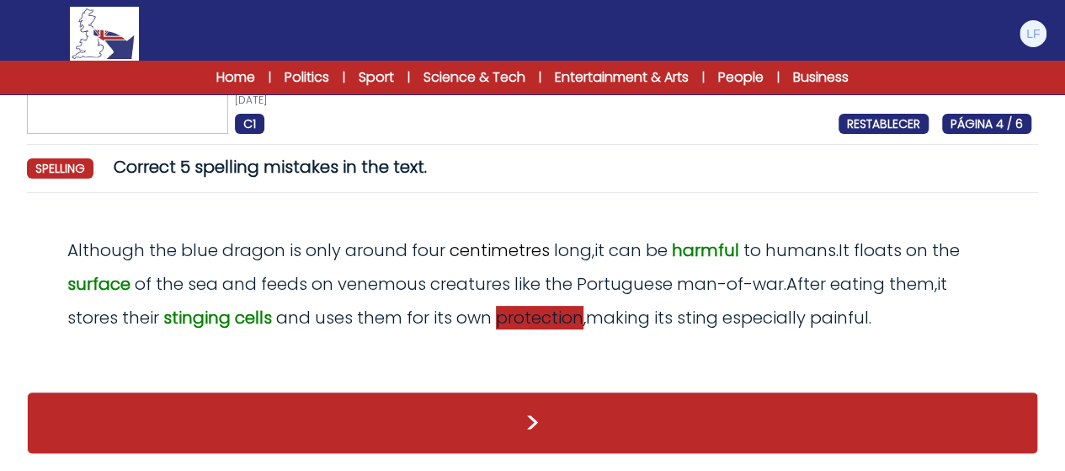
scroll to position [88, 0]
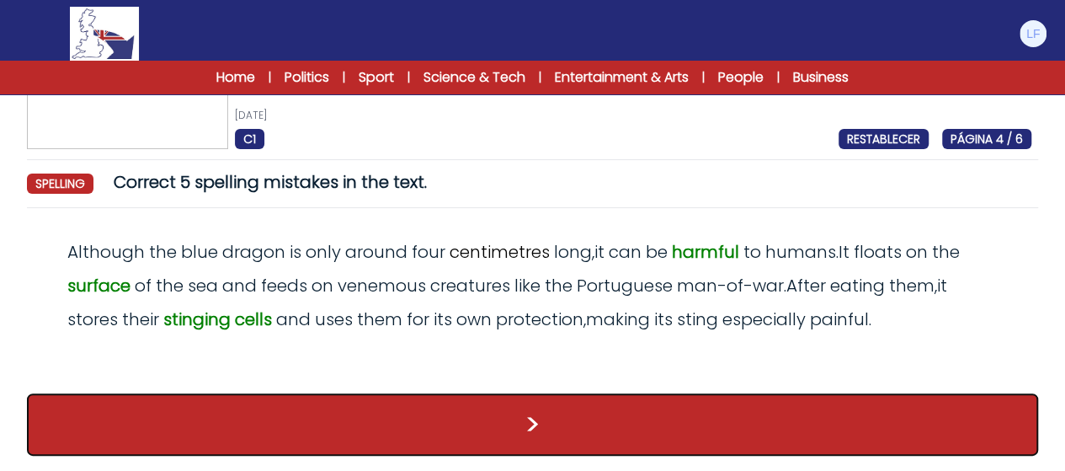
click at [725, 406] on button ">" at bounding box center [532, 424] width 1011 height 62
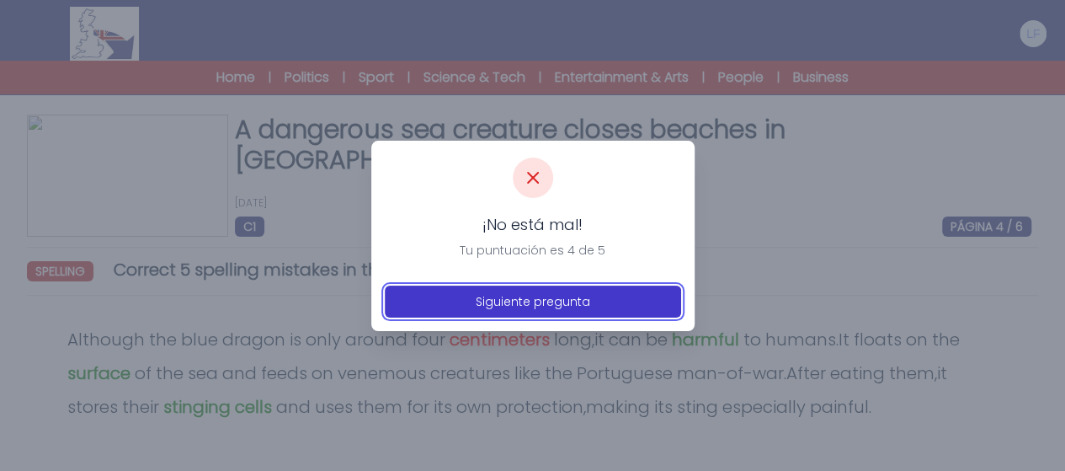
click at [610, 309] on button "Siguiente pregunta" at bounding box center [533, 302] width 296 height 32
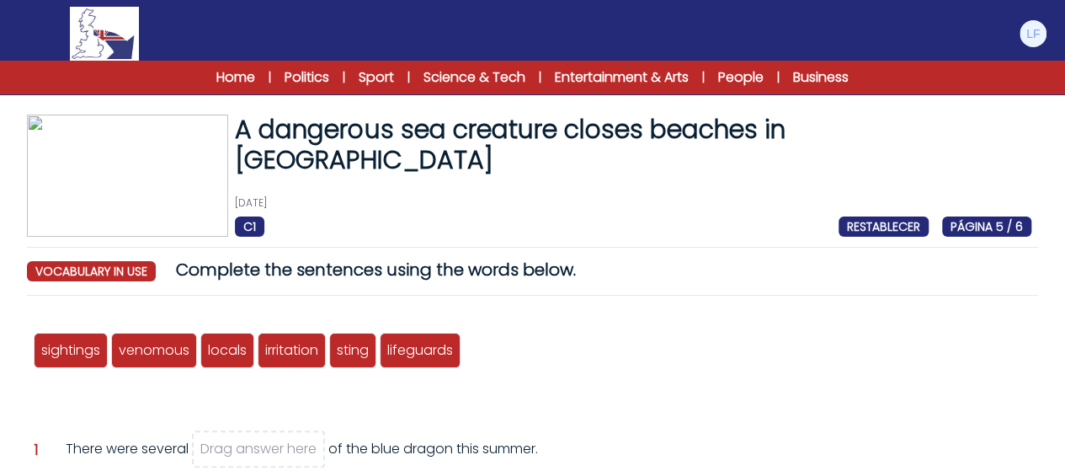
drag, startPoint x: 1048, startPoint y: 179, endPoint x: 1056, endPoint y: 237, distance: 58.7
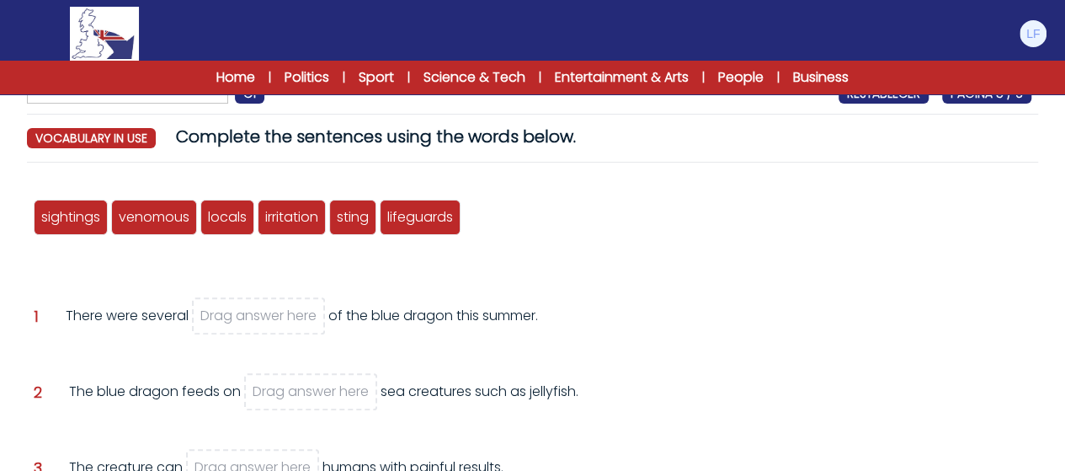
scroll to position [135, 0]
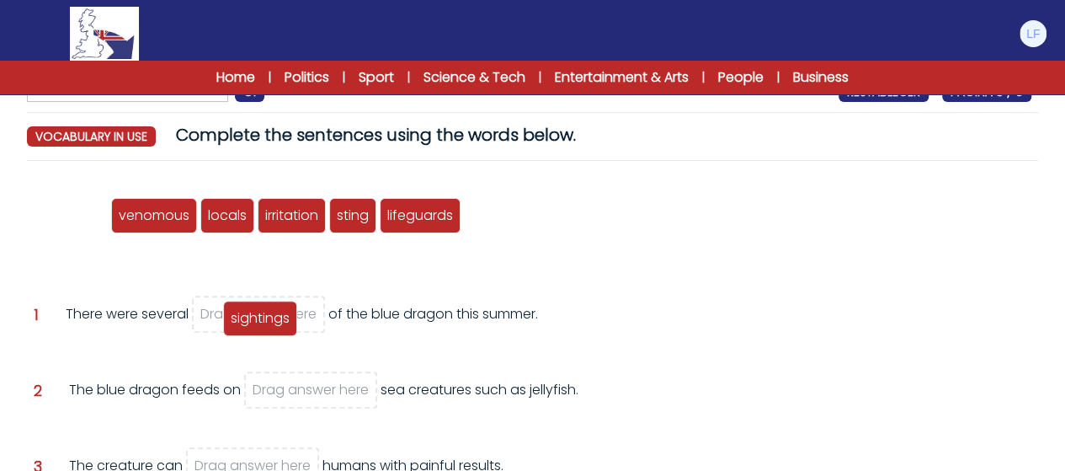
drag, startPoint x: 62, startPoint y: 205, endPoint x: 259, endPoint y: 310, distance: 223.4
click at [259, 310] on span "sightings" at bounding box center [260, 317] width 59 height 19
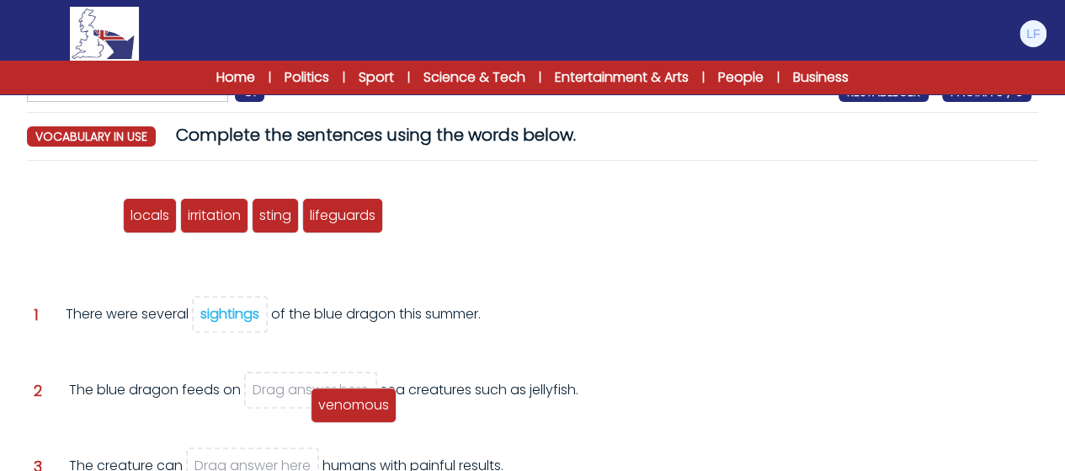
drag, startPoint x: 79, startPoint y: 215, endPoint x: 350, endPoint y: 404, distance: 330.1
click at [350, 404] on span "venomous" at bounding box center [353, 404] width 71 height 19
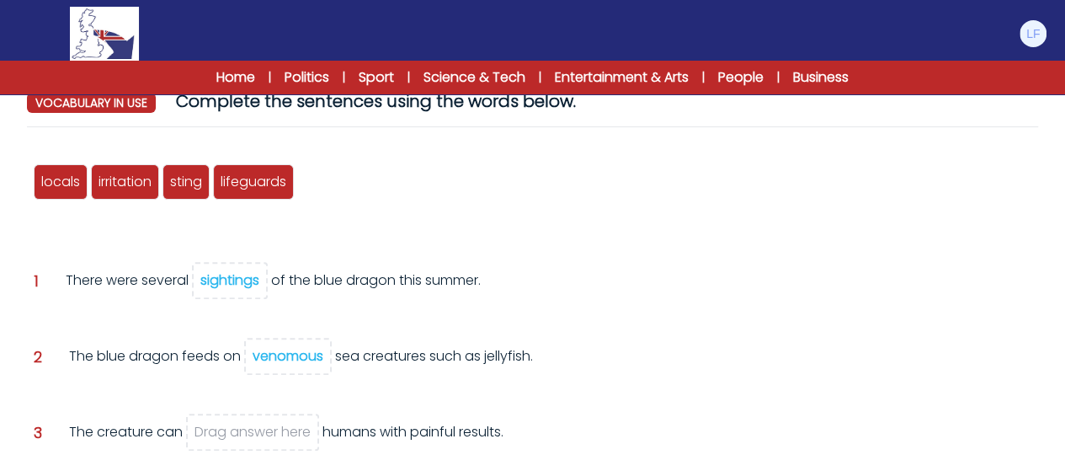
scroll to position [202, 0]
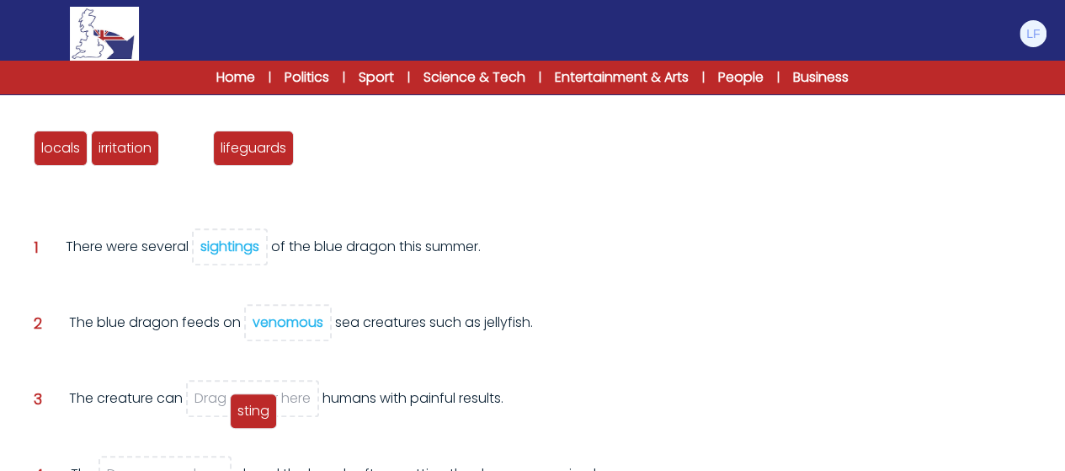
drag, startPoint x: 185, startPoint y: 140, endPoint x: 253, endPoint y: 403, distance: 271.3
click at [253, 403] on span "sting" at bounding box center [254, 410] width 32 height 19
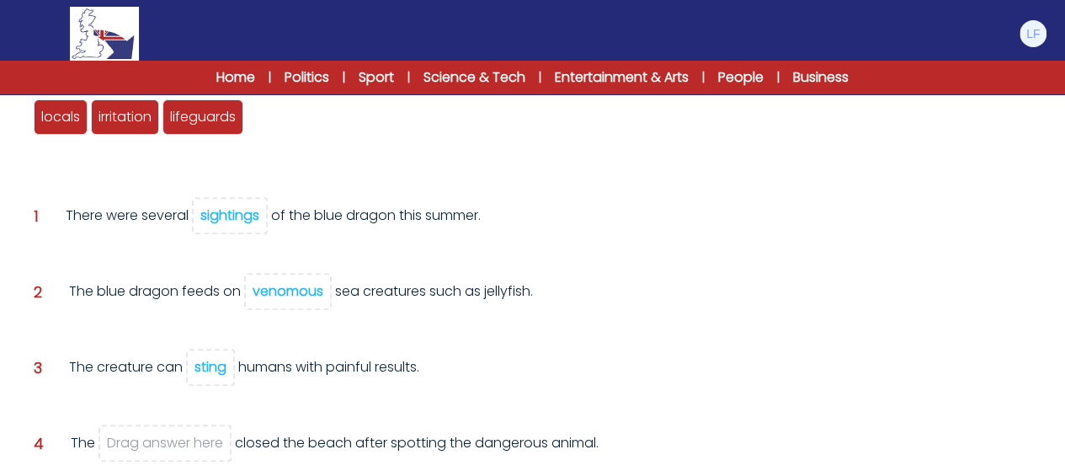
scroll to position [236, 0]
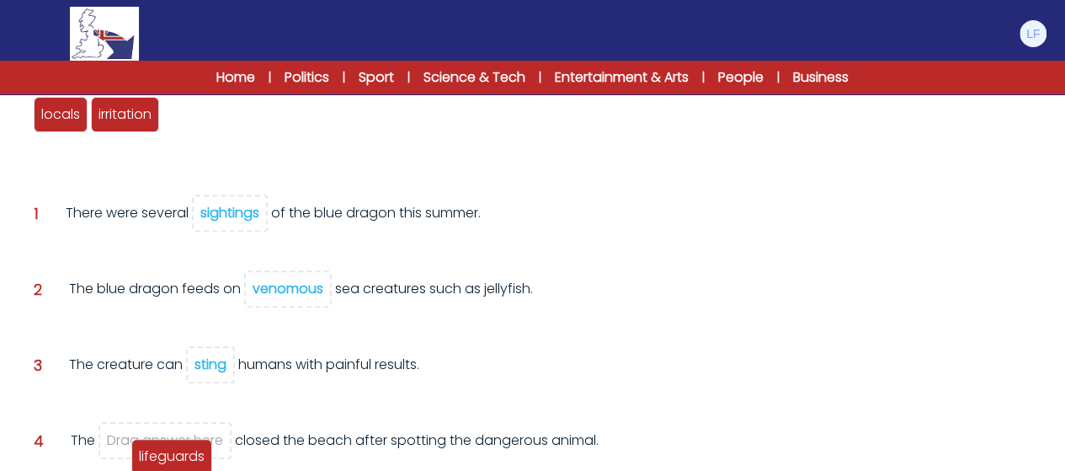
drag, startPoint x: 198, startPoint y: 106, endPoint x: 167, endPoint y: 448, distance: 343.4
click at [167, 448] on span "lifeguards" at bounding box center [172, 455] width 66 height 19
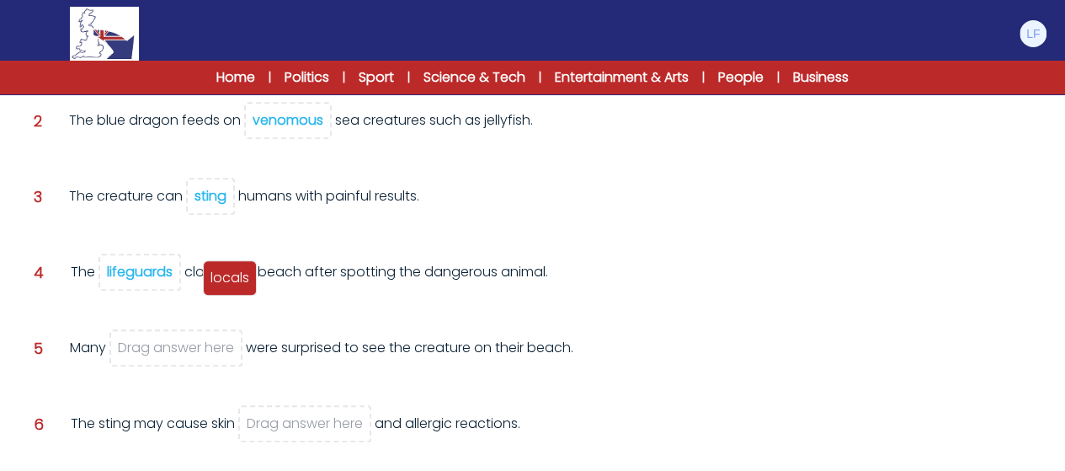
scroll to position [438, 0]
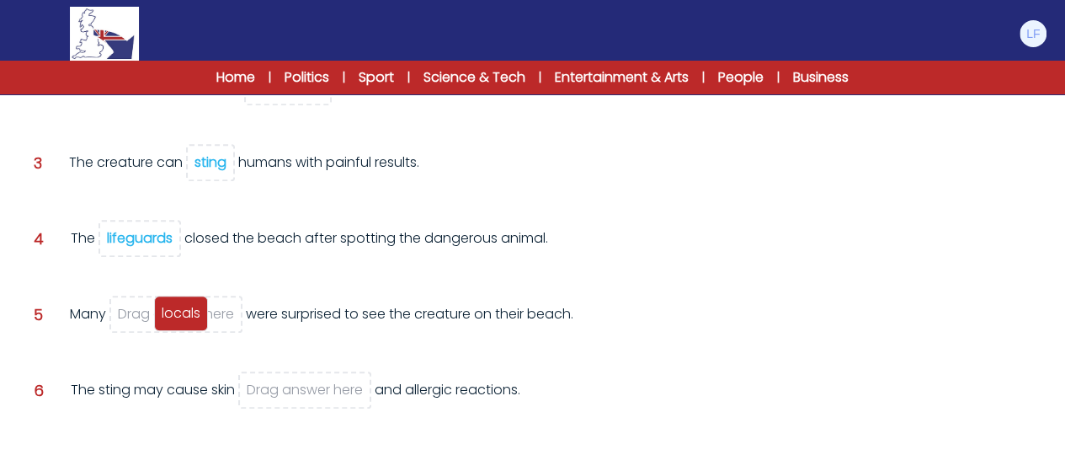
drag, startPoint x: 57, startPoint y: 115, endPoint x: 177, endPoint y: 312, distance: 229.8
click at [177, 312] on span "locals" at bounding box center [181, 312] width 39 height 19
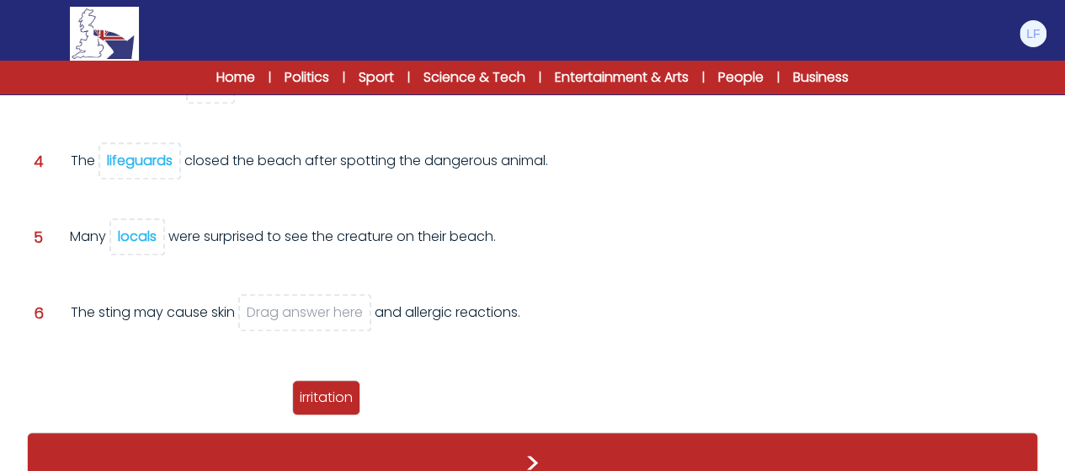
scroll to position [0, 0]
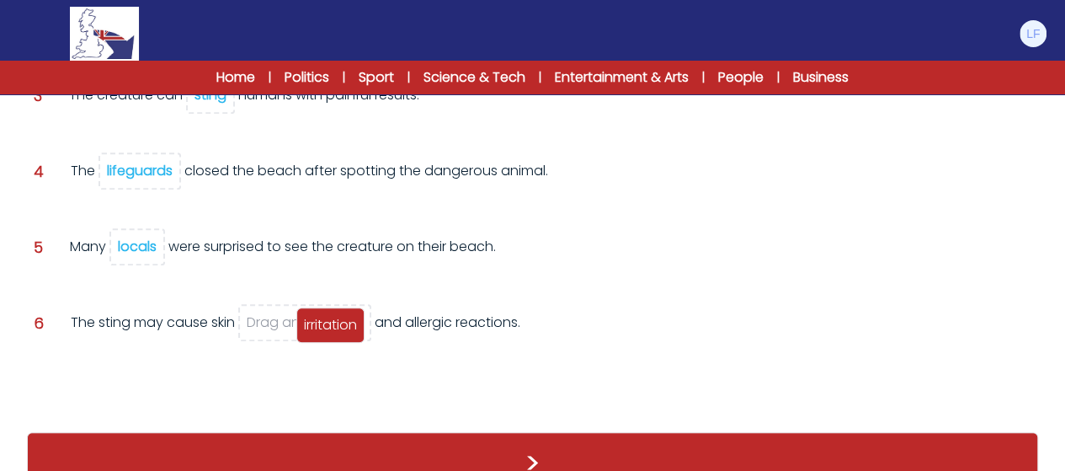
drag, startPoint x: 98, startPoint y: 269, endPoint x: 315, endPoint y: 329, distance: 225.6
click at [315, 329] on span "irritation" at bounding box center [330, 324] width 53 height 19
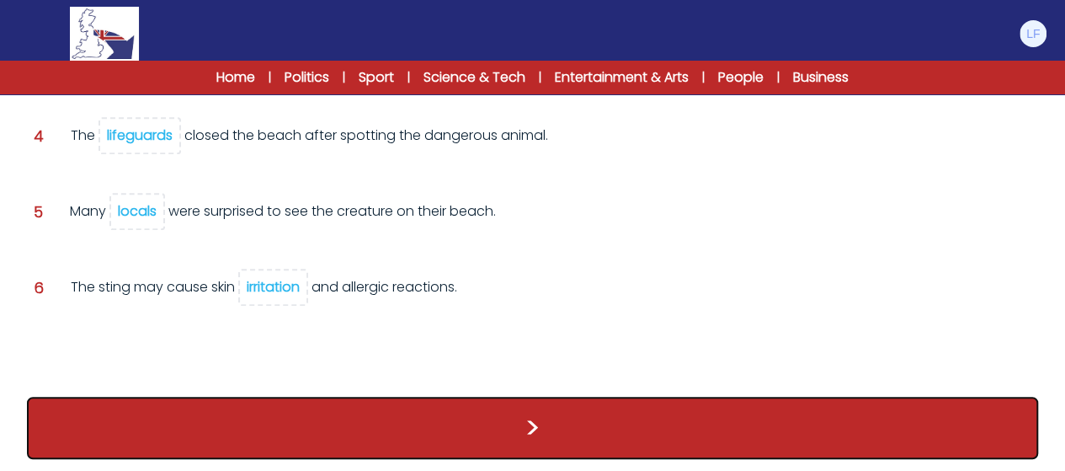
click at [446, 420] on button ">" at bounding box center [532, 428] width 1011 height 62
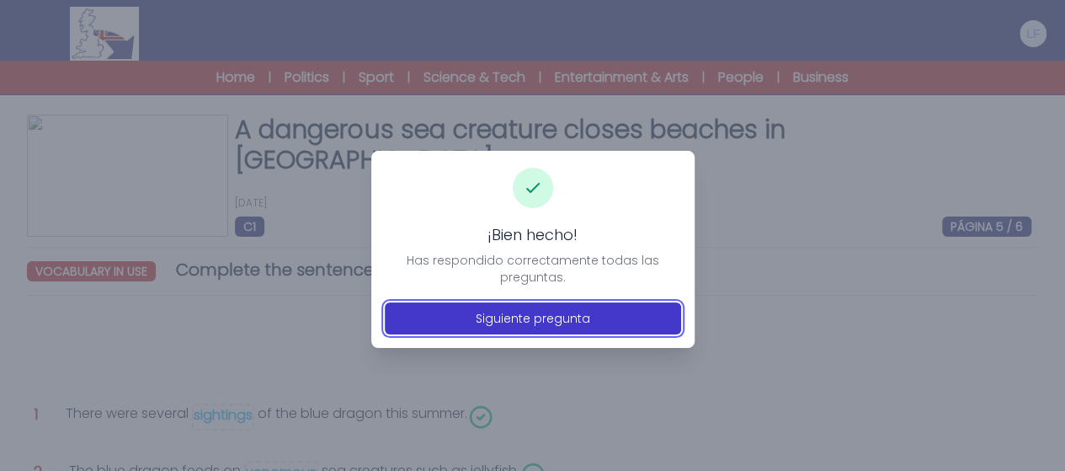
click at [554, 330] on button "Siguiente pregunta" at bounding box center [533, 318] width 296 height 32
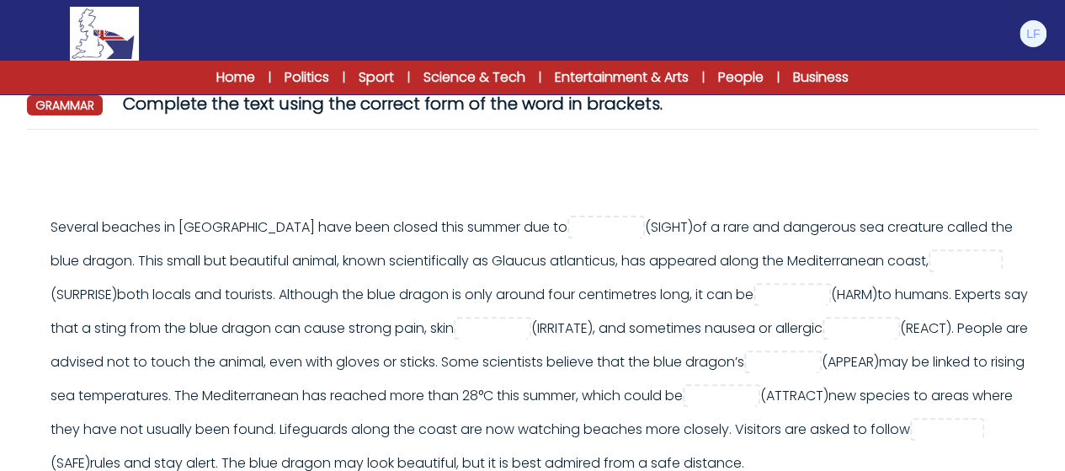
scroll to position [168, 0]
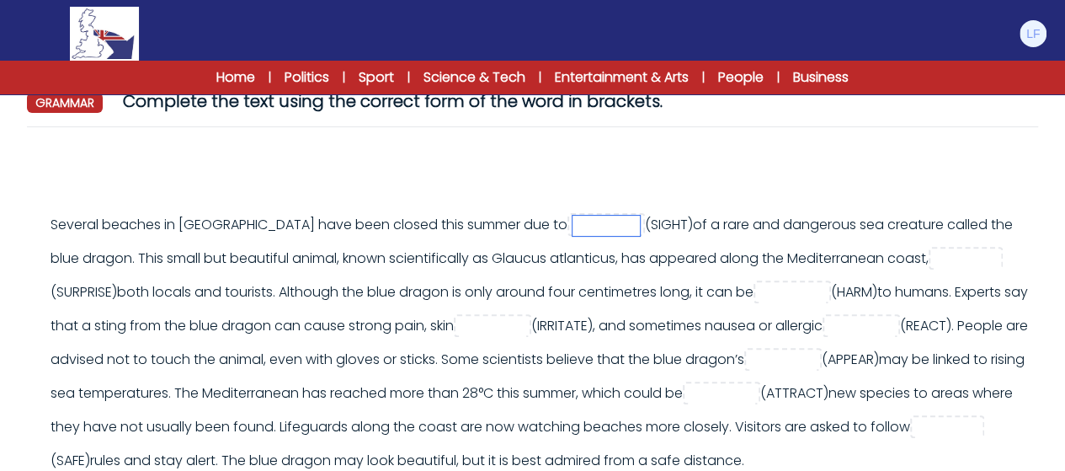
click at [573, 228] on input "text" at bounding box center [606, 226] width 67 height 20
type input "********"
click at [937, 256] on input "text" at bounding box center [967, 259] width 67 height 20
type input "**********"
click at [819, 291] on input "text" at bounding box center [792, 293] width 67 height 20
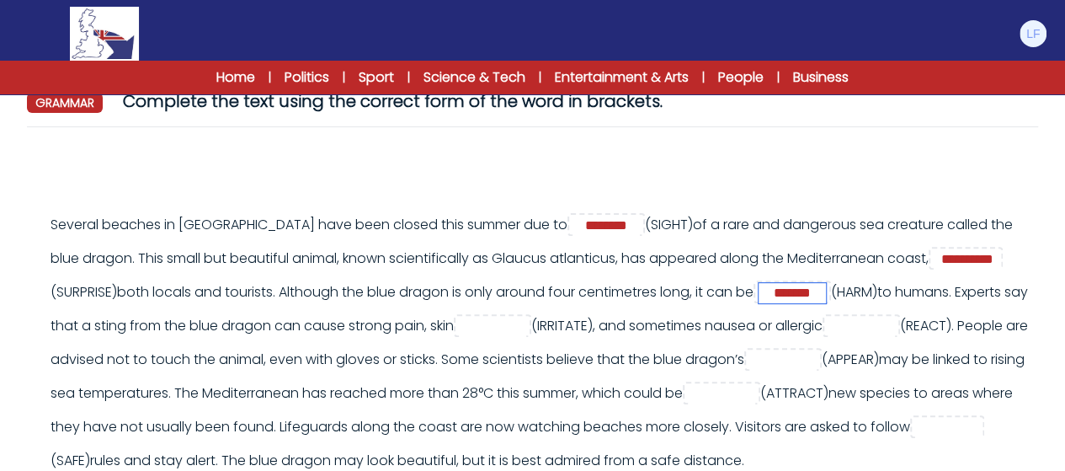
type input "*******"
click at [828, 337] on input "text" at bounding box center [861, 327] width 67 height 20
click at [526, 328] on input "text" at bounding box center [492, 327] width 67 height 20
type input "**********"
click at [828, 337] on input "text" at bounding box center [861, 327] width 67 height 20
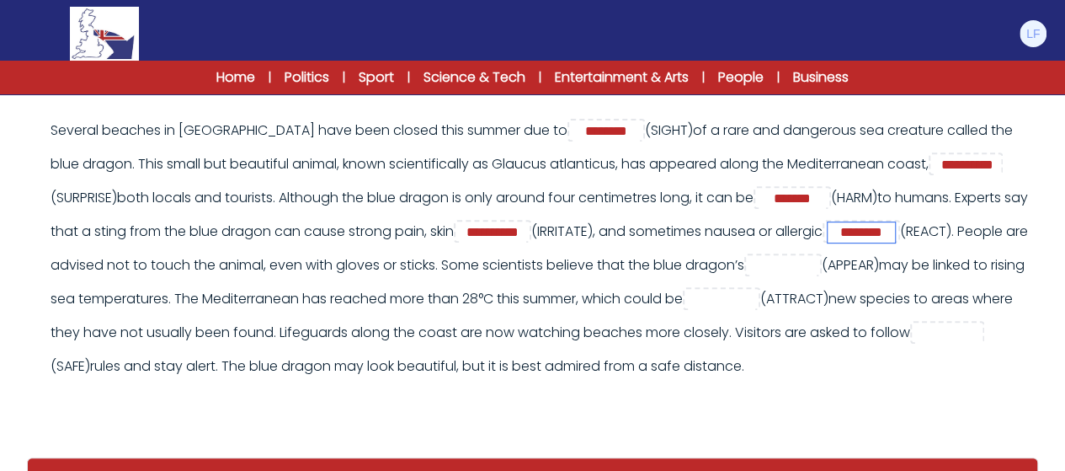
scroll to position [256, 0]
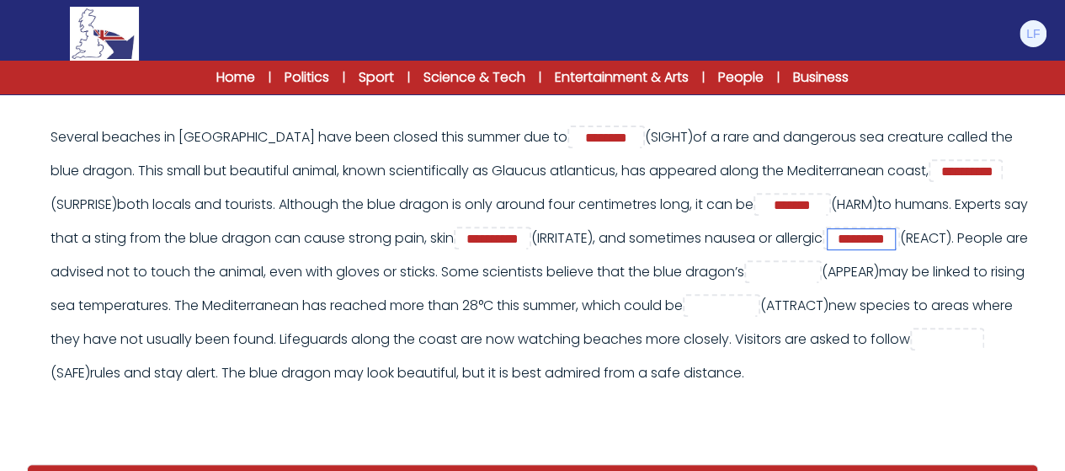
type input "*********"
click at [750, 283] on input "text" at bounding box center [783, 273] width 67 height 20
type input "**********"
click at [688, 317] on input "text" at bounding box center [721, 306] width 67 height 20
type input "**********"
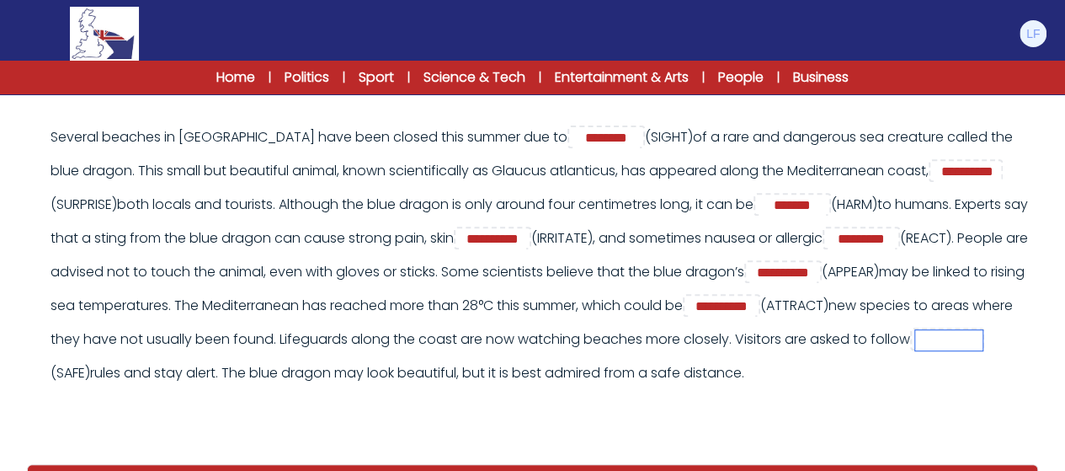
click at [915, 350] on input "text" at bounding box center [948, 340] width 67 height 20
type input "*"
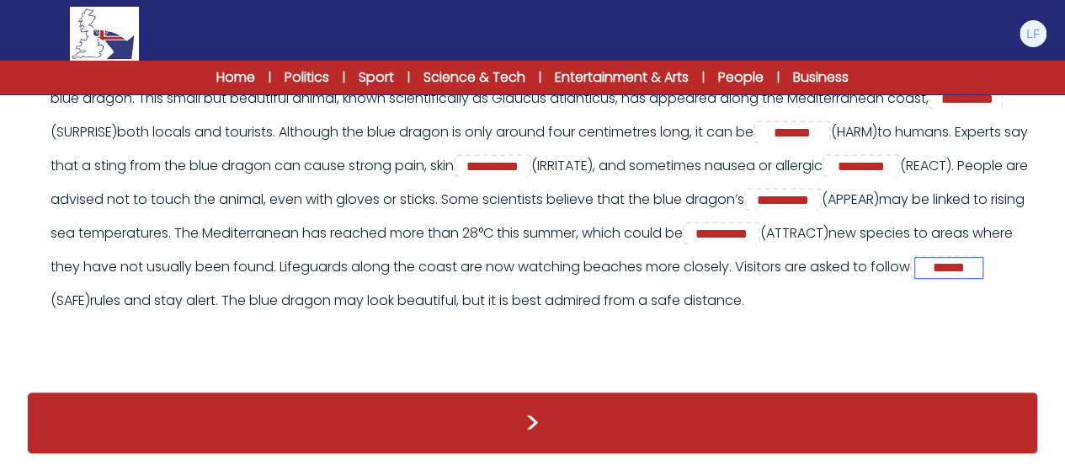
type input "******"
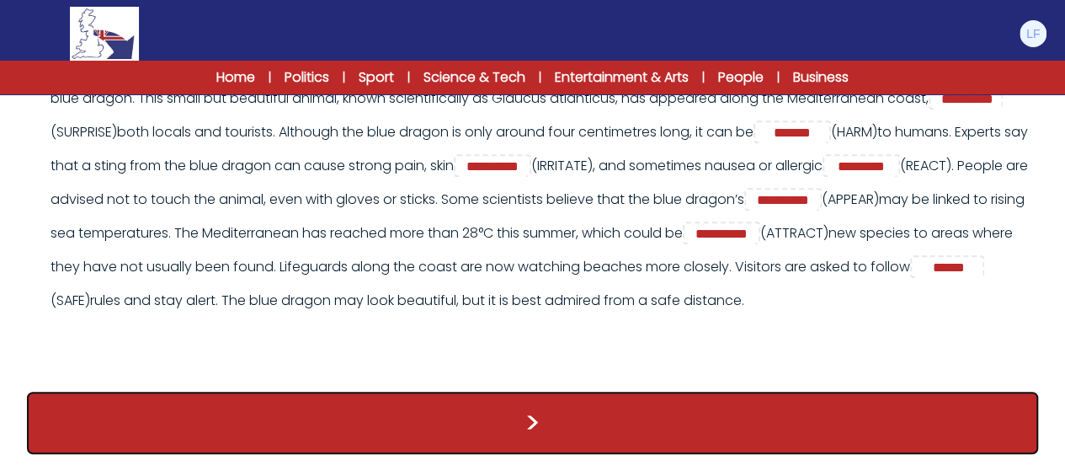
click at [555, 410] on button ">" at bounding box center [532, 423] width 1011 height 62
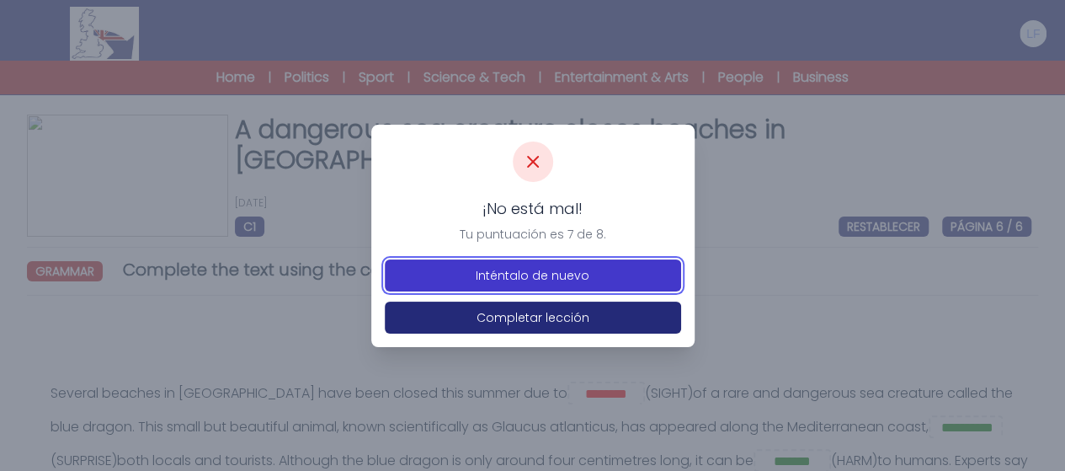
click at [542, 279] on button "Inténtalo de nuevo" at bounding box center [533, 275] width 296 height 32
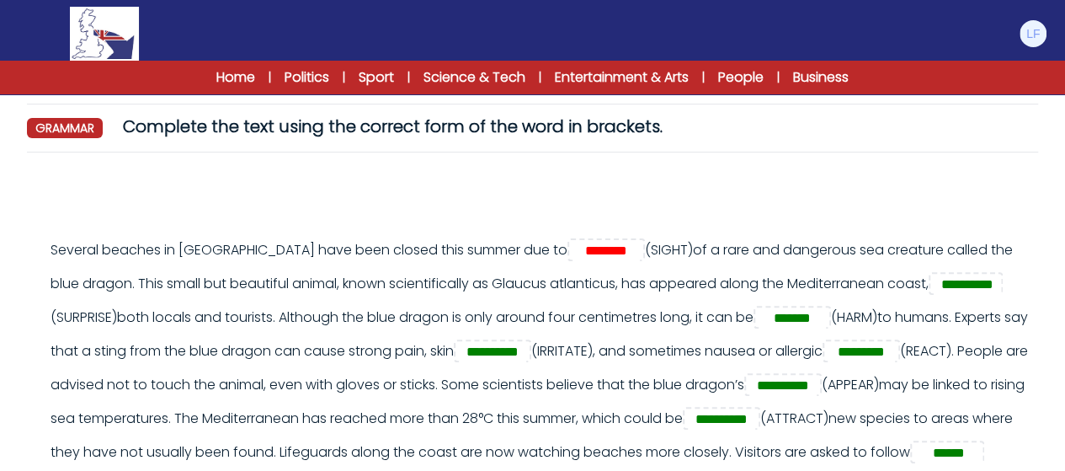
scroll to position [374, 0]
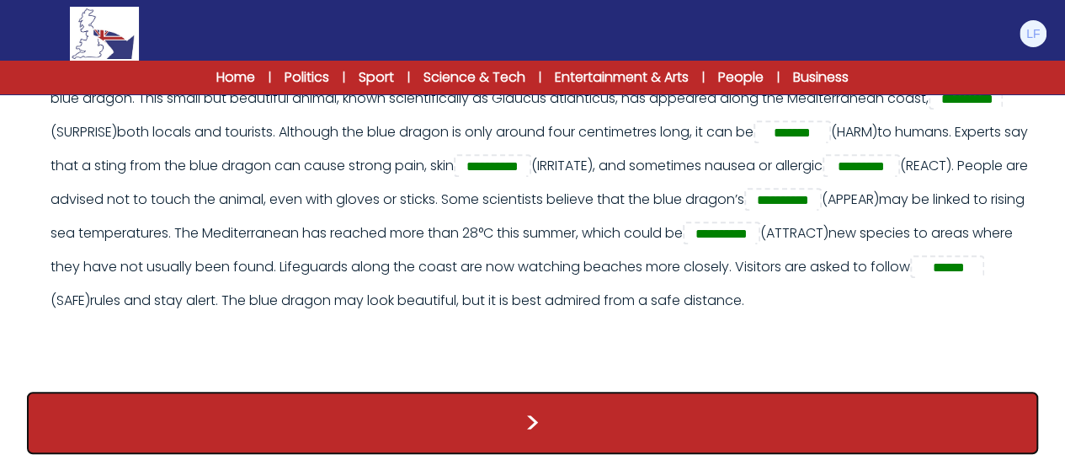
click at [684, 405] on button ">" at bounding box center [532, 423] width 1011 height 62
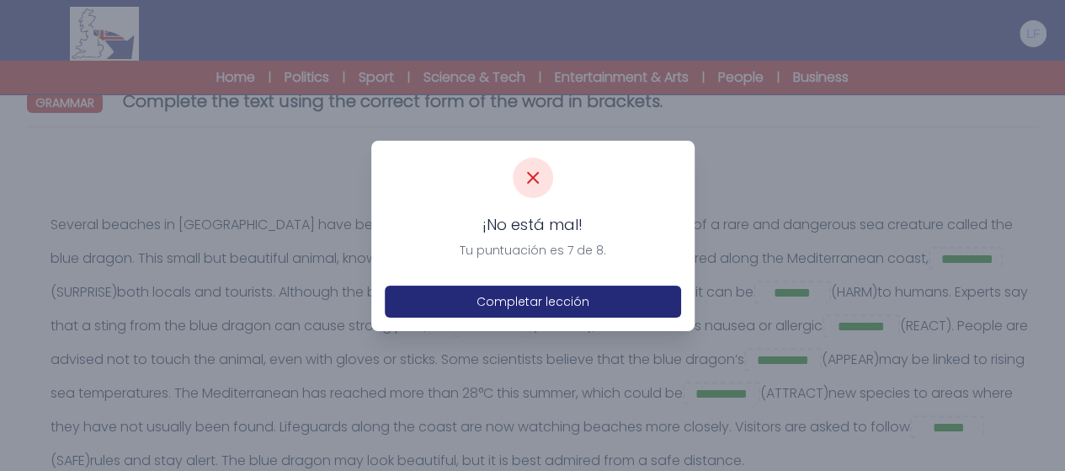
scroll to position [303, 0]
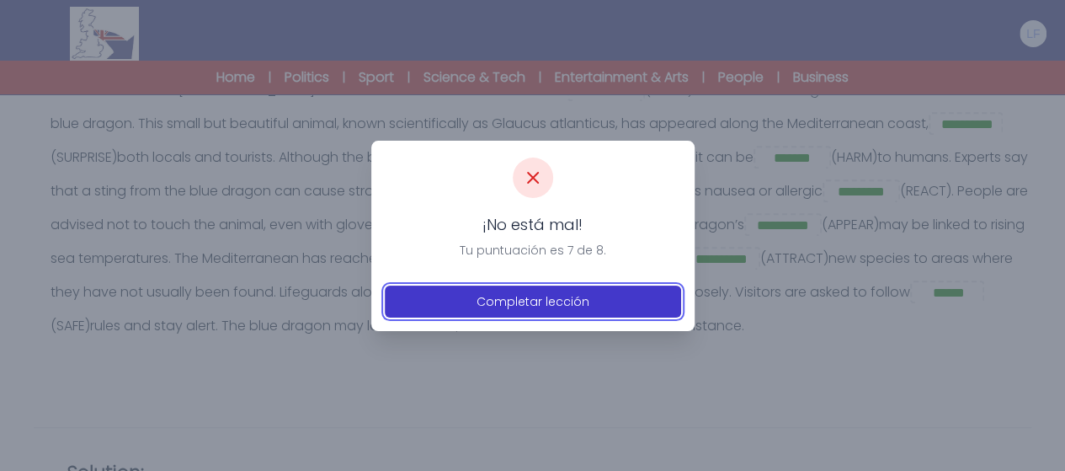
click at [578, 307] on button "Completar lección" at bounding box center [533, 302] width 296 height 32
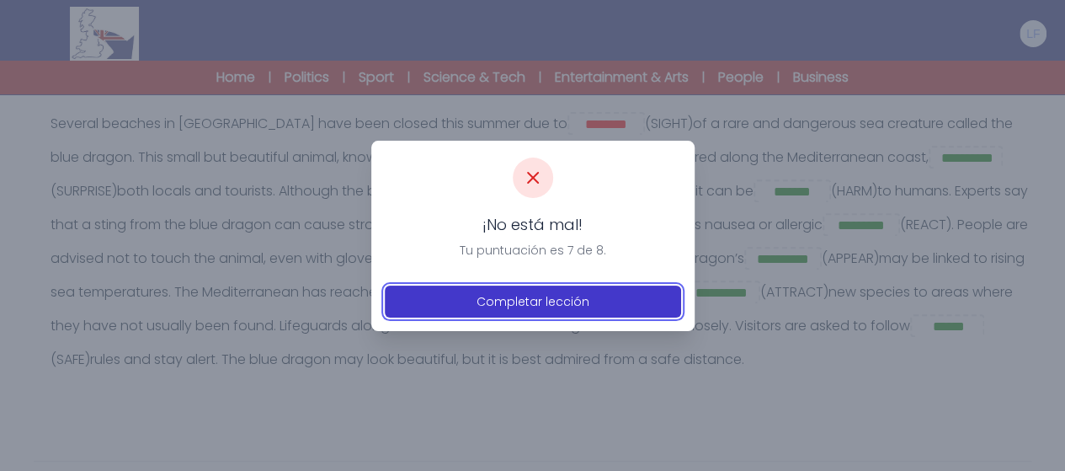
scroll to position [224, 0]
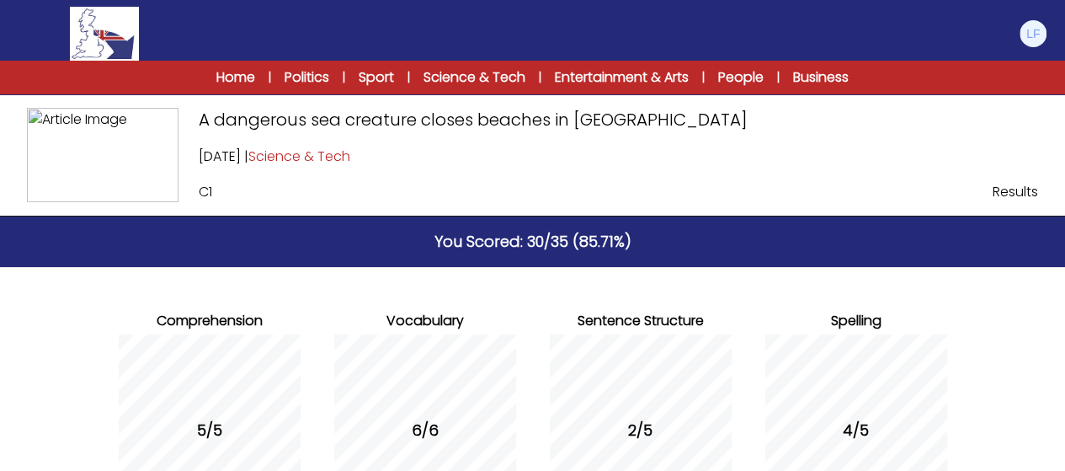
click at [111, 46] on img at bounding box center [104, 34] width 69 height 54
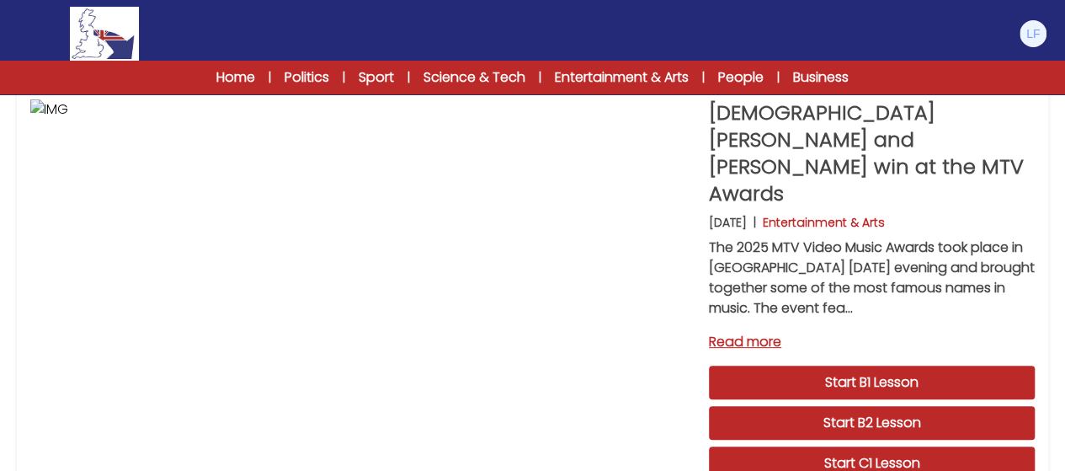
scroll to position [101, 0]
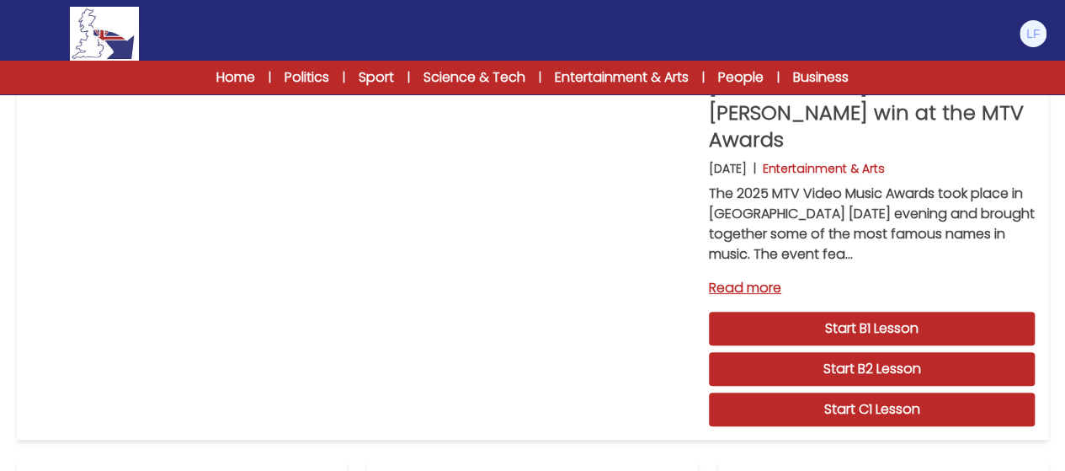
click at [110, 46] on img at bounding box center [104, 34] width 69 height 54
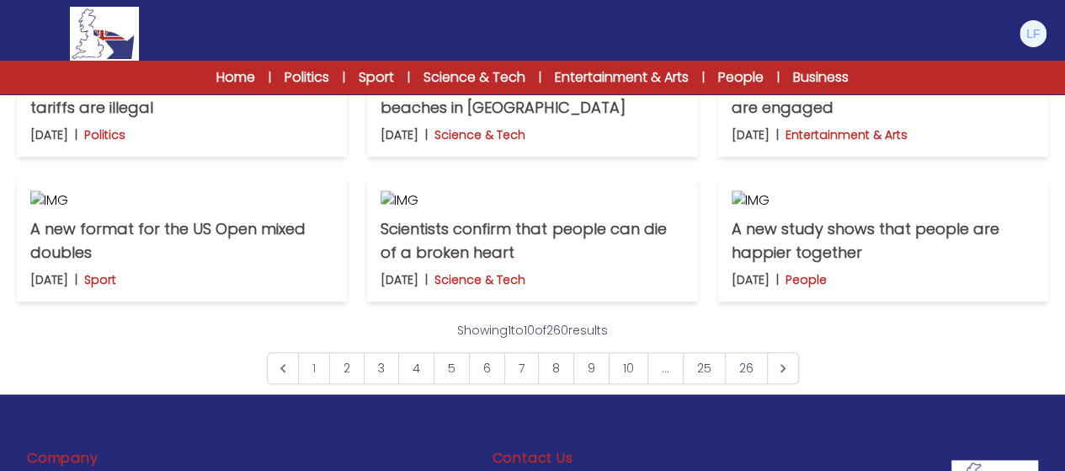
scroll to position [824, 0]
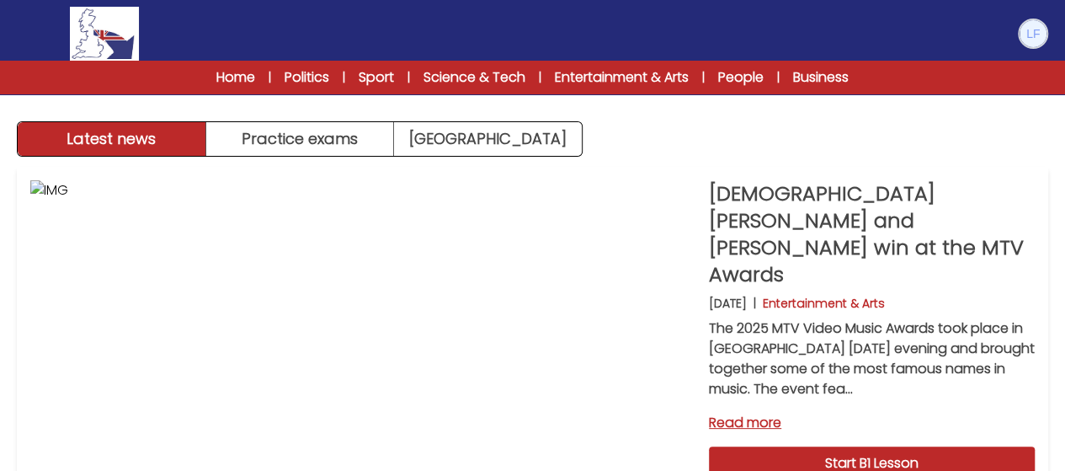
click at [1025, 36] on img at bounding box center [1033, 33] width 27 height 27
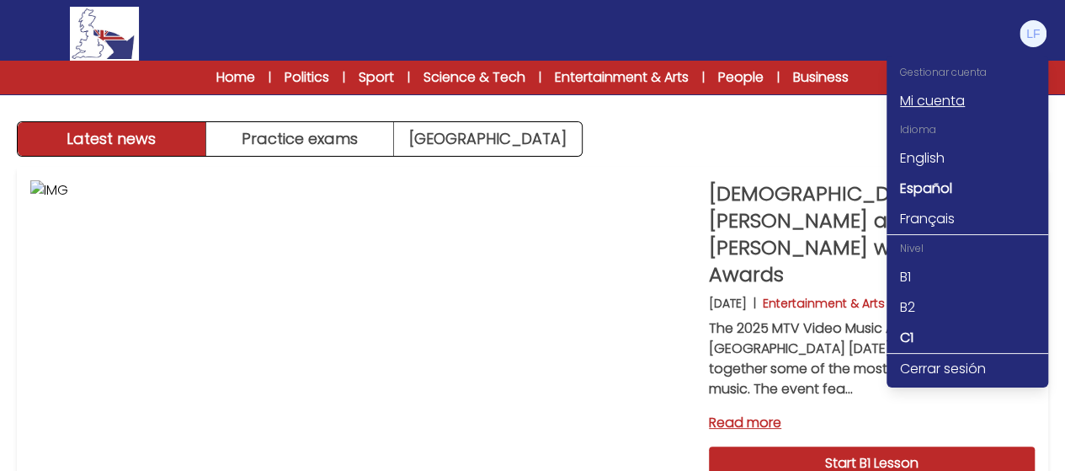
click at [935, 109] on link "Mi cuenta" at bounding box center [968, 101] width 162 height 30
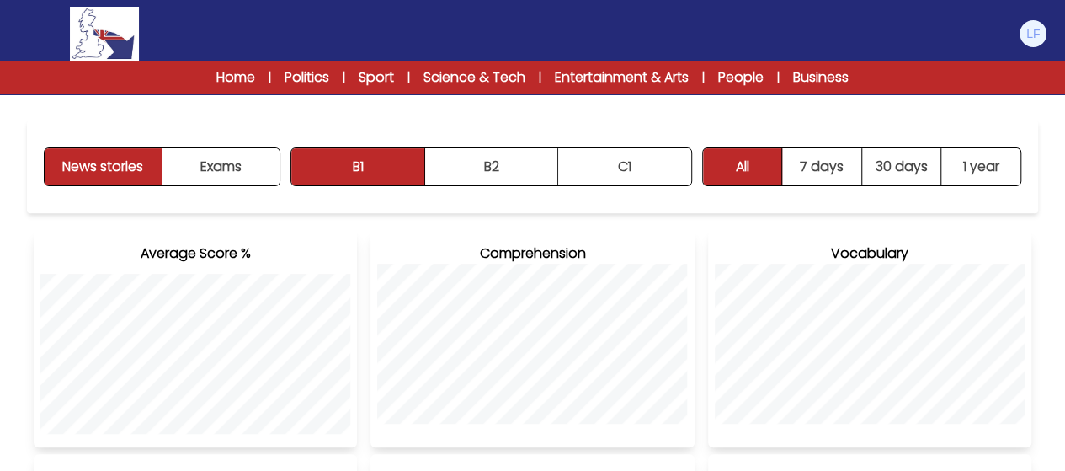
scroll to position [202, 0]
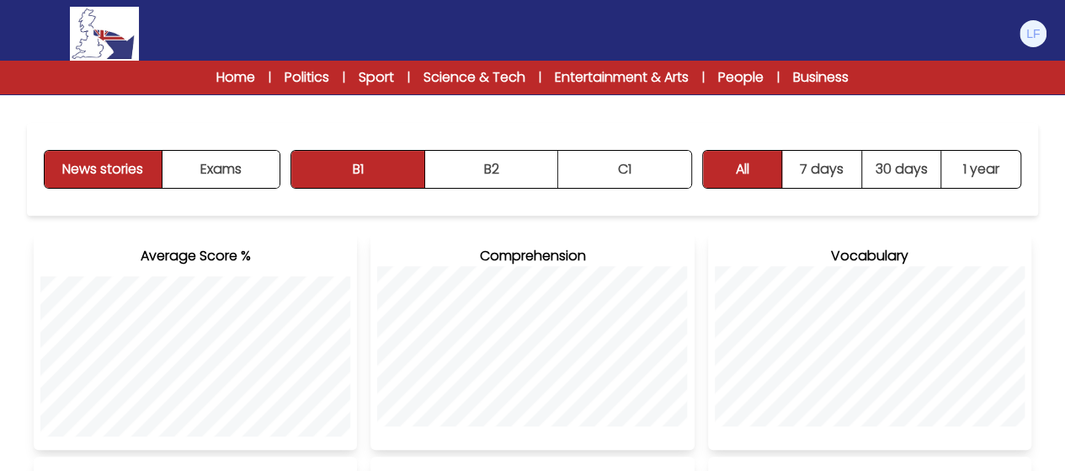
click at [281, 169] on div "News stories Exams B1 B2 C1 B1 B2 C1" at bounding box center [532, 169] width 1011 height 93
click at [258, 171] on button "Exams" at bounding box center [221, 169] width 117 height 37
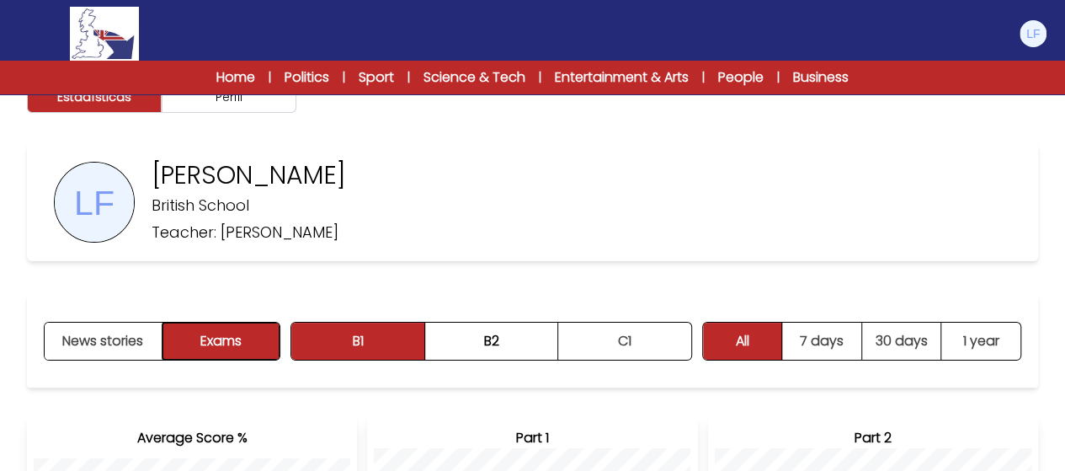
scroll to position [34, 0]
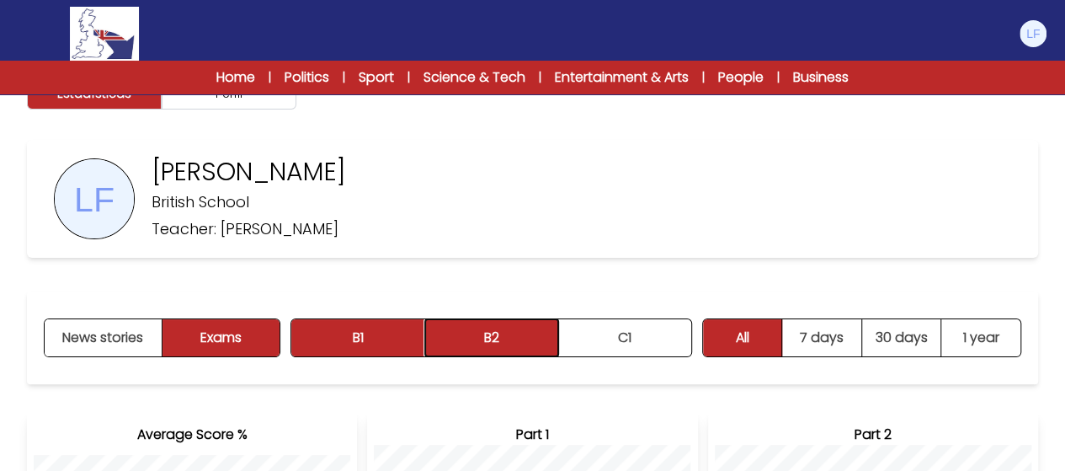
click at [525, 346] on button "B2" at bounding box center [491, 337] width 133 height 37
click at [378, 341] on button "B1" at bounding box center [357, 337] width 133 height 37
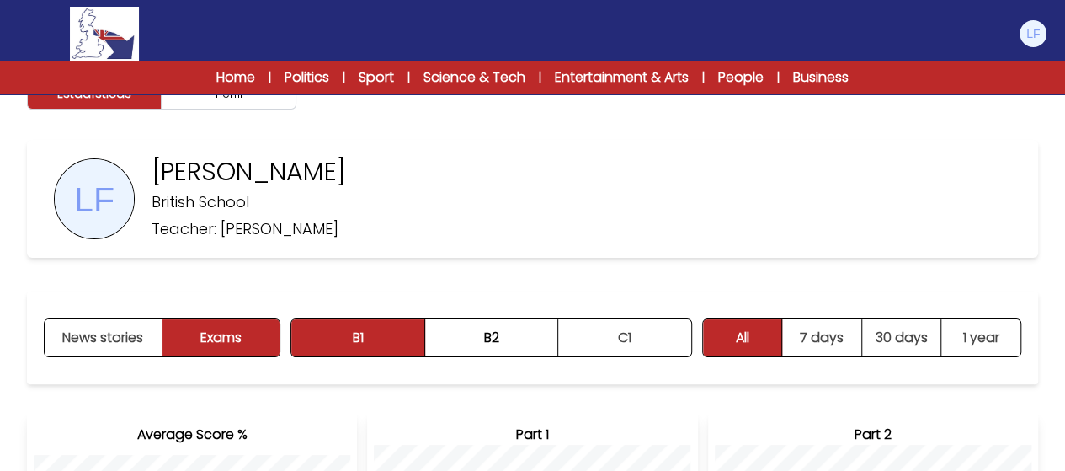
click at [785, 245] on div "Lorenzo Filicetti British School Teacher: Sarah Phillips" at bounding box center [532, 199] width 1011 height 118
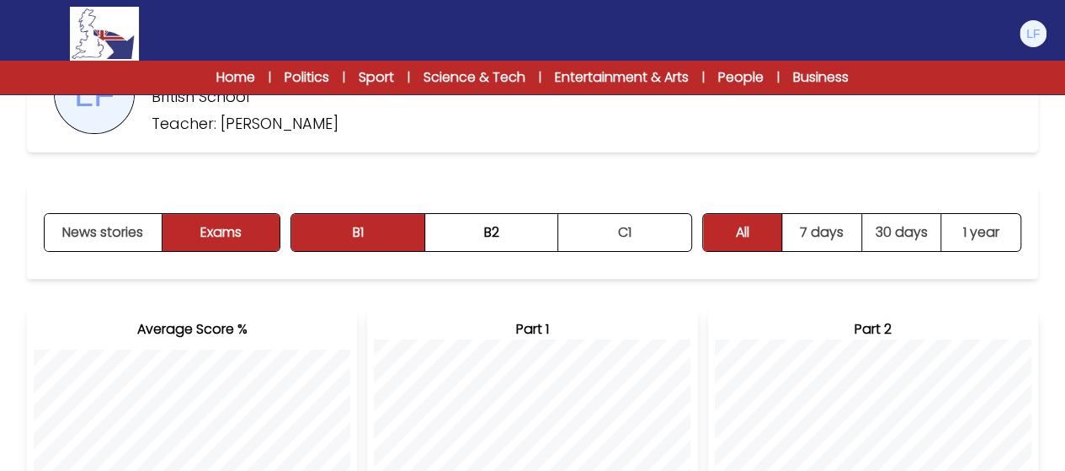
scroll to position [101, 0]
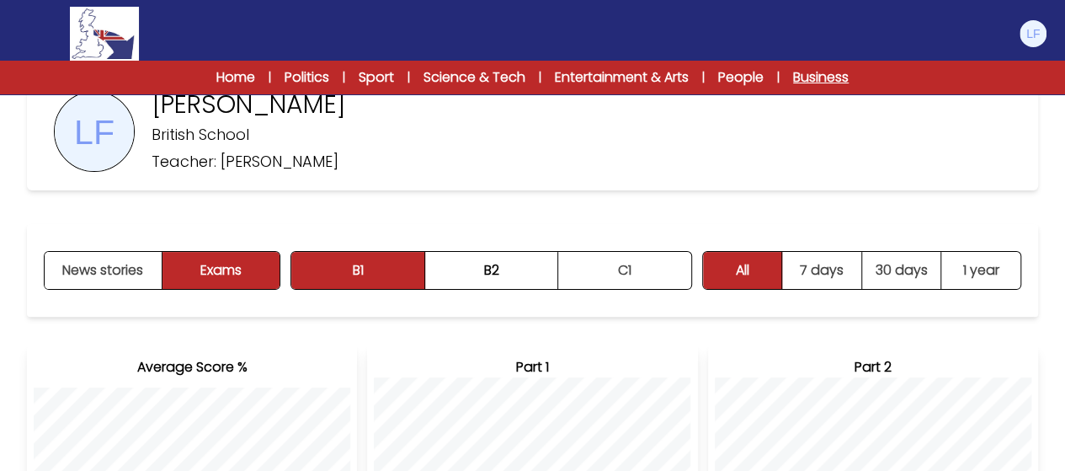
click at [815, 77] on link "Business" at bounding box center [821, 77] width 56 height 20
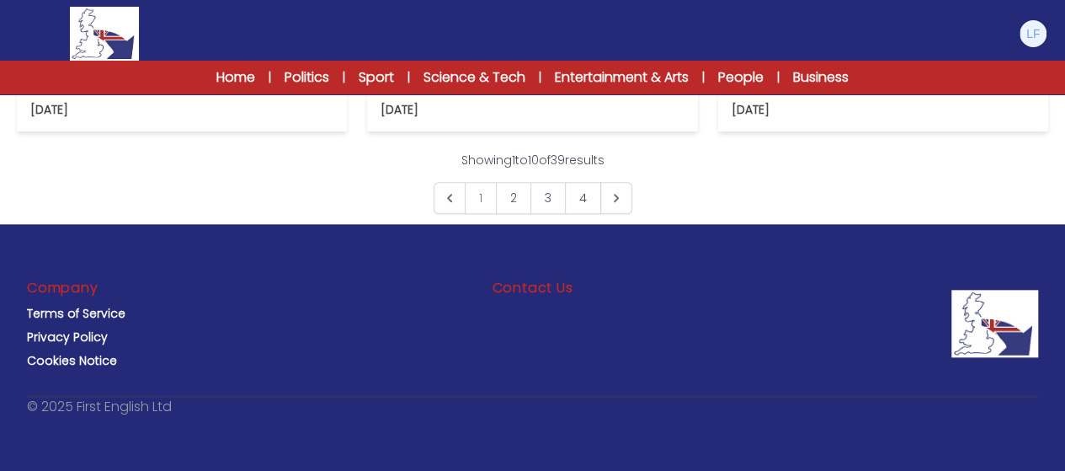
scroll to position [1213, 0]
click at [243, 77] on link "Home" at bounding box center [235, 77] width 39 height 20
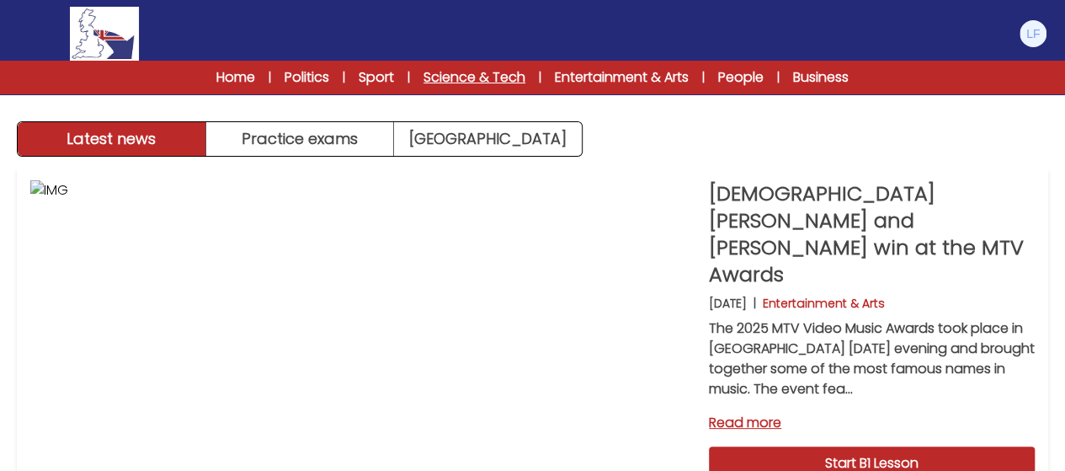
click at [473, 85] on link "Science & Tech" at bounding box center [475, 77] width 102 height 20
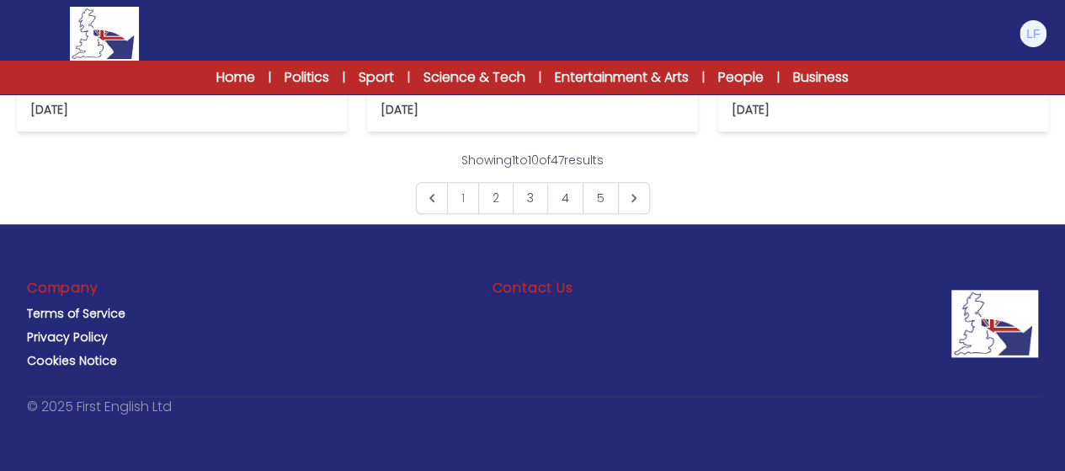
scroll to position [1326, 0]
click at [532, 214] on link "3" at bounding box center [530, 198] width 35 height 32
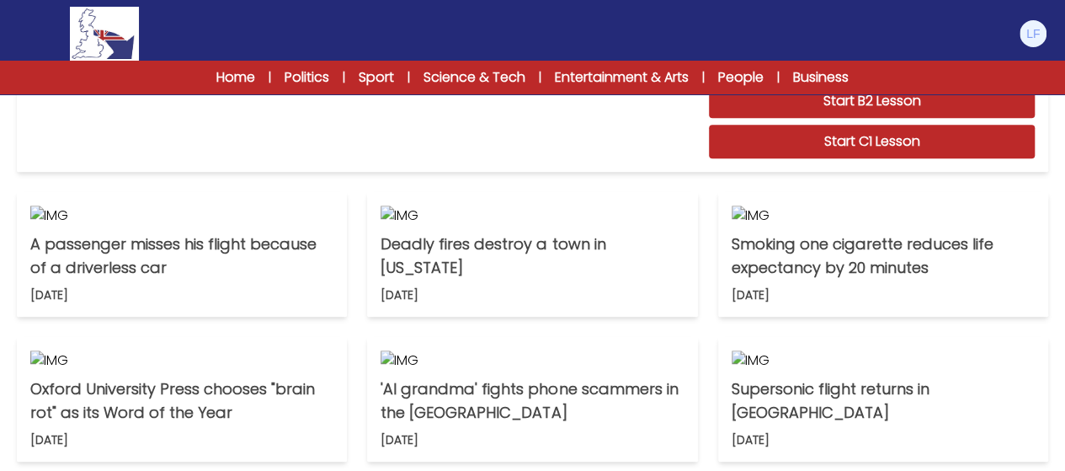
scroll to position [371, 0]
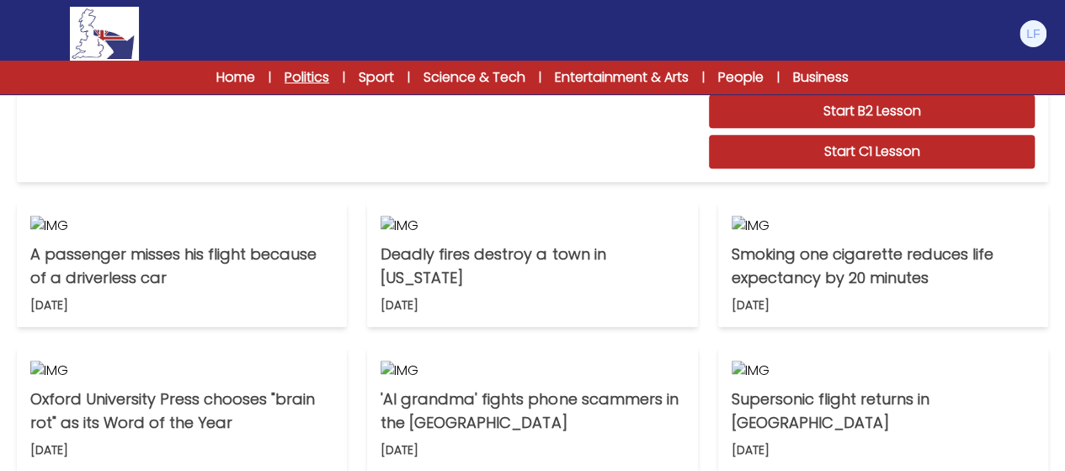
click at [322, 81] on link "Politics" at bounding box center [307, 77] width 45 height 20
